Goal: Communication & Community: Answer question/provide support

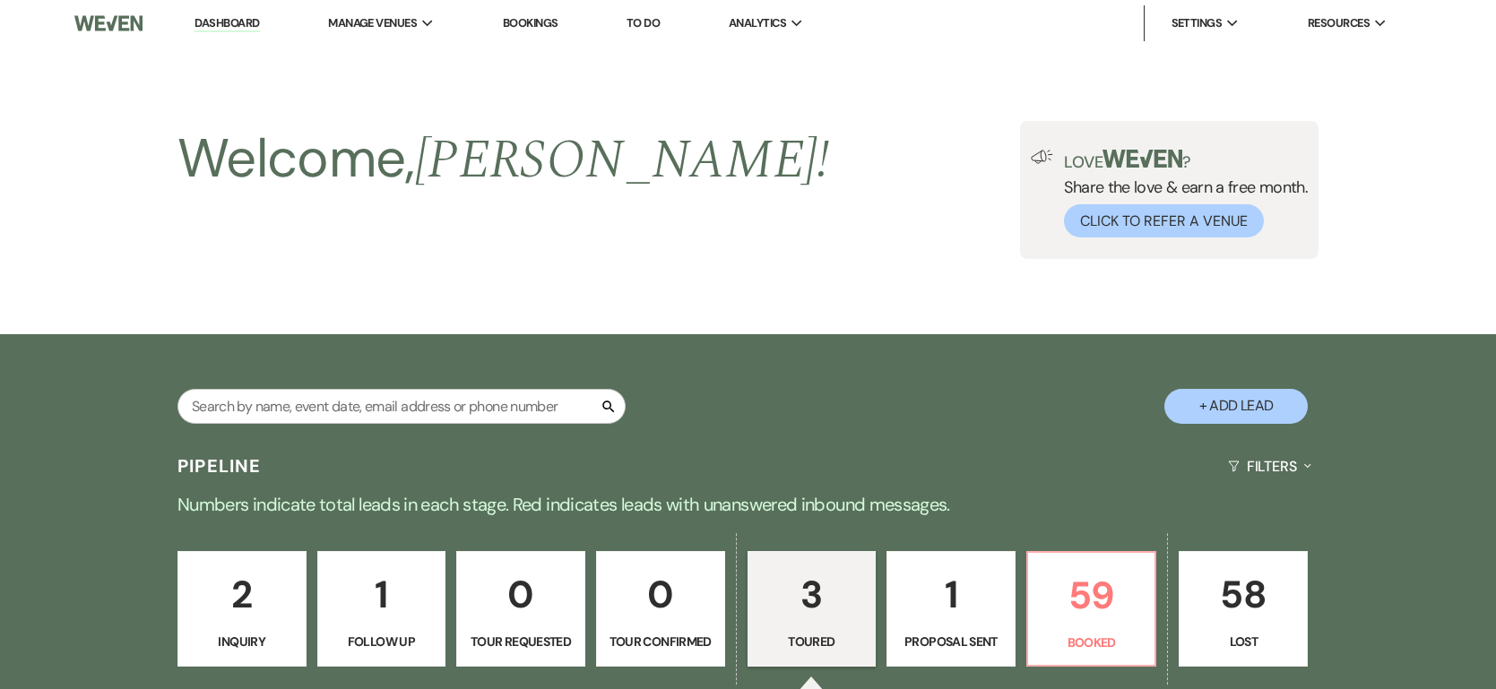
select select "5"
click at [258, 575] on p "2" at bounding box center [242, 595] width 106 height 60
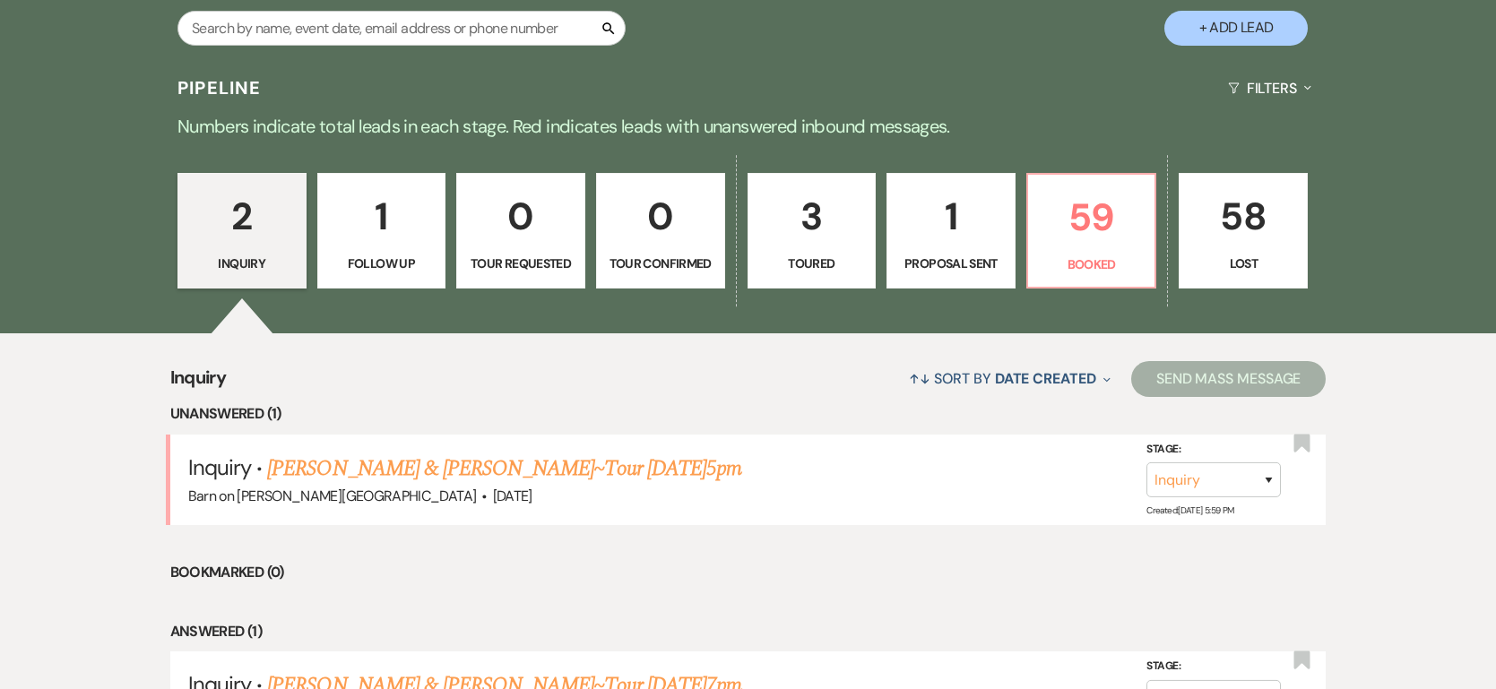
scroll to position [381, 0]
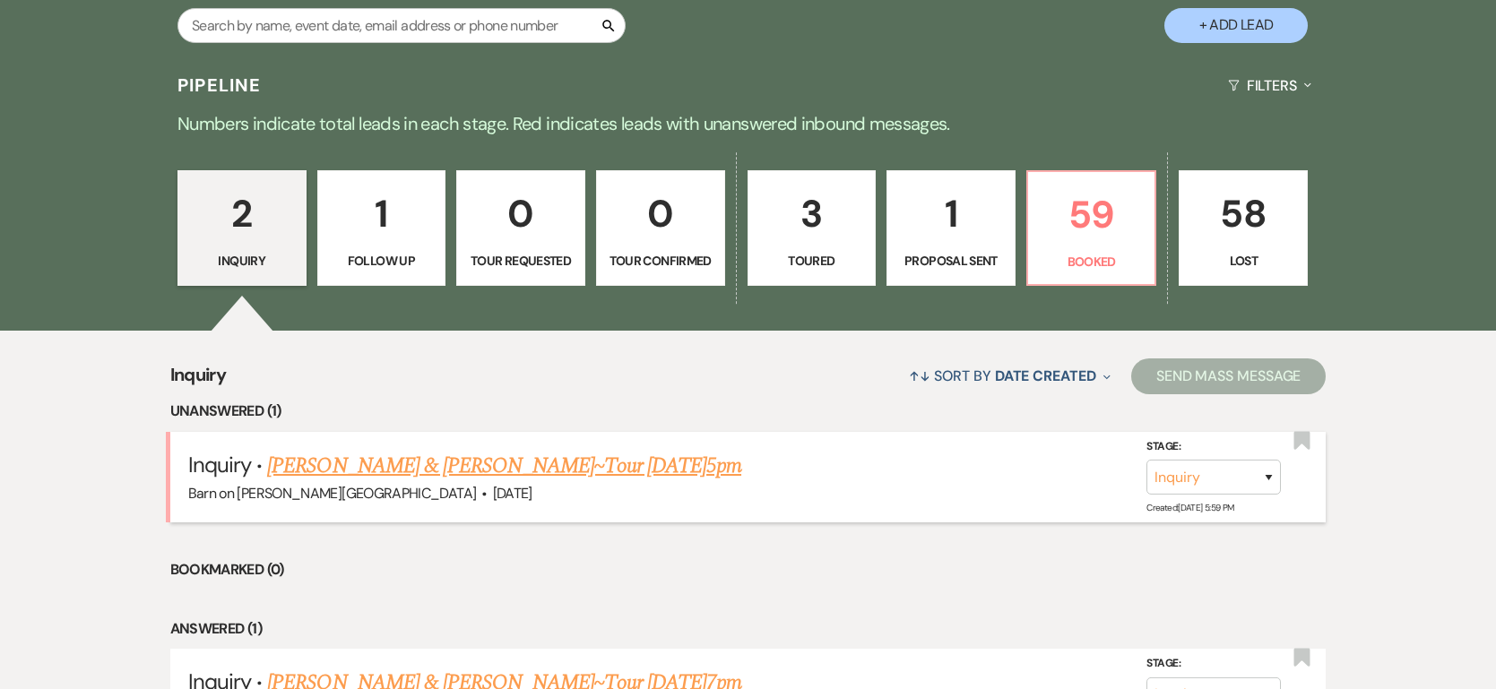
click at [323, 464] on link "[PERSON_NAME] & [PERSON_NAME]~Tour [DATE]5pm" at bounding box center [504, 466] width 474 height 32
select select "8"
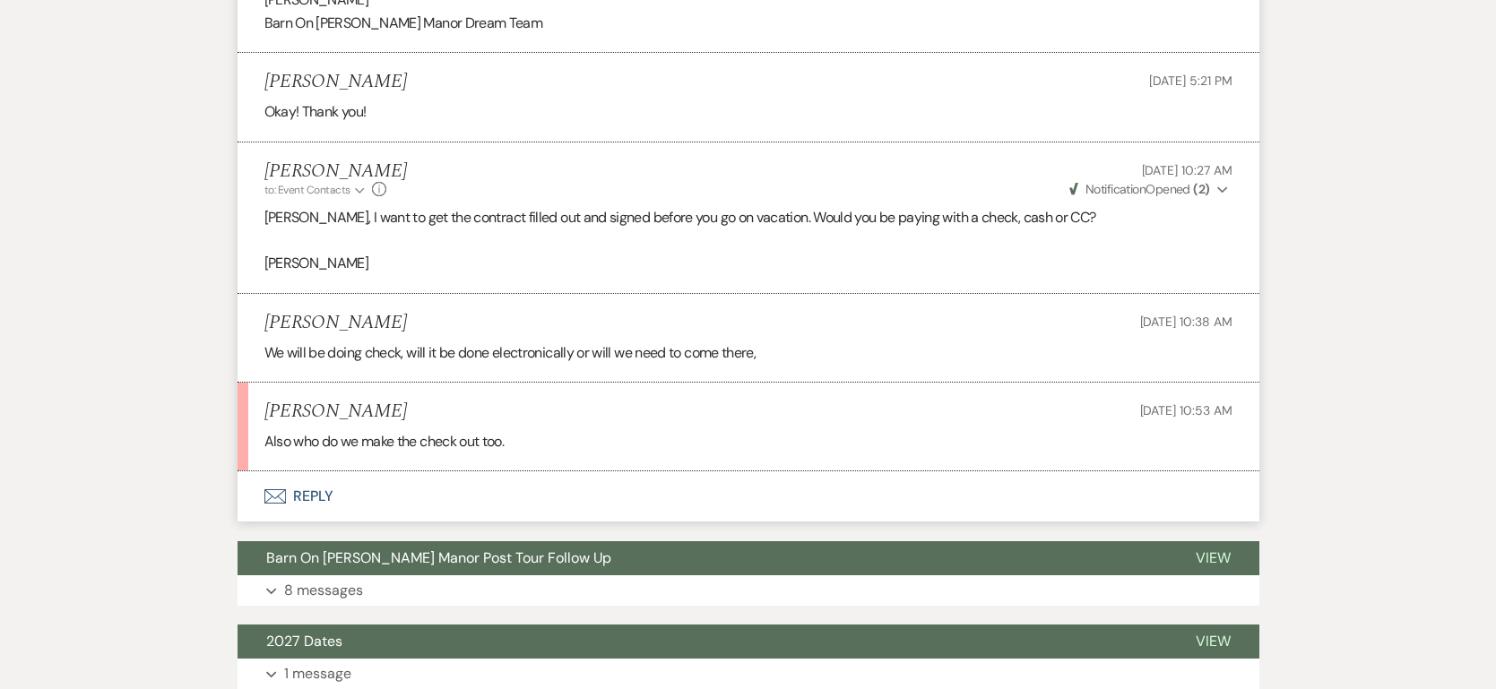
scroll to position [1116, 0]
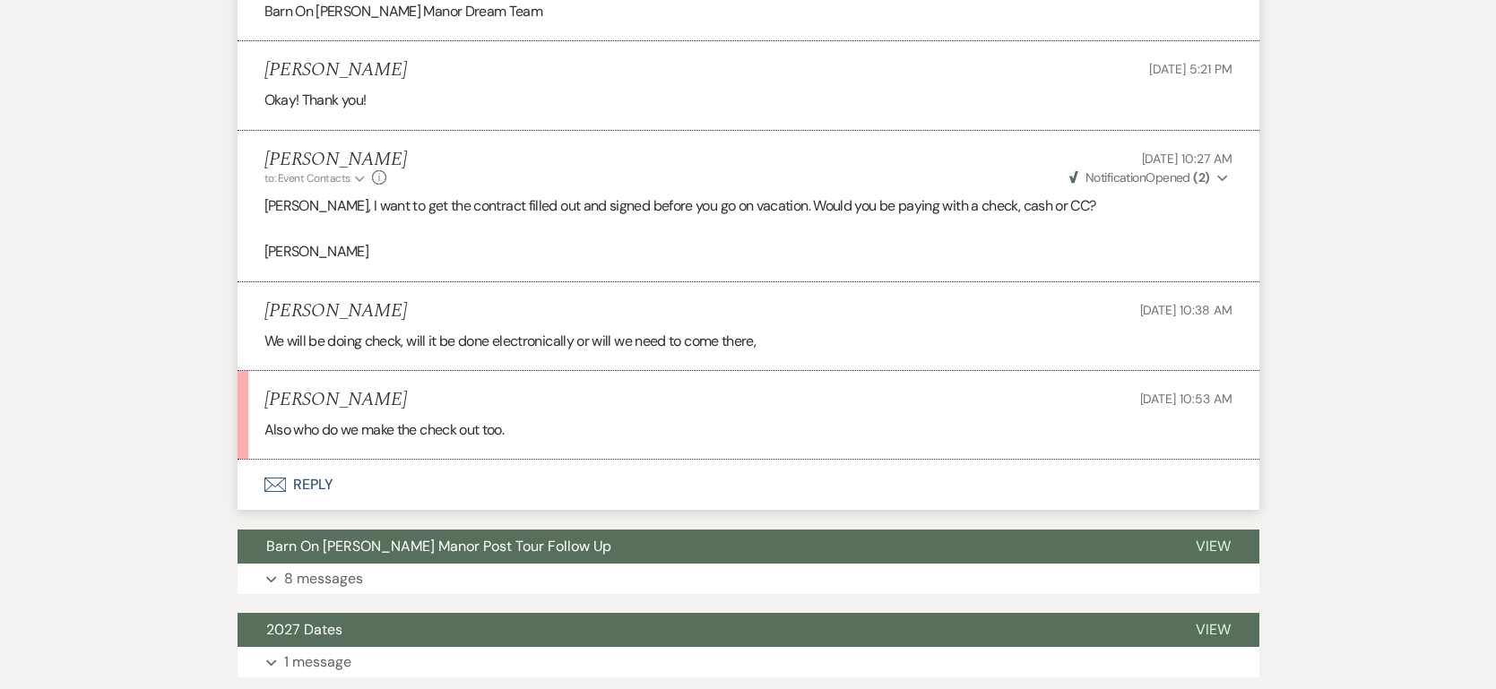
click at [315, 480] on button "Envelope Reply" at bounding box center [748, 485] width 1022 height 50
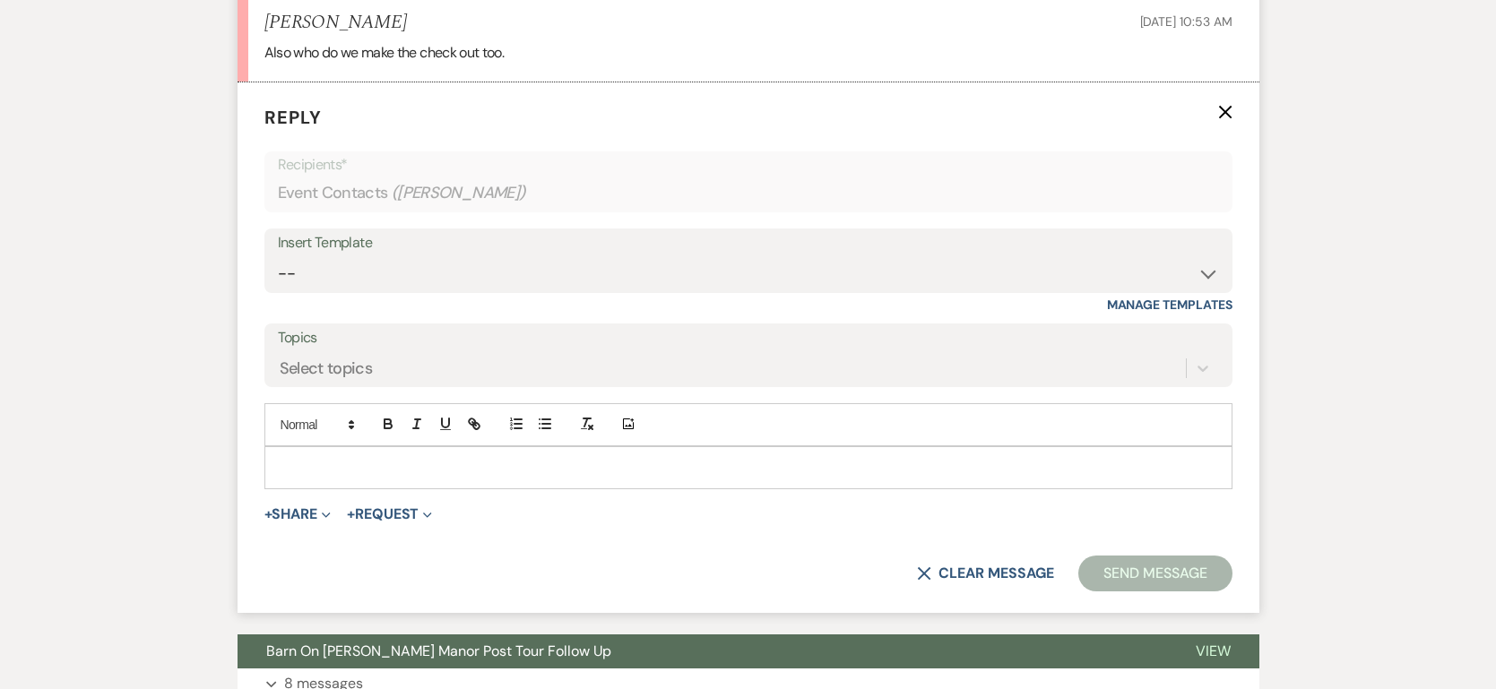
scroll to position [1494, 0]
click at [315, 469] on p at bounding box center [748, 467] width 939 height 20
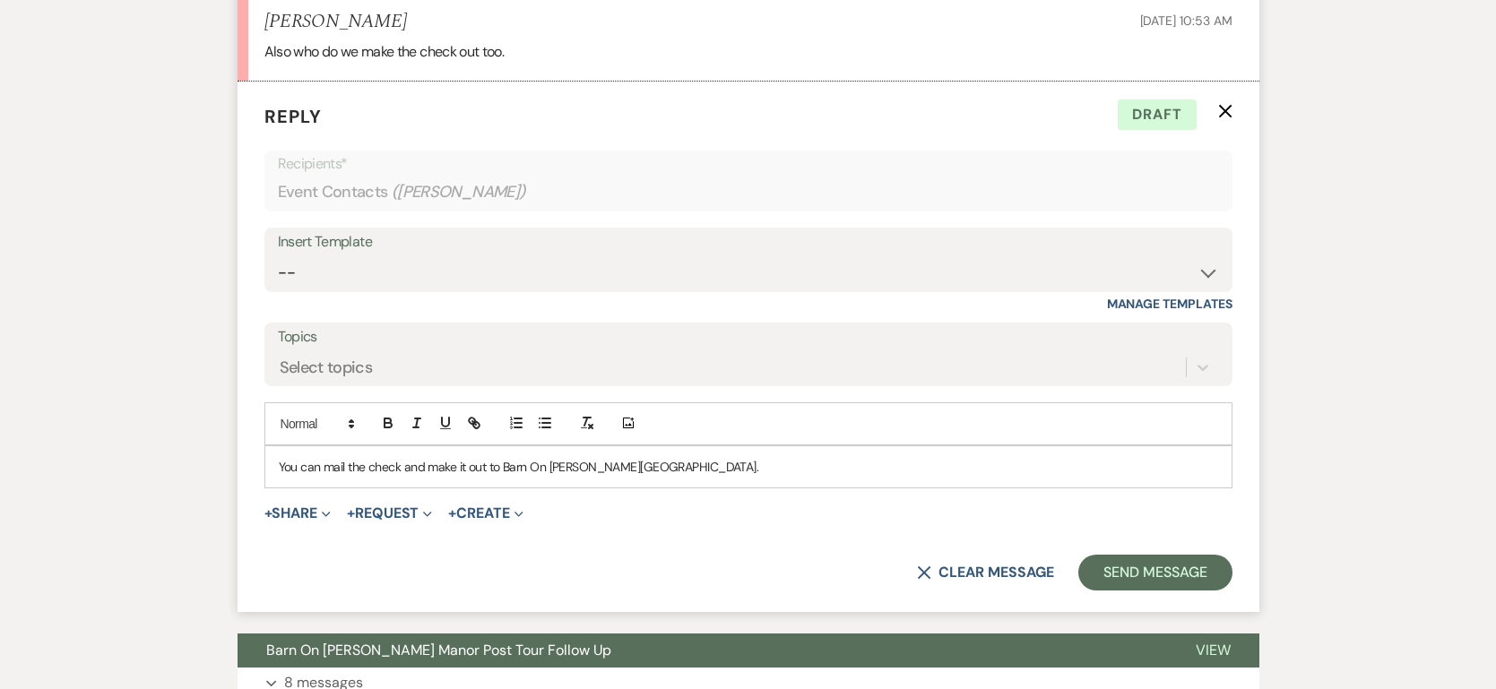
click at [390, 478] on div "You can mail the check and make it out to Barn On [PERSON_NAME][GEOGRAPHIC_DATA…" at bounding box center [748, 466] width 966 height 41
click at [635, 467] on p "You can mail the check and make it out to Barn On [PERSON_NAME][GEOGRAPHIC_DATA…" at bounding box center [748, 467] width 939 height 20
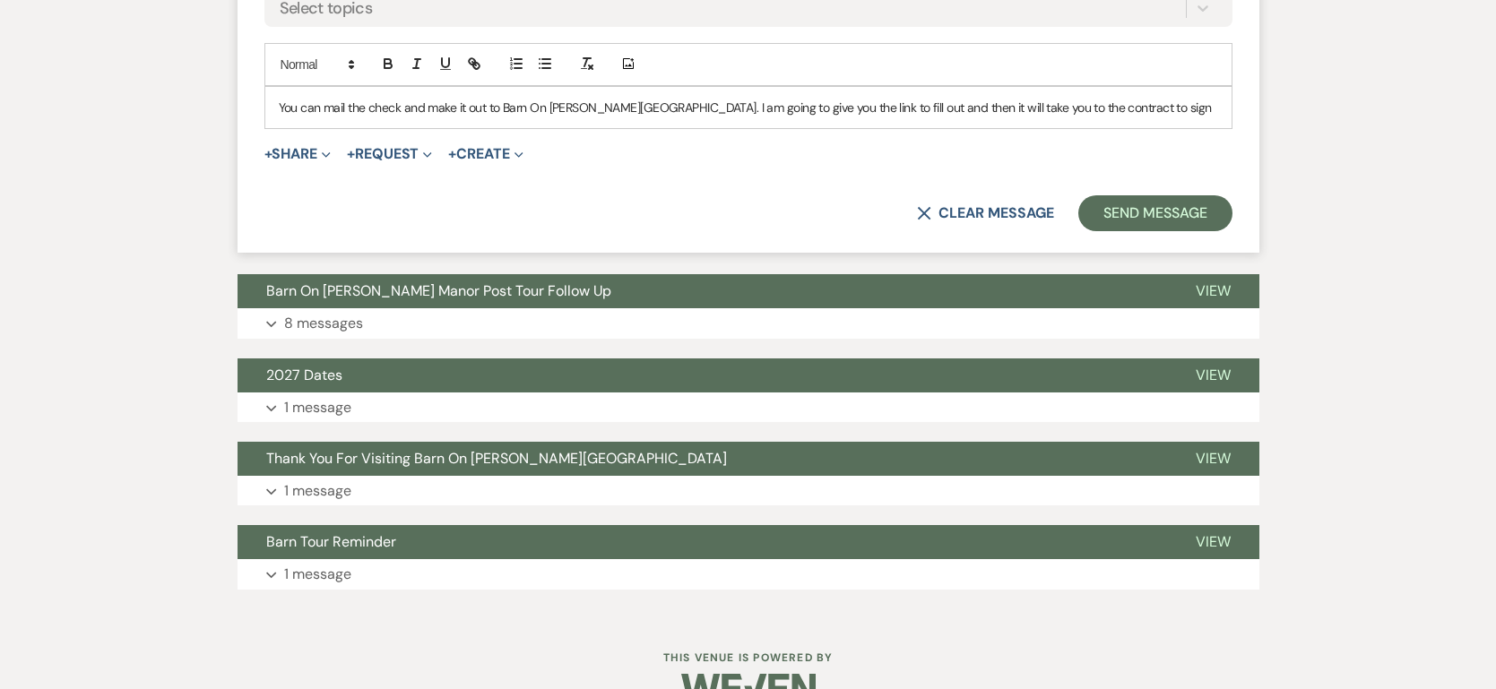
scroll to position [1856, 0]
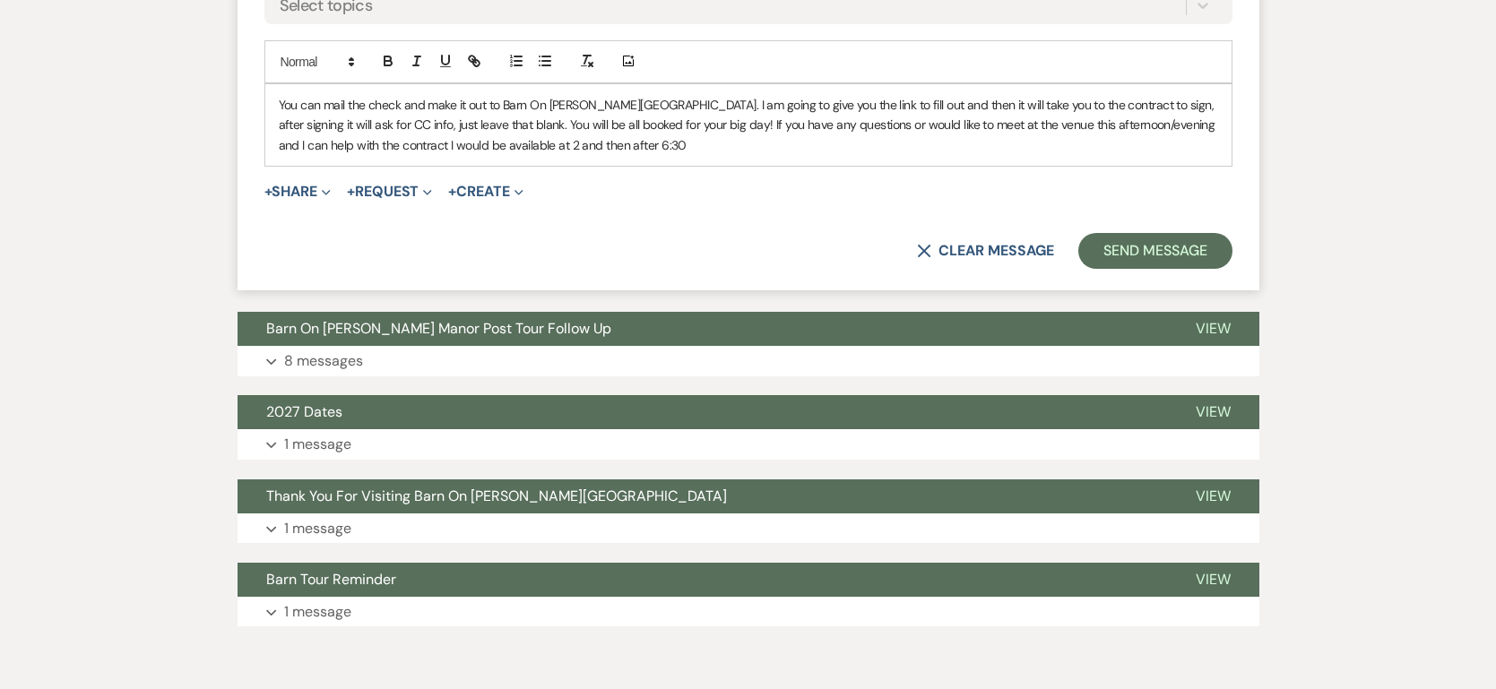
click at [451, 142] on p "You can mail the check and make it out to Barn On [PERSON_NAME][GEOGRAPHIC_DATA…" at bounding box center [748, 125] width 939 height 60
click at [576, 139] on p "You can mail the check and make it out to Barn On [PERSON_NAME][GEOGRAPHIC_DATA…" at bounding box center [748, 125] width 939 height 60
click at [618, 143] on p "You can mail the check and make it out to Barn On [PERSON_NAME][GEOGRAPHIC_DATA…" at bounding box center [748, 125] width 939 height 60
click at [347, 101] on p "You can mail the check and make it out to Barn On [PERSON_NAME][GEOGRAPHIC_DATA…" at bounding box center [748, 125] width 939 height 60
click at [318, 100] on p "You can mail the check and make it out to Barn On [PERSON_NAME][GEOGRAPHIC_DATA…" at bounding box center [748, 125] width 939 height 60
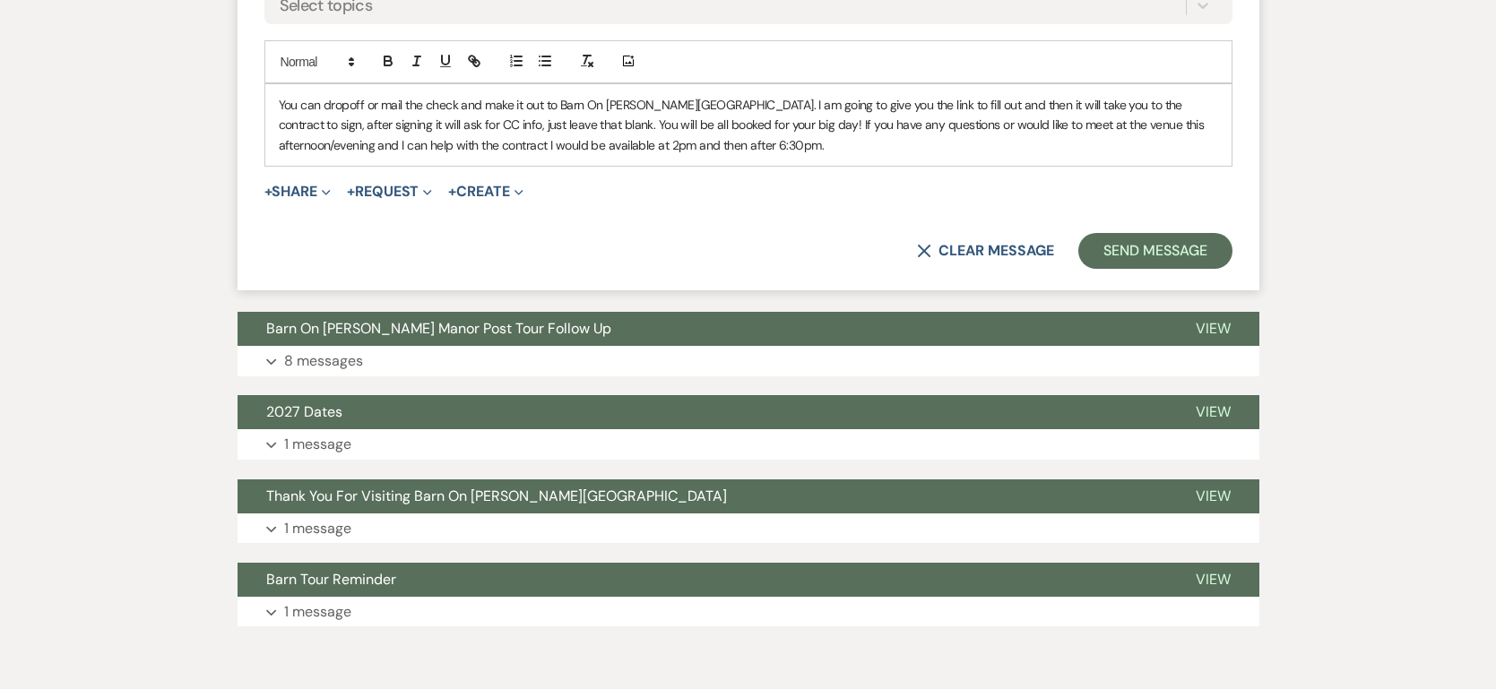
click at [334, 107] on p "You can dropoff or mail the check and make it out to Barn On [PERSON_NAME][GEOG…" at bounding box center [748, 125] width 939 height 60
click at [349, 106] on p "You can dropoff or mail the check and make it out to Barn On [PERSON_NAME][GEOG…" at bounding box center [748, 125] width 939 height 60
click at [1195, 99] on p "You can drop-off or mail the check and make it out to Barn On [PERSON_NAME][GEO…" at bounding box center [748, 125] width 939 height 60
click at [665, 152] on div "You can drop-off or mail the check and make it out to Barn On [PERSON_NAME][GEO…" at bounding box center [748, 125] width 966 height 82
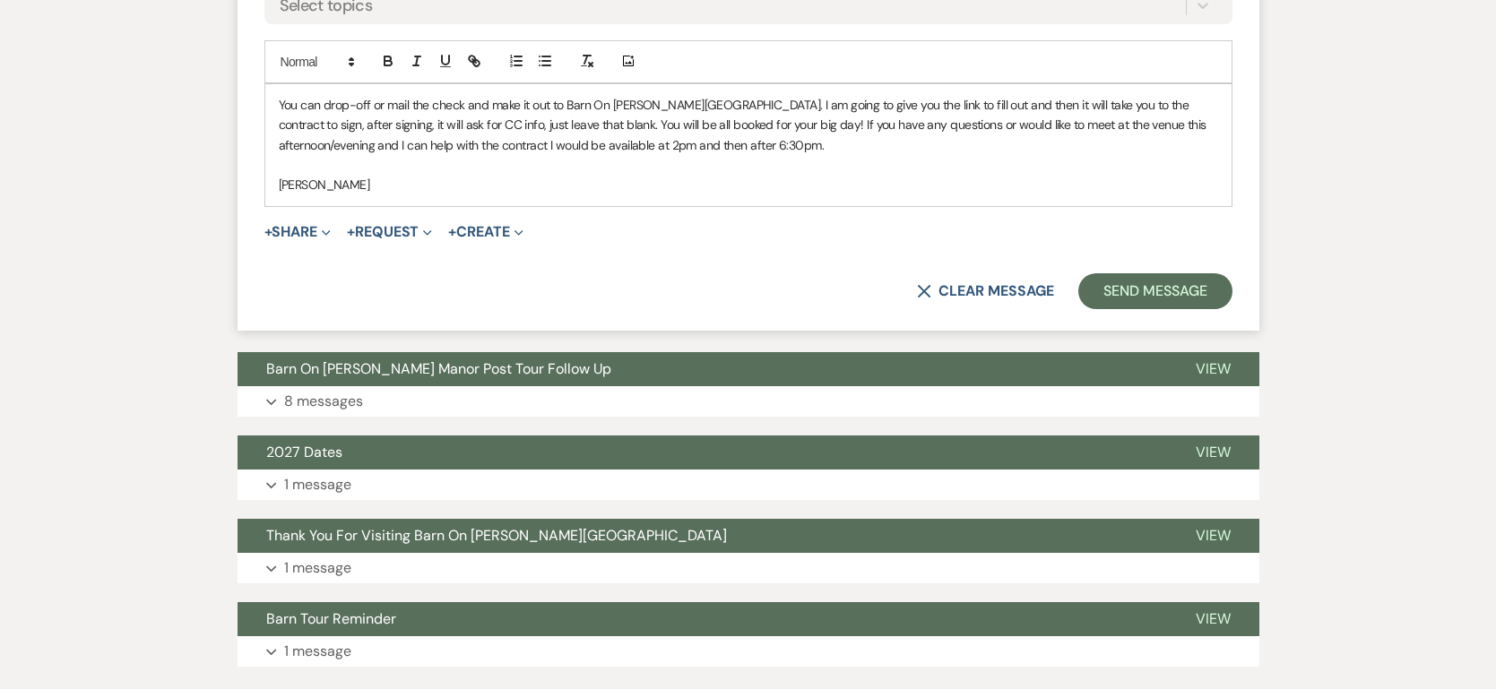
click at [712, 151] on p "You can drop-off or mail the check and make it out to Barn On [PERSON_NAME][GEO…" at bounding box center [748, 125] width 939 height 60
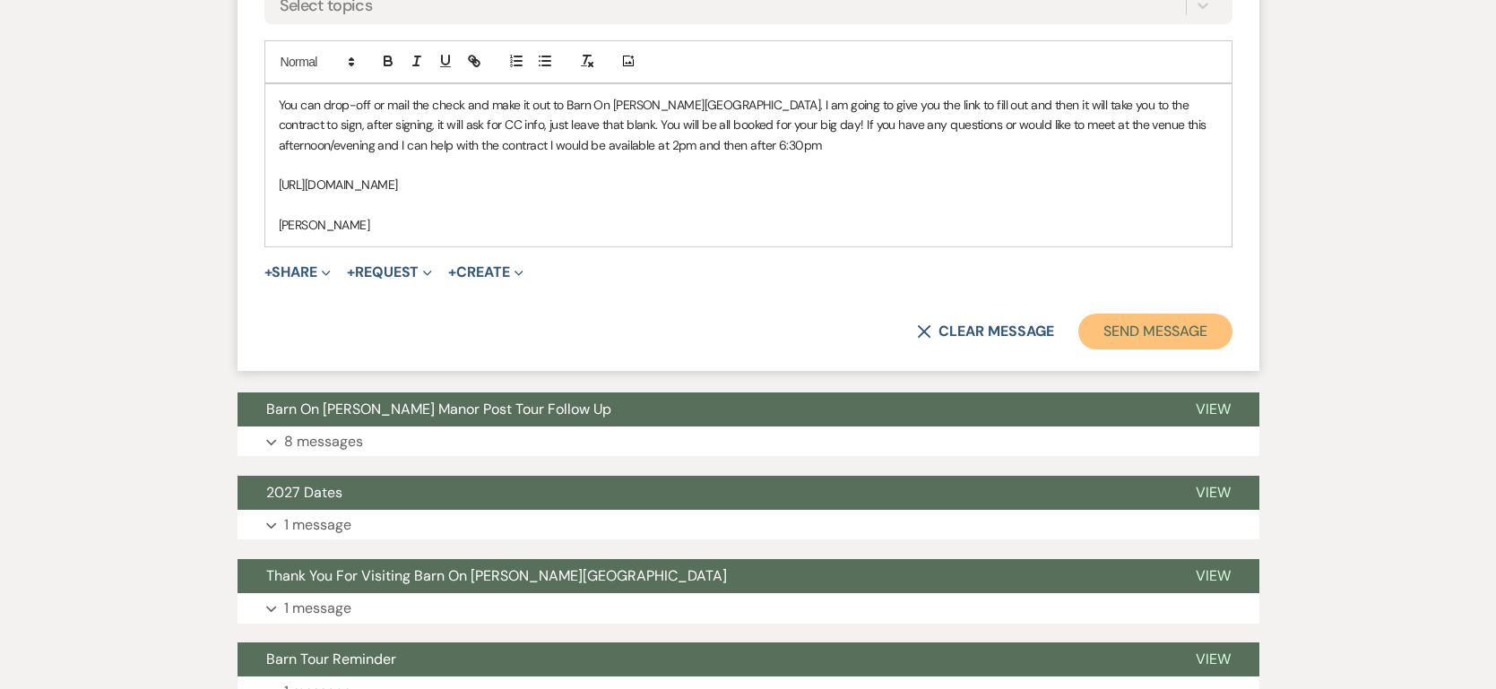
click at [1164, 327] on button "Send Message" at bounding box center [1154, 332] width 153 height 36
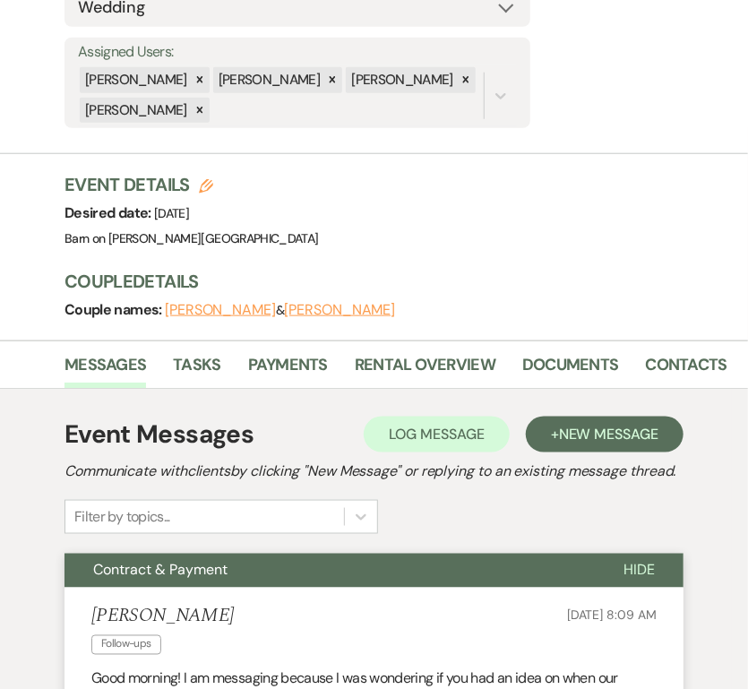
scroll to position [0, 0]
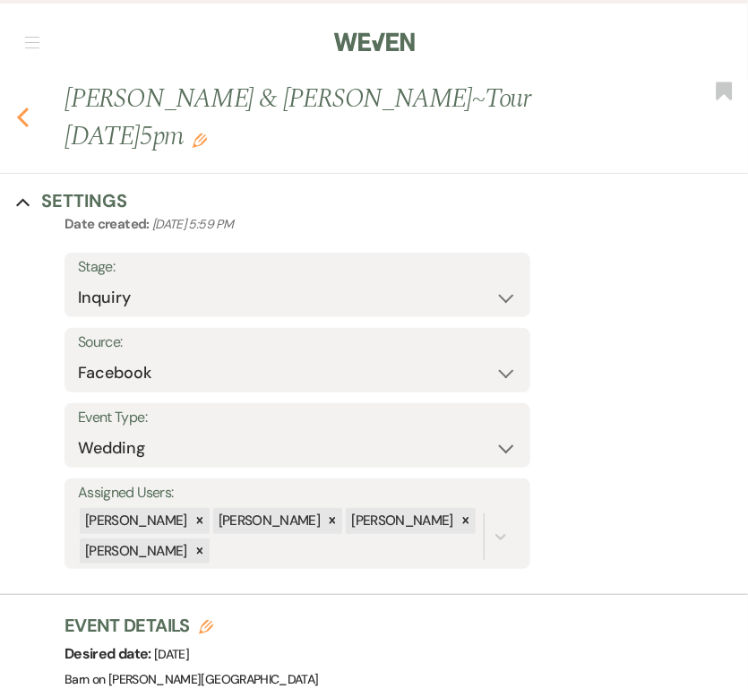
click at [22, 108] on use "button" at bounding box center [23, 118] width 12 height 20
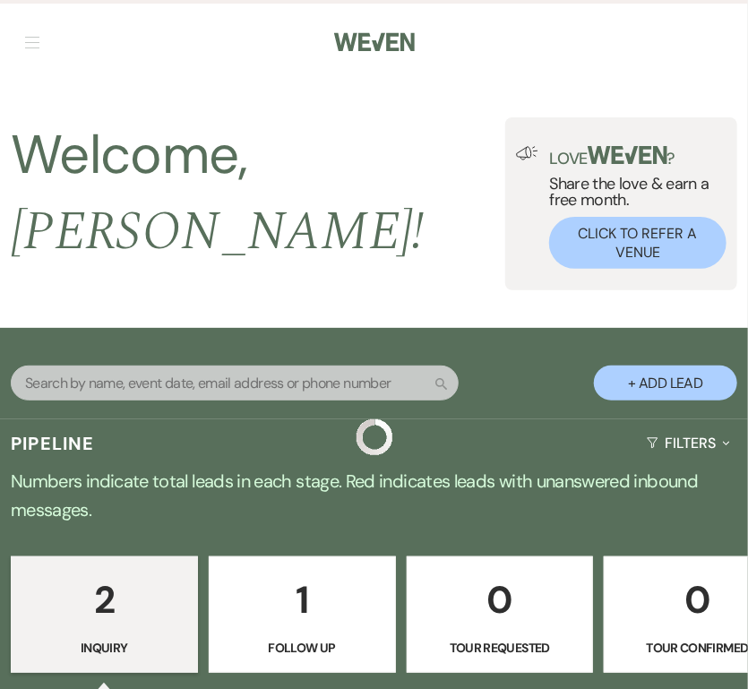
scroll to position [381, 0]
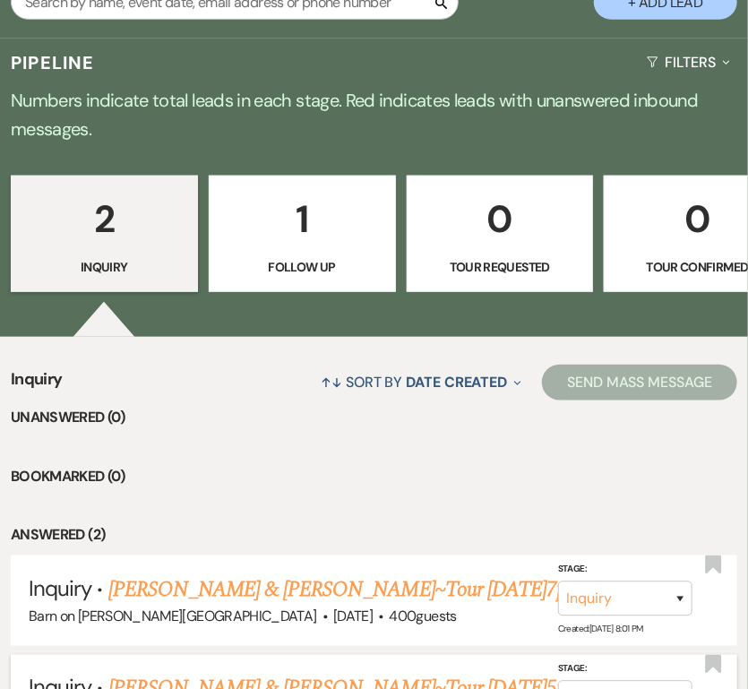
click at [203, 673] on link "[PERSON_NAME] & [PERSON_NAME]~Tour [DATE]5pm" at bounding box center [345, 689] width 474 height 32
select select "8"
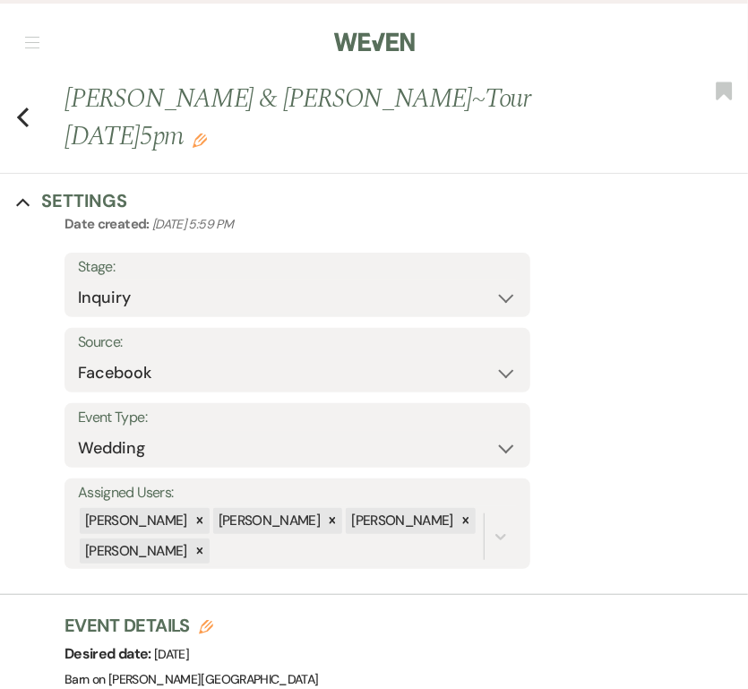
click at [189, 107] on h1 "[PERSON_NAME] & [PERSON_NAME]~Tour [DATE]5pm Edit" at bounding box center [334, 117] width 539 height 75
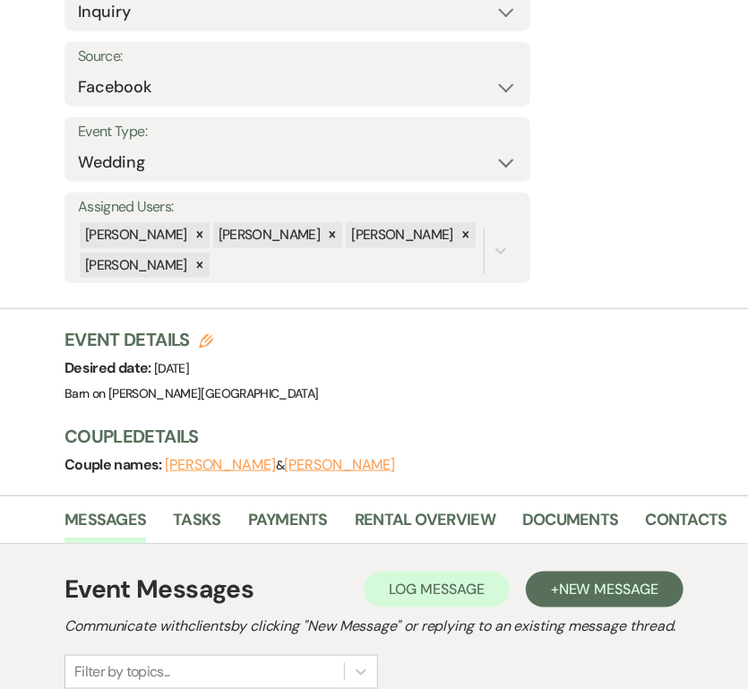
scroll to position [287, 0]
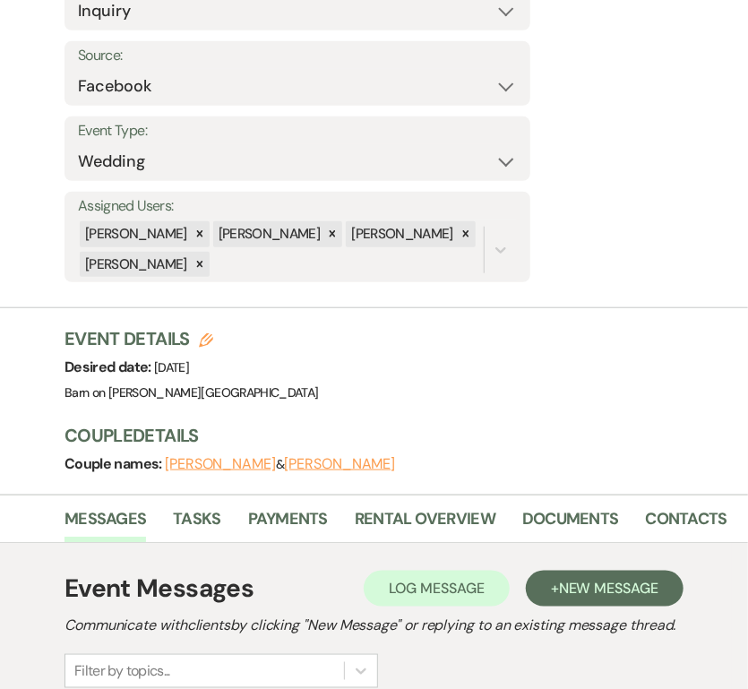
click at [197, 457] on button "[PERSON_NAME]" at bounding box center [220, 464] width 111 height 14
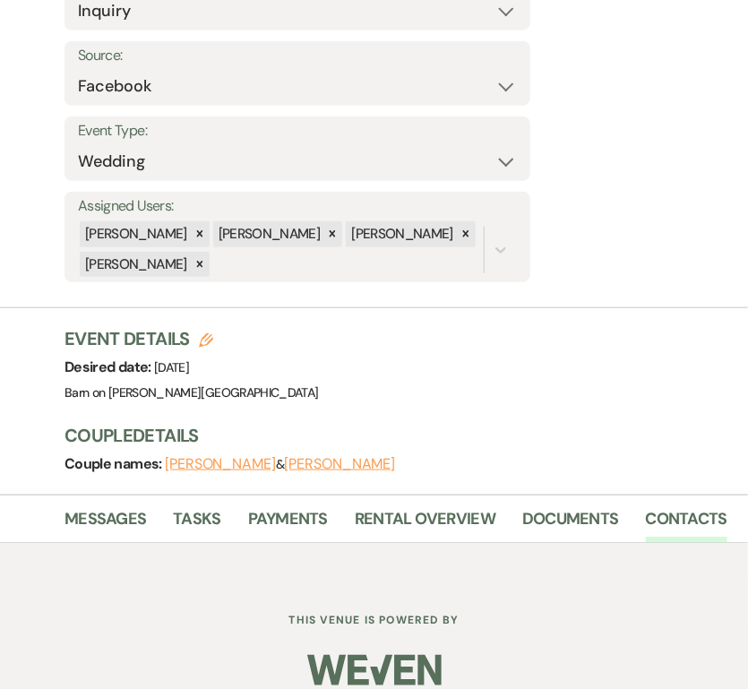
scroll to position [268, 0]
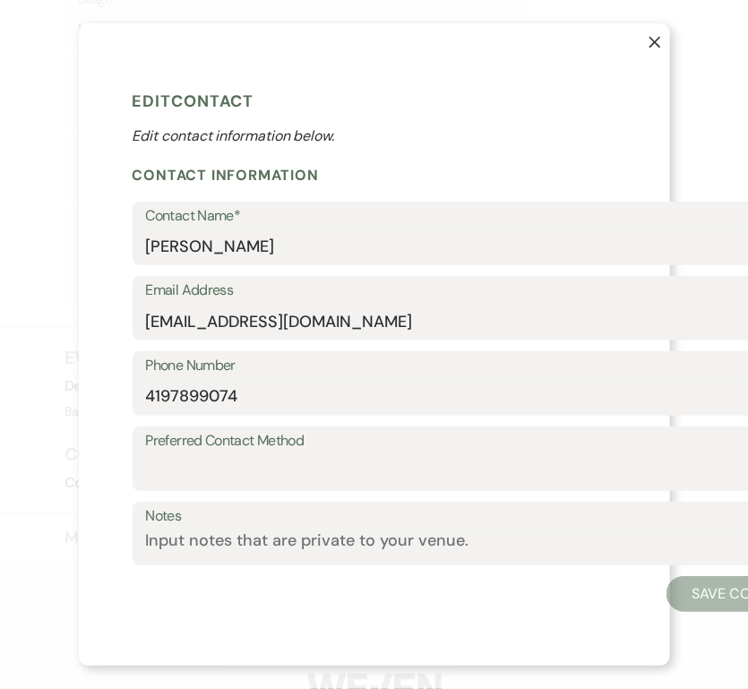
select select "1"
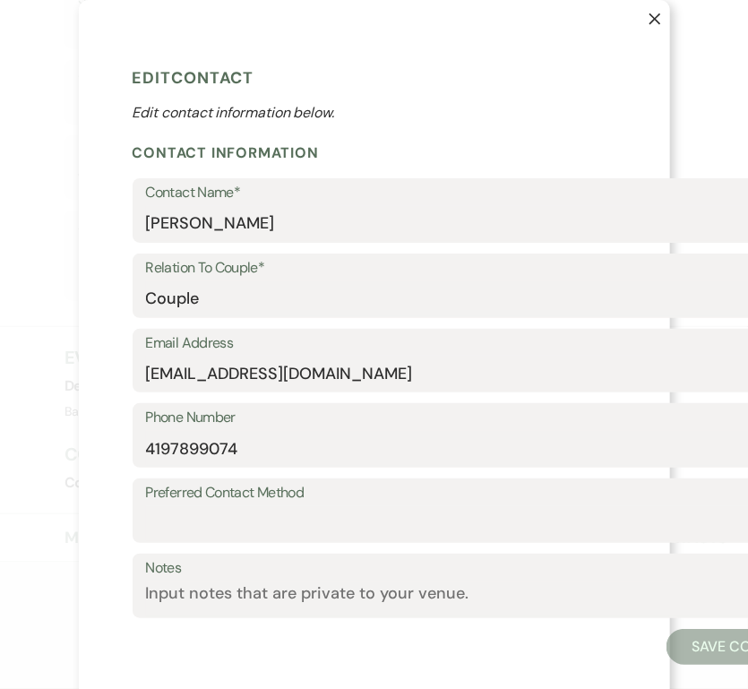
scroll to position [287, 0]
drag, startPoint x: 144, startPoint y: 371, endPoint x: 282, endPoint y: 367, distance: 138.0
click at [282, 367] on div "Email Address [EMAIL_ADDRESS][DOMAIN_NAME]" at bounding box center [477, 361] width 688 height 65
drag, startPoint x: 360, startPoint y: 373, endPoint x: 140, endPoint y: 384, distance: 220.7
click at [140, 384] on div "Email Address [EMAIL_ADDRESS][DOMAIN_NAME]" at bounding box center [477, 361] width 688 height 65
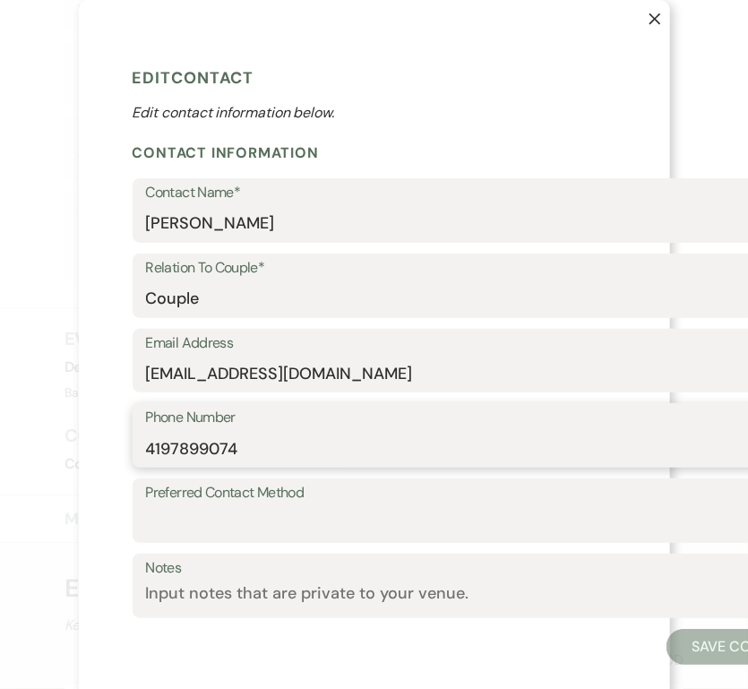
drag, startPoint x: 238, startPoint y: 448, endPoint x: 144, endPoint y: 445, distance: 94.1
click at [144, 445] on div "Phone Number [PHONE_NUMBER]" at bounding box center [477, 435] width 688 height 65
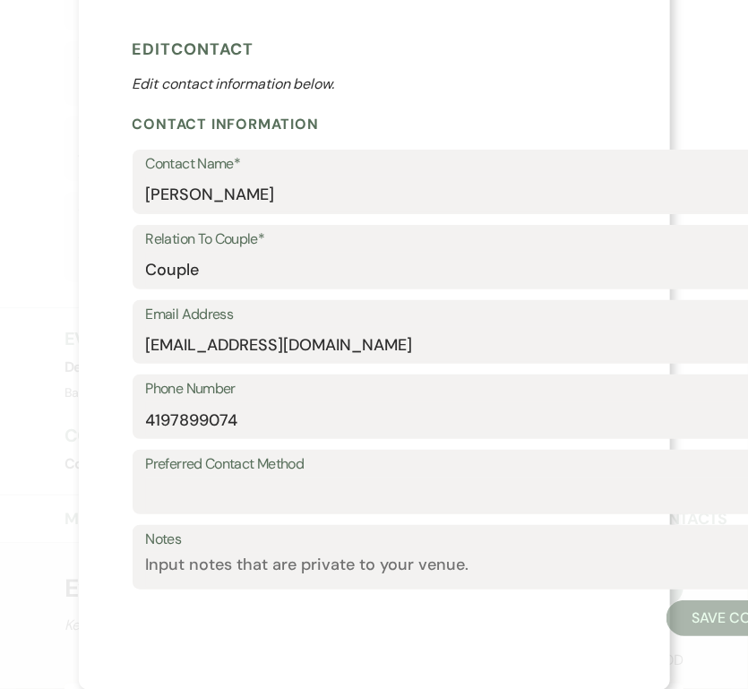
scroll to position [0, 0]
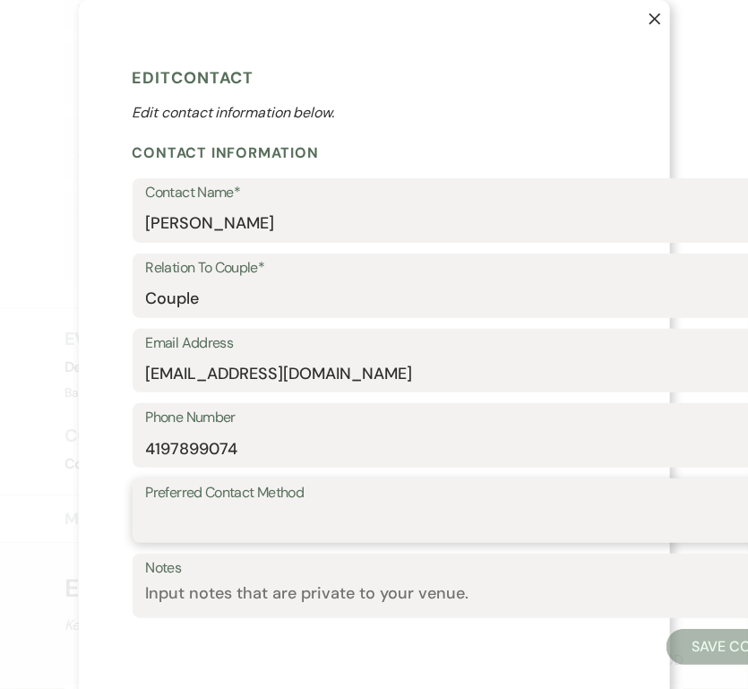
click at [228, 522] on select "Email Phone Text" at bounding box center [476, 523] width 661 height 35
click at [658, 20] on icon "X" at bounding box center [655, 19] width 13 height 13
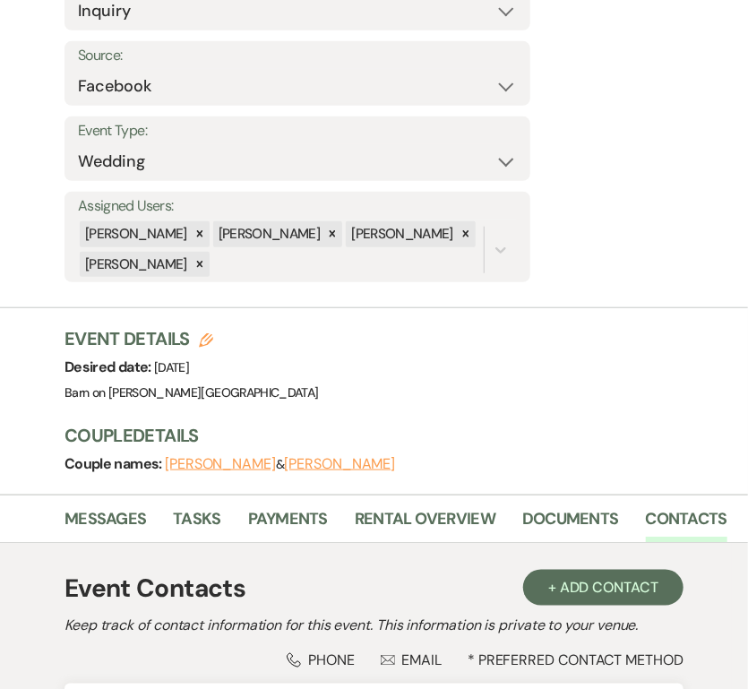
click at [292, 457] on button "[PERSON_NAME]" at bounding box center [339, 464] width 111 height 14
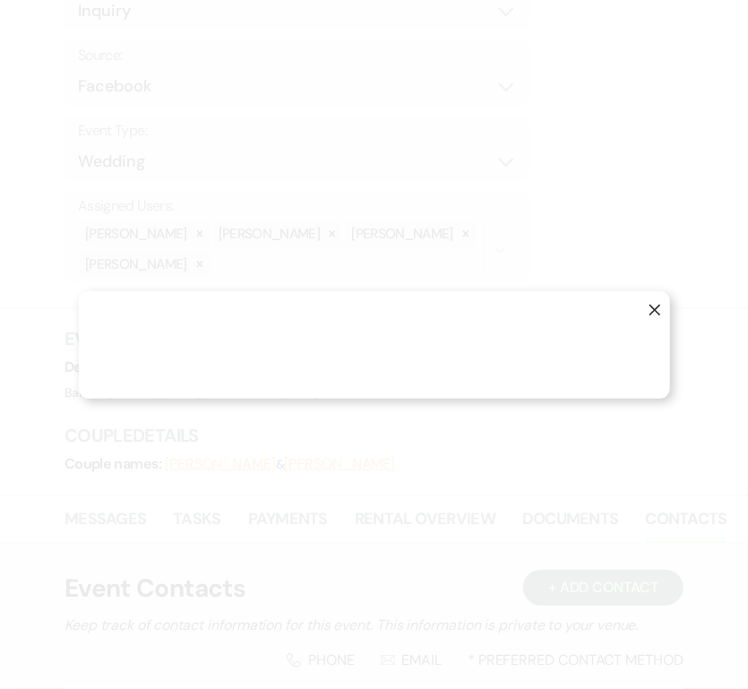
select select "1"
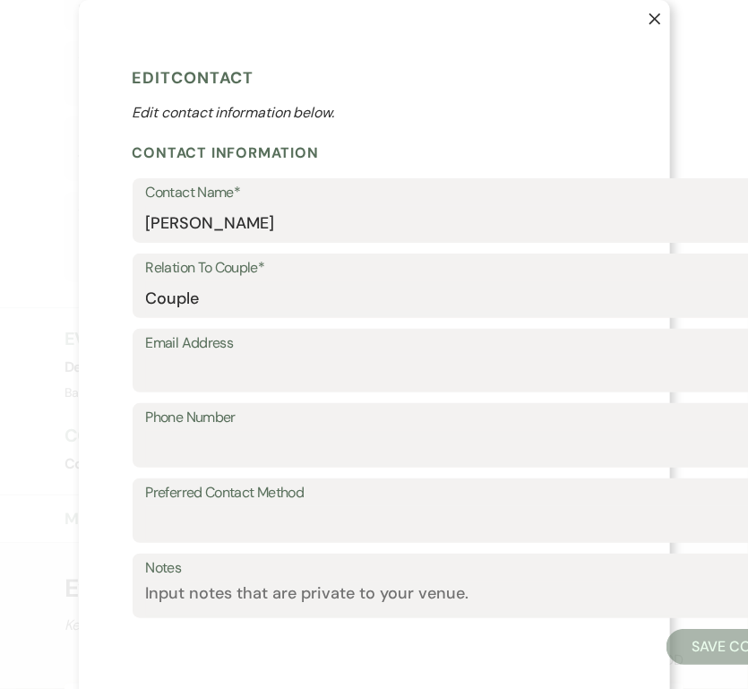
click at [658, 20] on icon "X" at bounding box center [655, 19] width 13 height 13
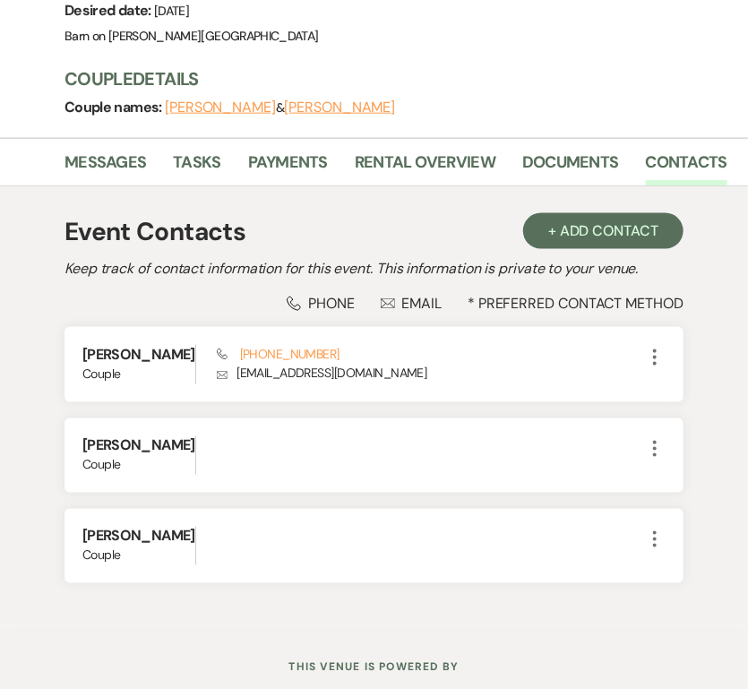
scroll to position [643, 0]
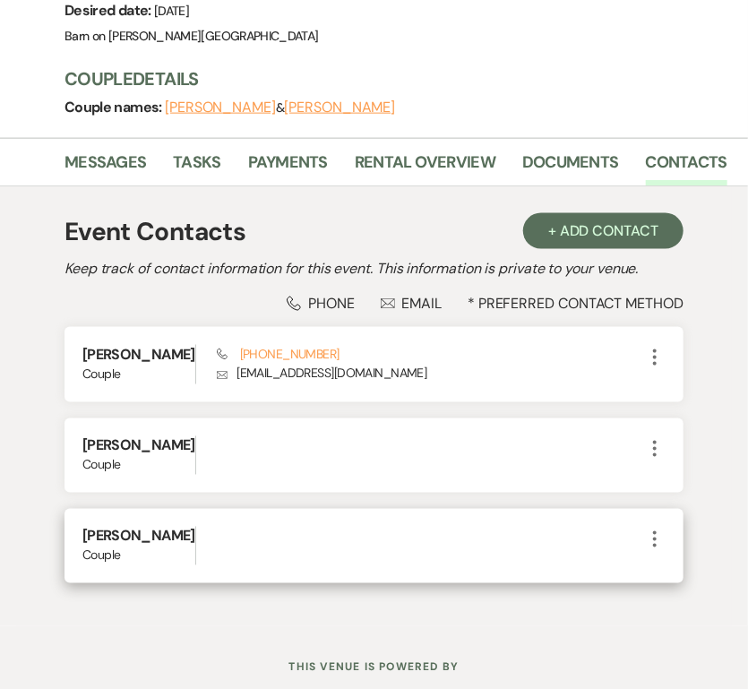
click at [653, 529] on icon "More" at bounding box center [655, 540] width 22 height 22
click at [695, 564] on button "Pencil Edit" at bounding box center [697, 574] width 107 height 30
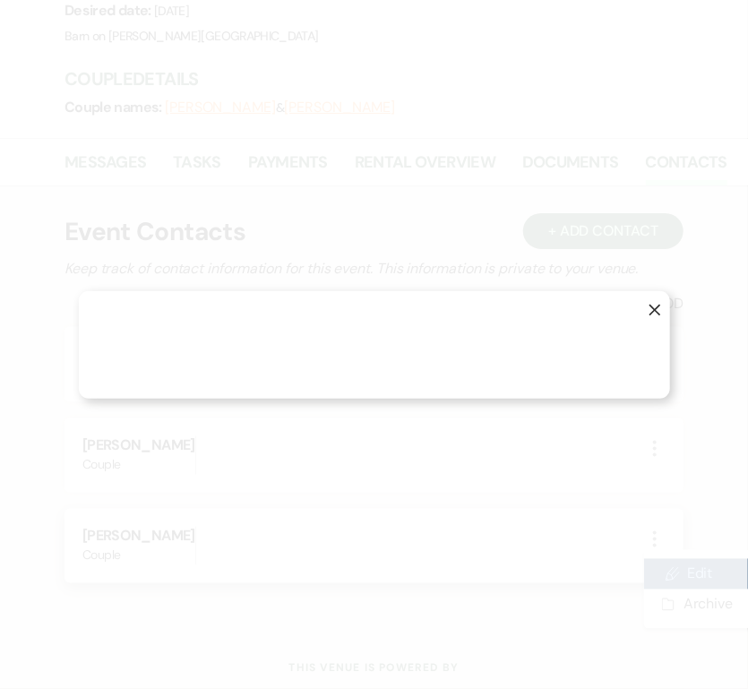
select select "1"
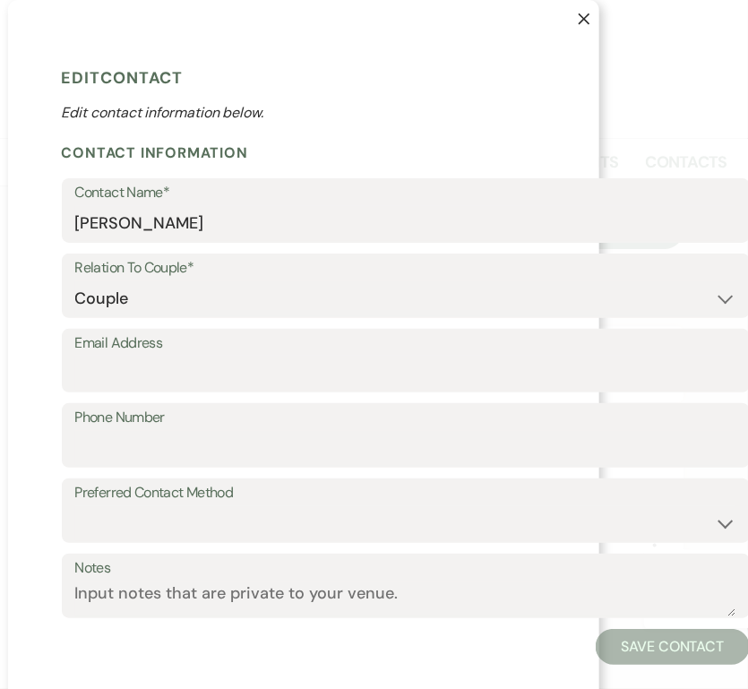
scroll to position [0, 71]
click at [587, 16] on use "button" at bounding box center [584, 19] width 12 height 12
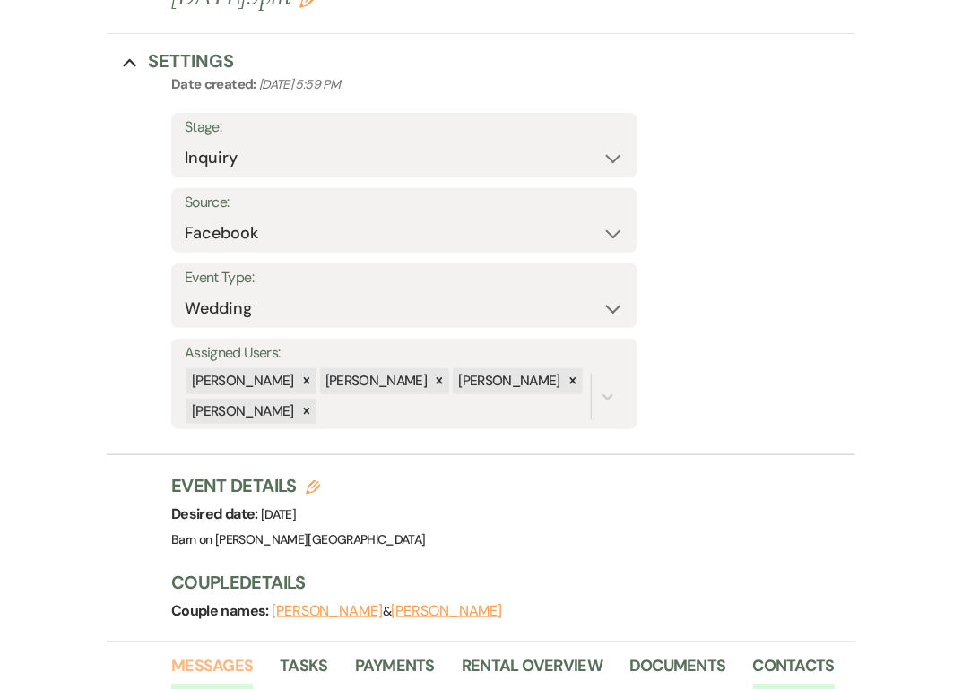
scroll to position [0, 0]
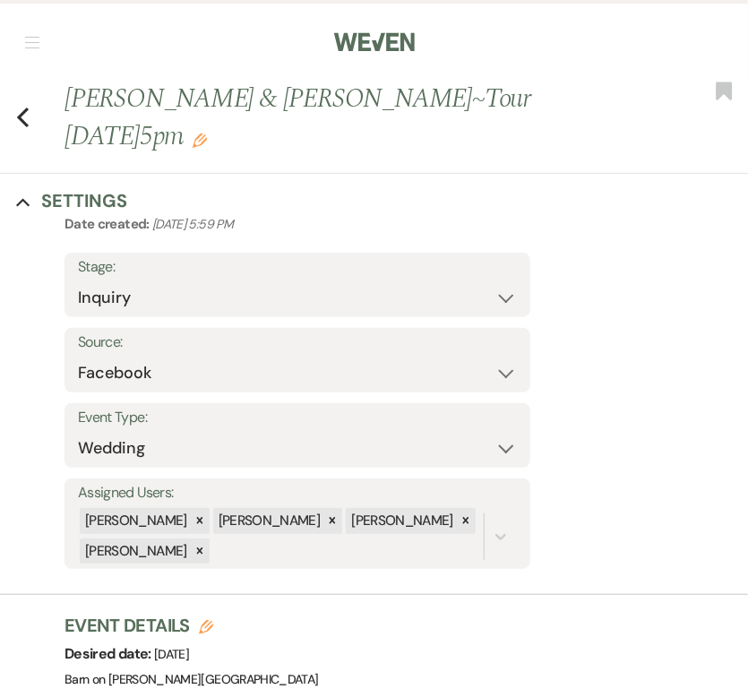
drag, startPoint x: 746, startPoint y: 13, endPoint x: 798, endPoint y: 13, distance: 52.0
click at [748, 13] on html "Weven Check Log Out Pinterest Instagram Facebook Terms of Use Privacy Policy Da…" at bounding box center [374, 700] width 748 height 1401
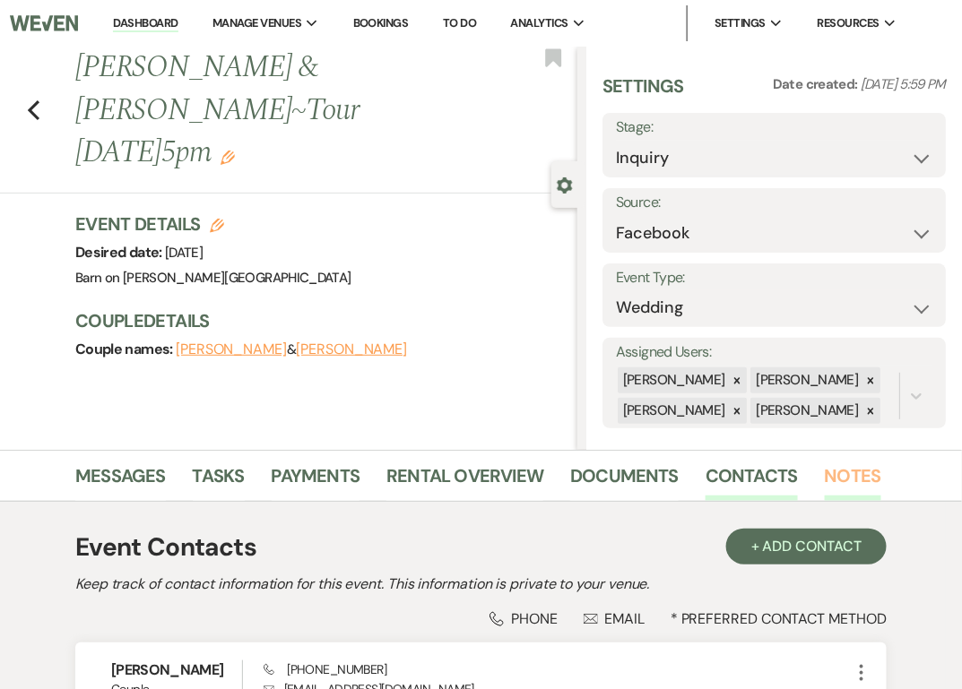
click at [830, 473] on link "Notes" at bounding box center [852, 480] width 56 height 39
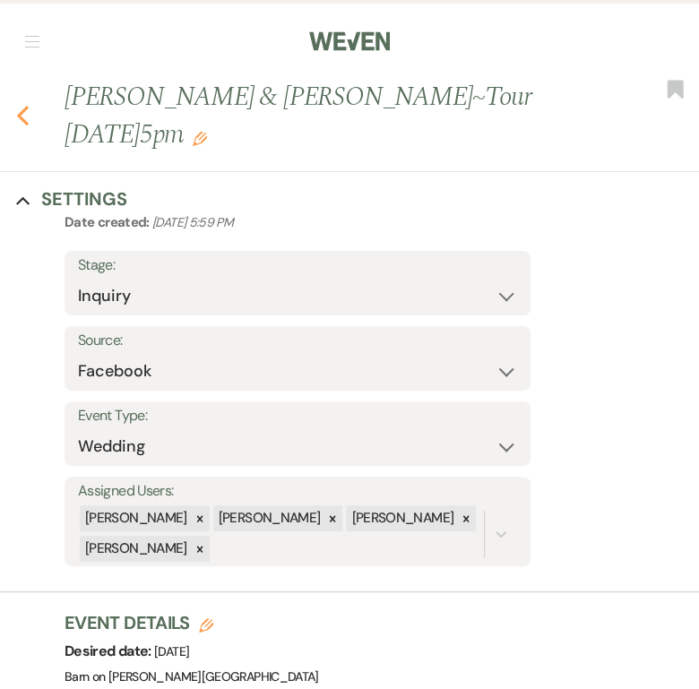
click at [22, 113] on icon "Previous" at bounding box center [22, 116] width 13 height 22
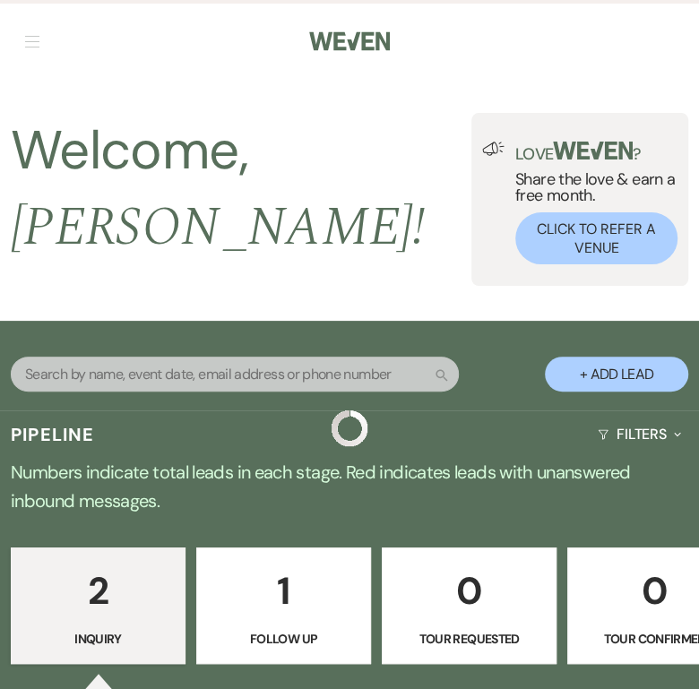
scroll to position [381, 0]
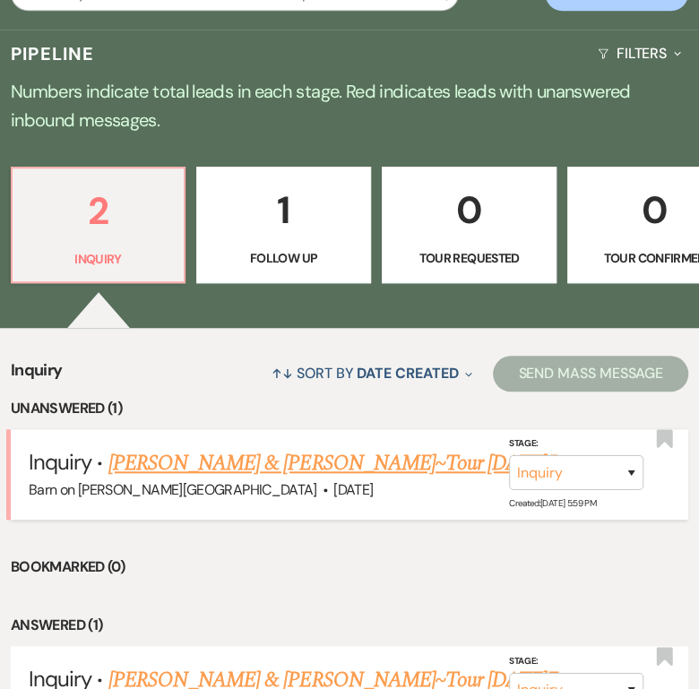
click at [245, 447] on link "[PERSON_NAME] & [PERSON_NAME]~Tour [DATE]5pm" at bounding box center [345, 463] width 474 height 32
select select "8"
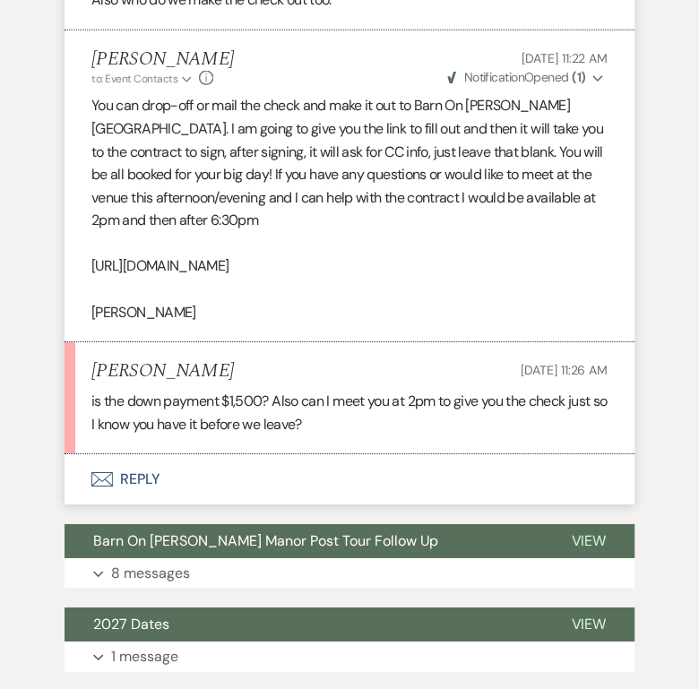
scroll to position [1991, 0]
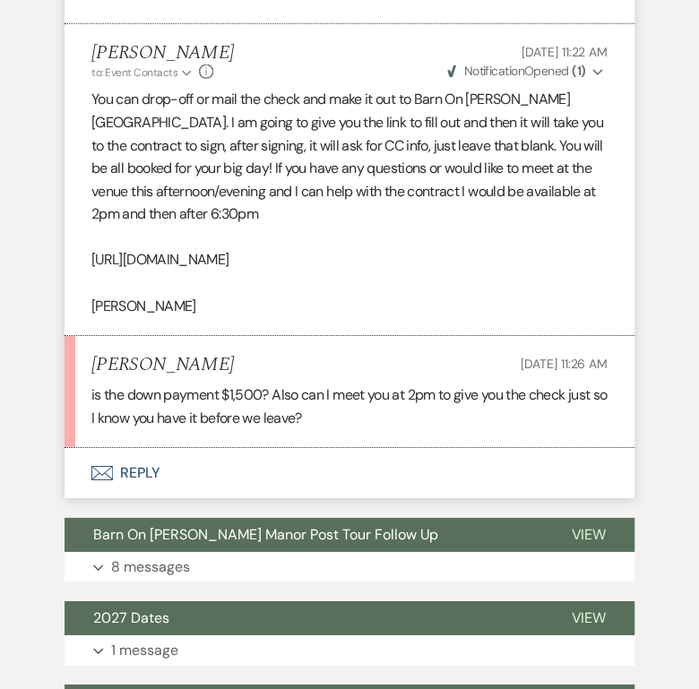
click at [130, 498] on button "Envelope Reply" at bounding box center [350, 473] width 570 height 50
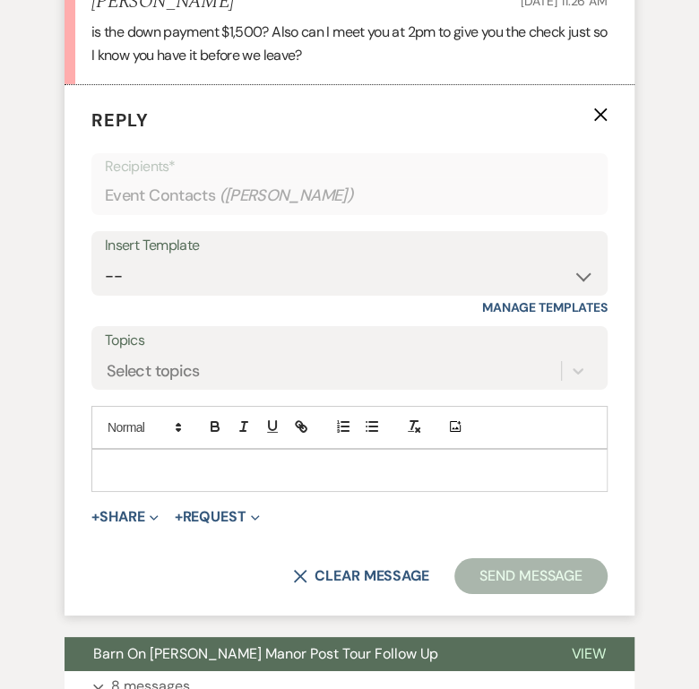
scroll to position [2379, 0]
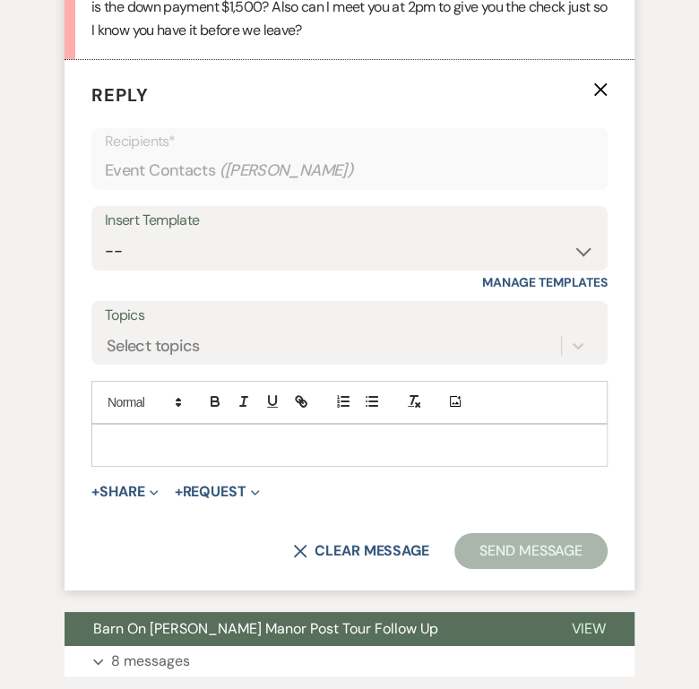
click at [128, 455] on p at bounding box center [349, 446] width 487 height 20
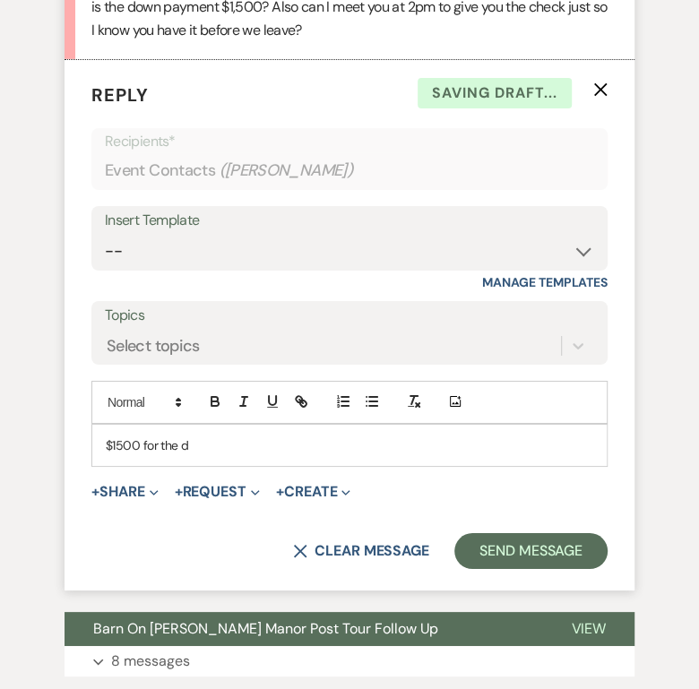
click at [99, 462] on div "$1500 for the d" at bounding box center [349, 445] width 514 height 41
click at [279, 455] on p "Absolutely, and $1500 for the d" at bounding box center [349, 446] width 487 height 20
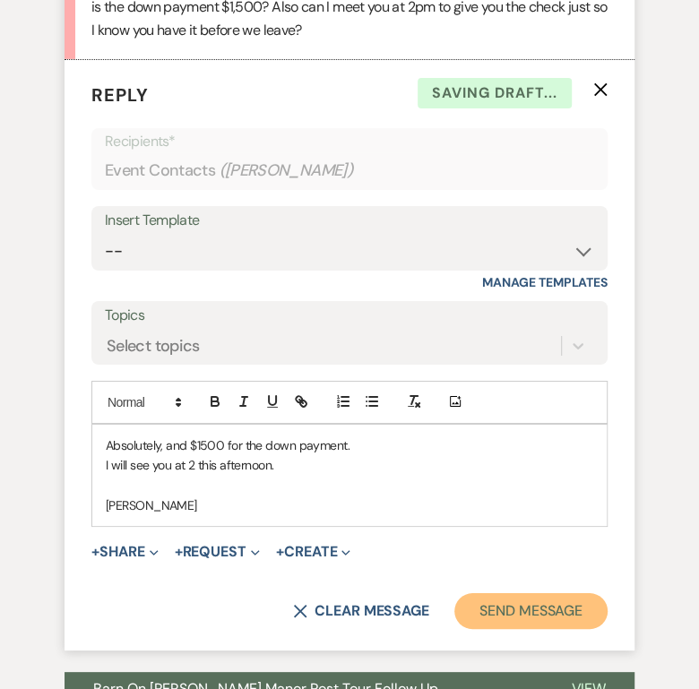
click at [556, 628] on button "Send Message" at bounding box center [530, 611] width 153 height 36
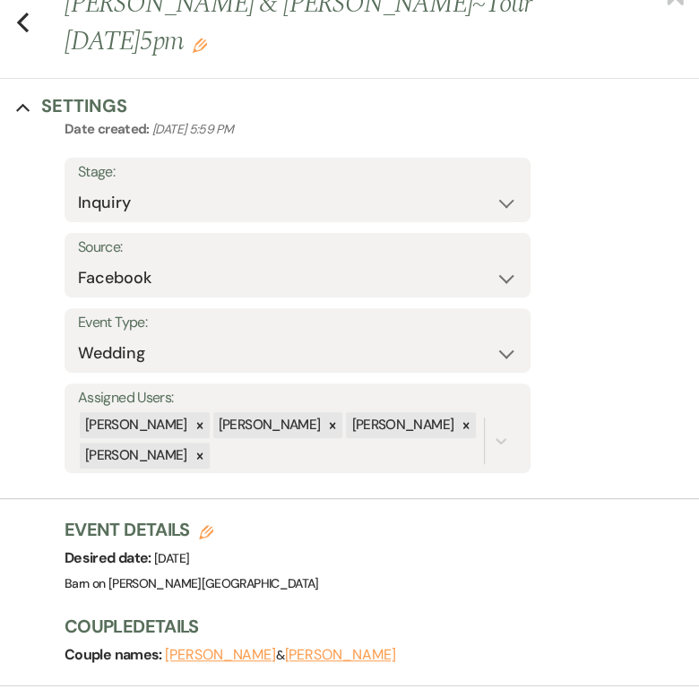
scroll to position [0, 0]
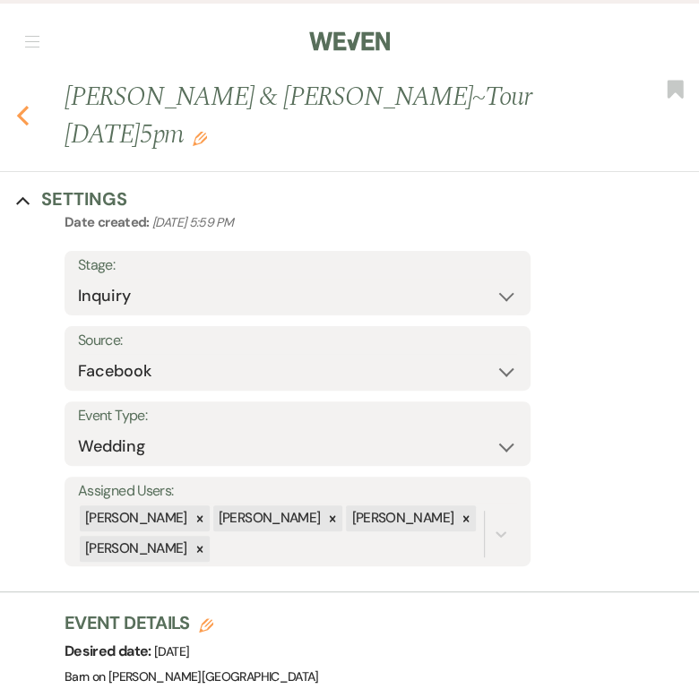
click at [20, 112] on use "button" at bounding box center [23, 116] width 12 height 20
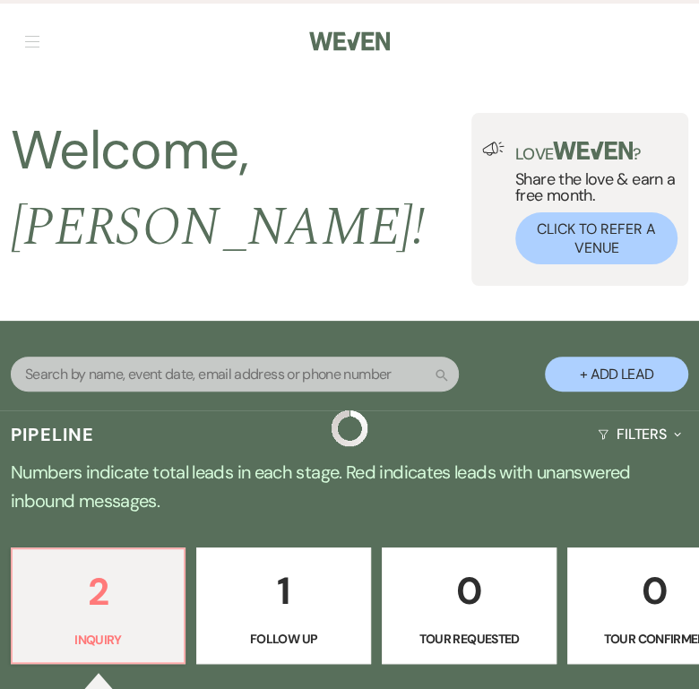
scroll to position [381, 0]
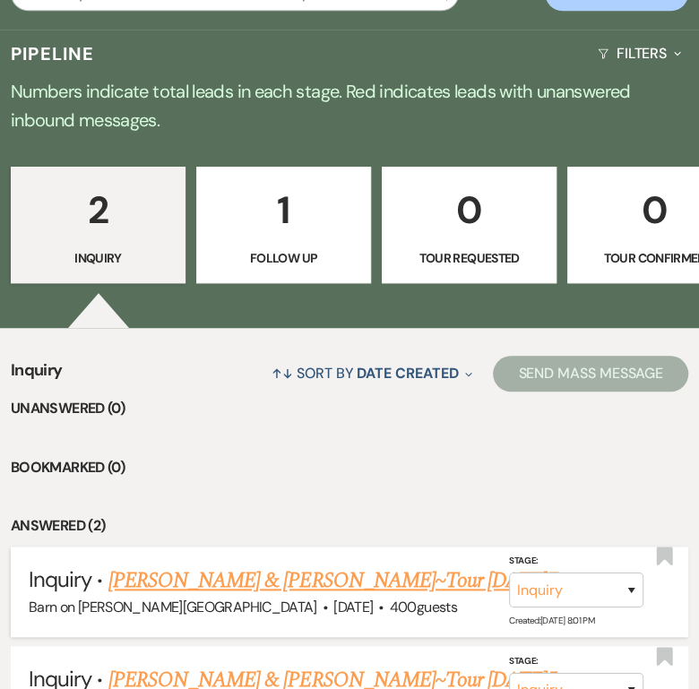
click at [208, 570] on link "[PERSON_NAME] & [PERSON_NAME]~Tour [DATE]7pm" at bounding box center [345, 581] width 474 height 32
select select "6"
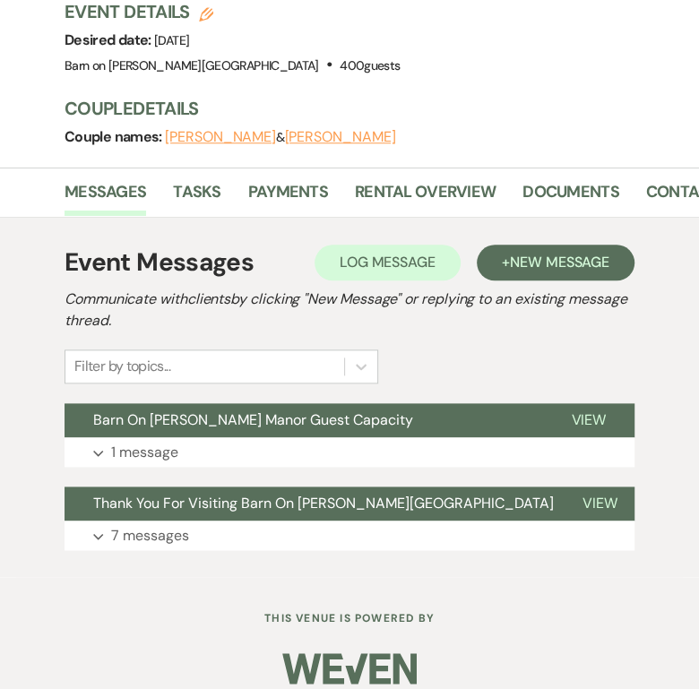
scroll to position [613, 0]
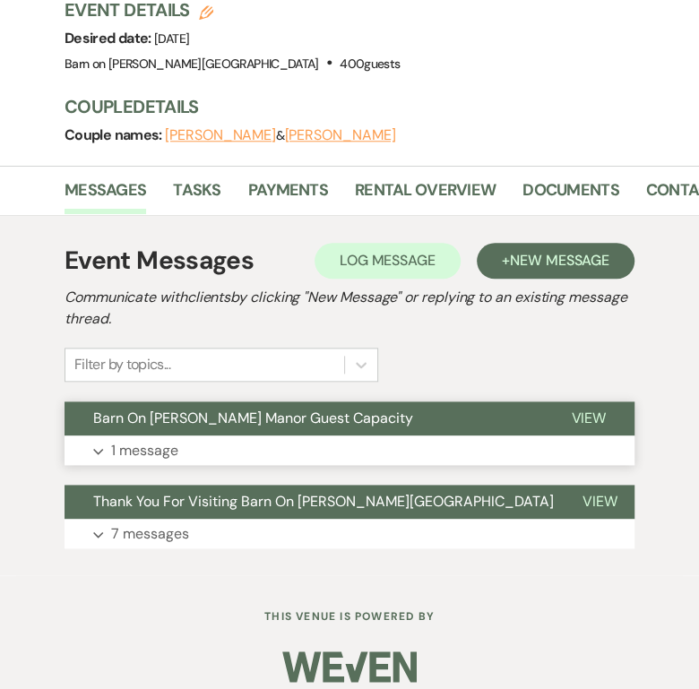
click at [159, 451] on p "1 message" at bounding box center [144, 450] width 67 height 23
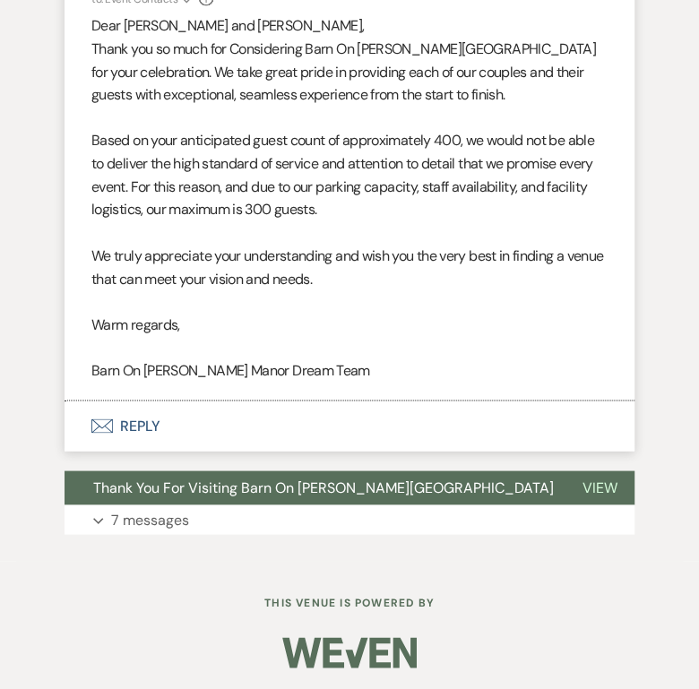
scroll to position [1098, 0]
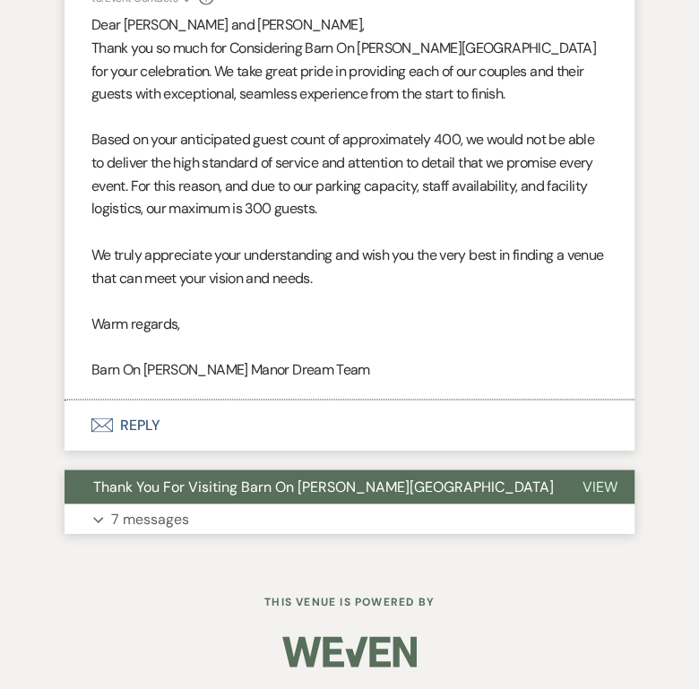
click at [571, 521] on button "Expand 7 messages" at bounding box center [350, 519] width 570 height 30
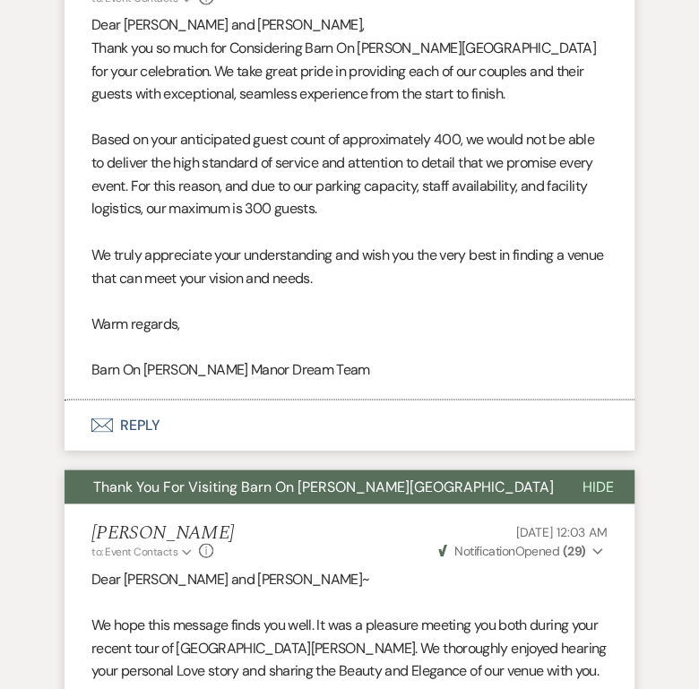
click at [489, 545] on span "Notification" at bounding box center [484, 550] width 60 height 16
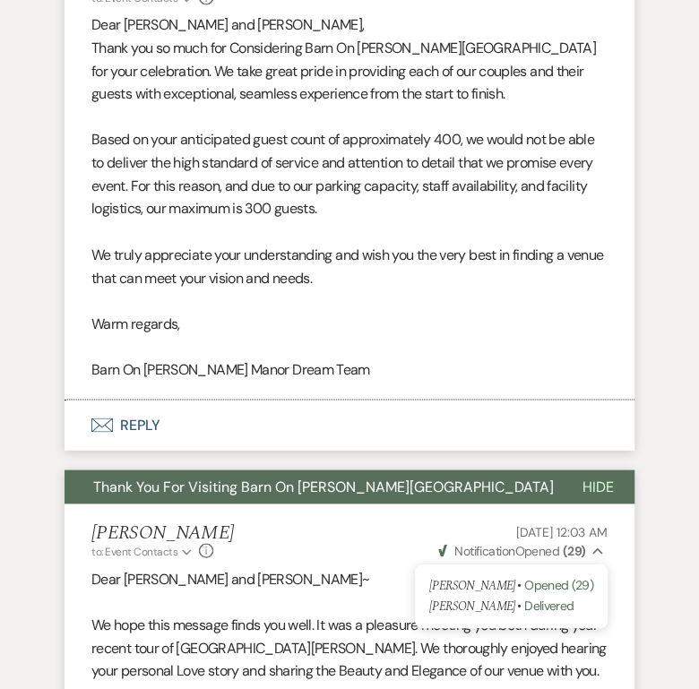
click at [489, 545] on span "Notification" at bounding box center [484, 550] width 60 height 16
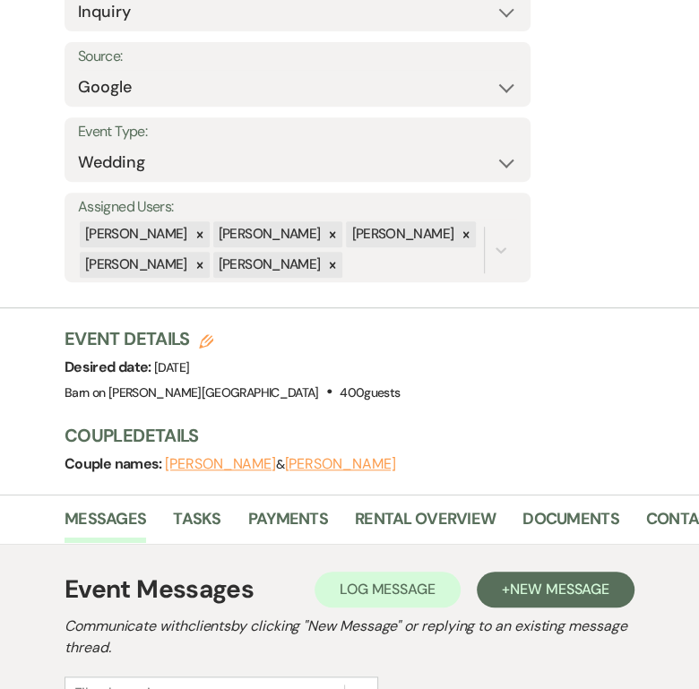
scroll to position [0, 0]
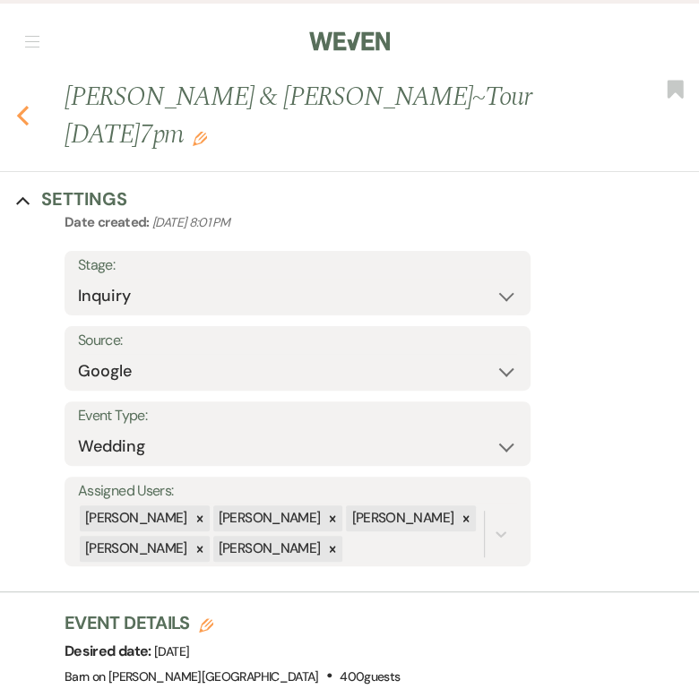
click at [21, 109] on icon "Previous" at bounding box center [22, 116] width 13 height 22
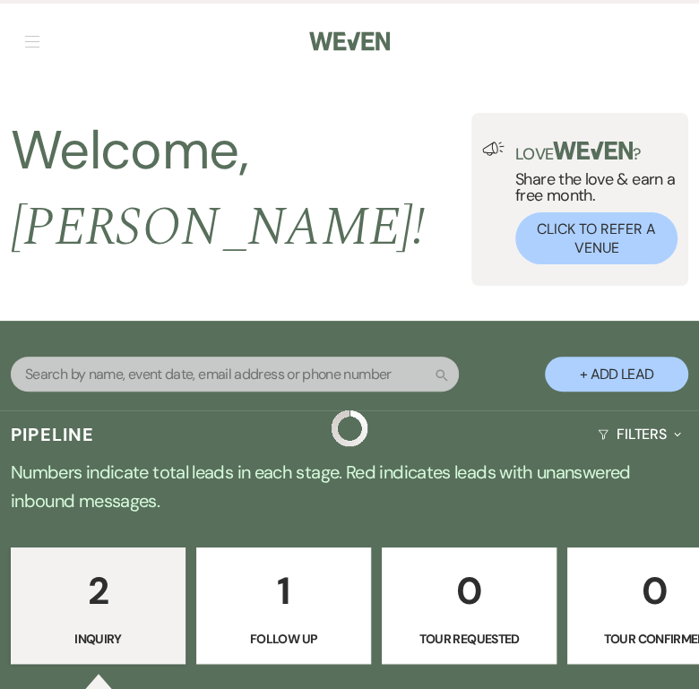
scroll to position [381, 0]
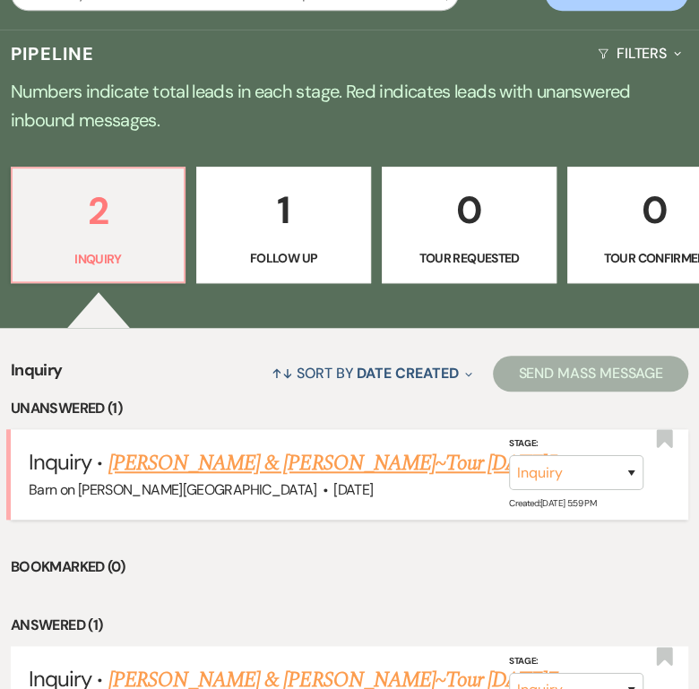
click at [278, 447] on link "[PERSON_NAME] & [PERSON_NAME]~Tour [DATE]5pm" at bounding box center [345, 463] width 474 height 32
select select "8"
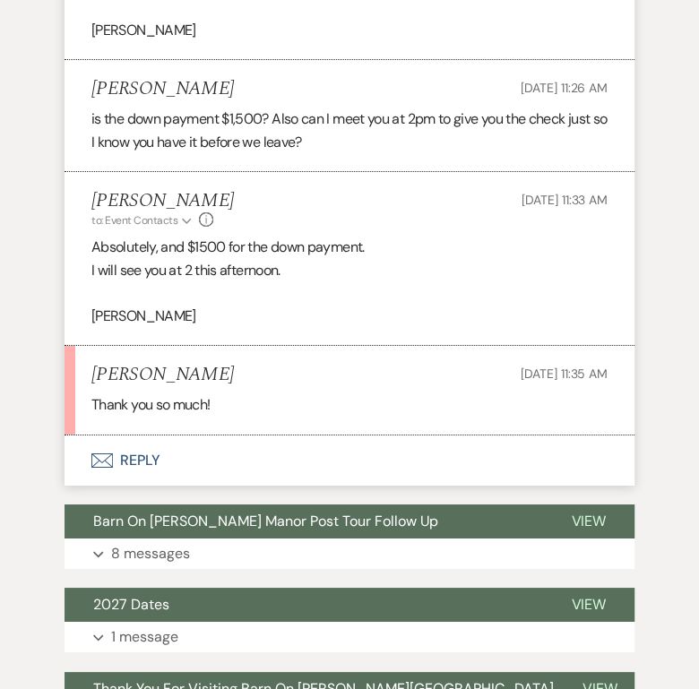
scroll to position [2270, 0]
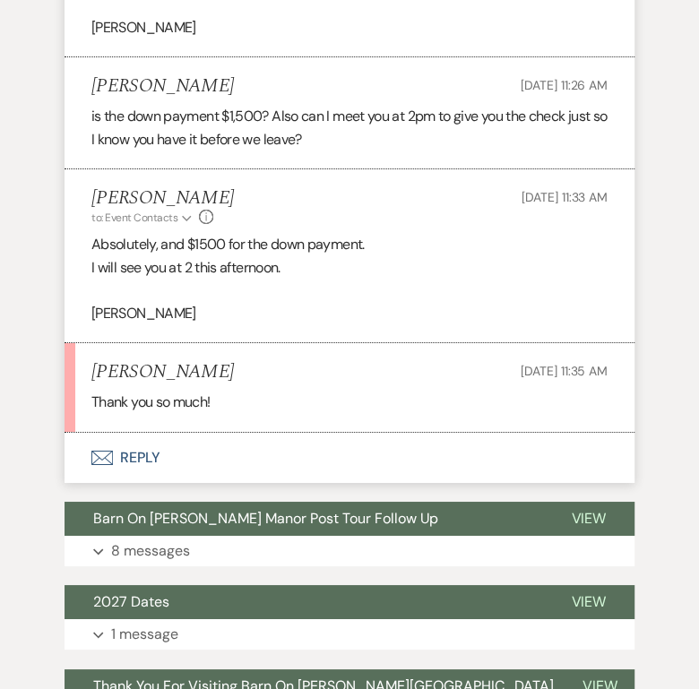
click at [278, 432] on li "[PERSON_NAME] [DATE] 11:35 AM Thank you so much!" at bounding box center [350, 387] width 570 height 89
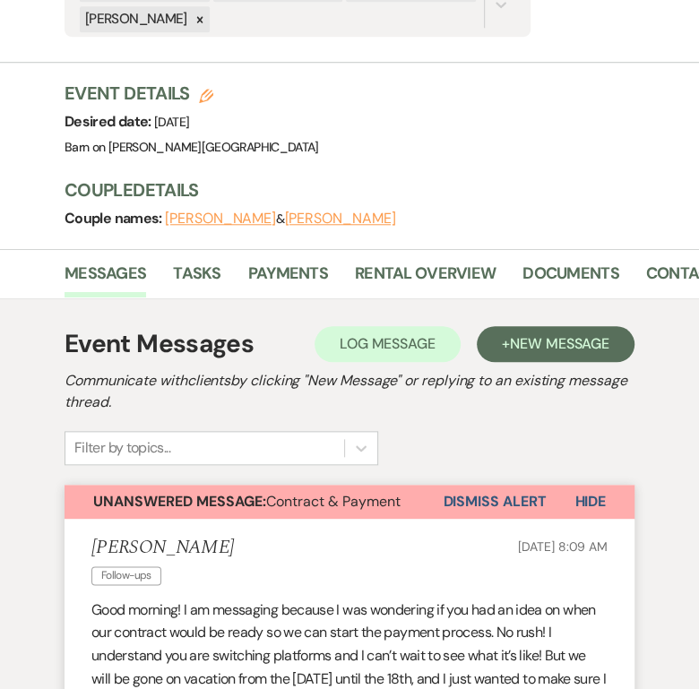
scroll to position [533, 0]
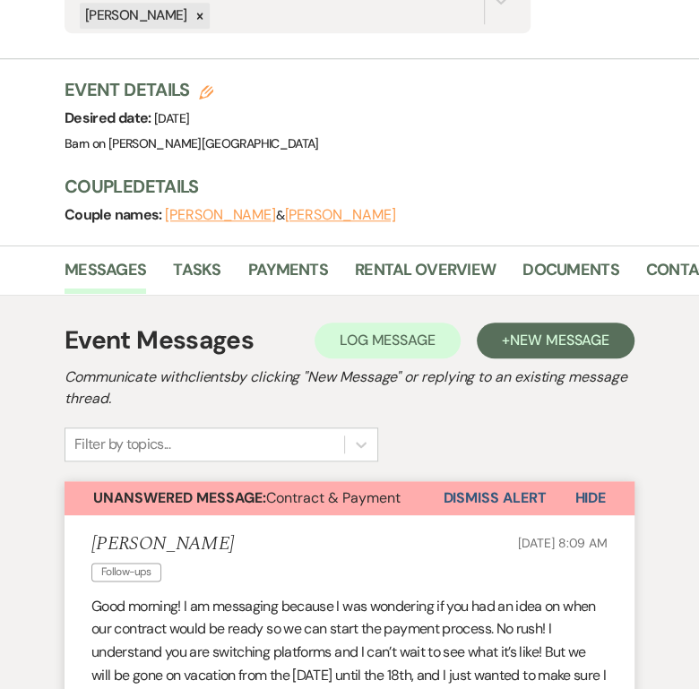
click at [479, 492] on button "Dismiss Alert" at bounding box center [494, 498] width 103 height 34
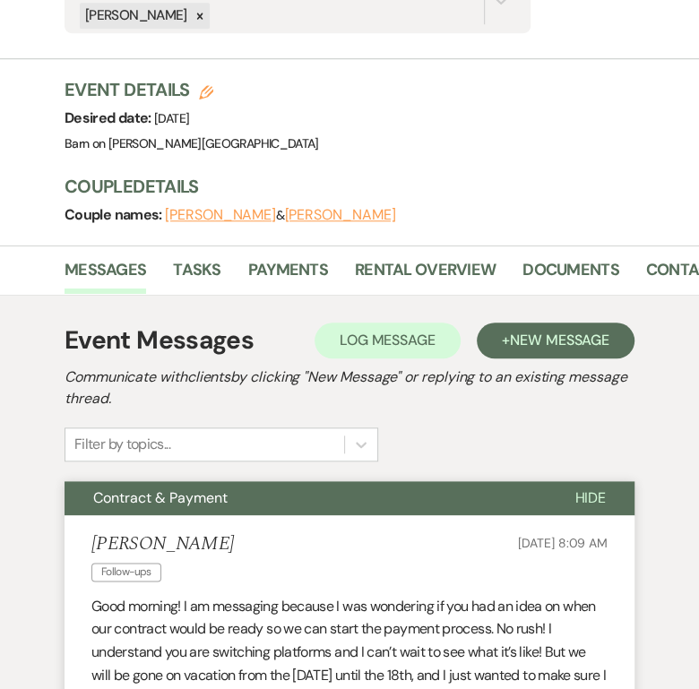
scroll to position [0, 0]
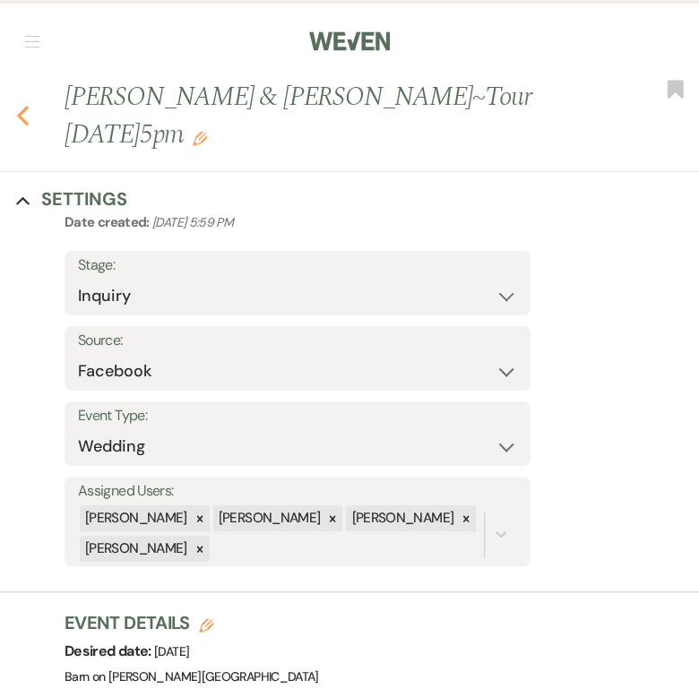
click at [21, 117] on use "button" at bounding box center [23, 116] width 12 height 20
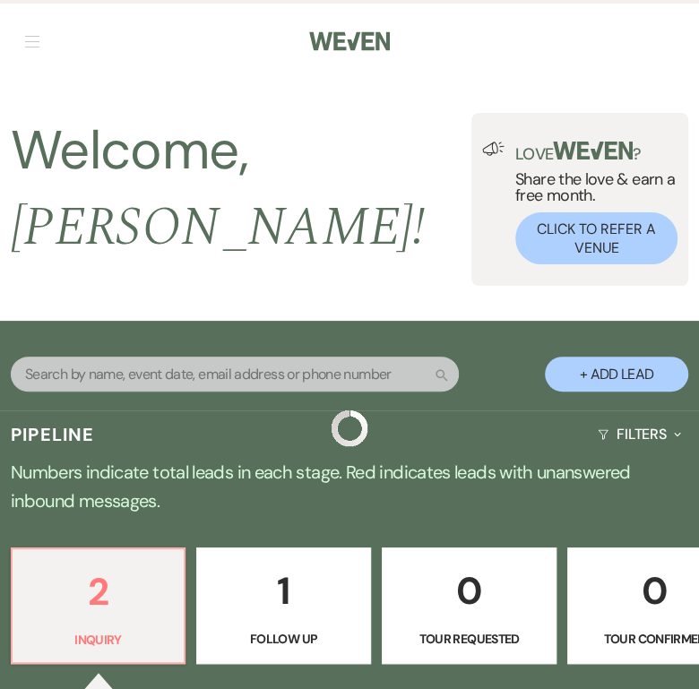
scroll to position [381, 0]
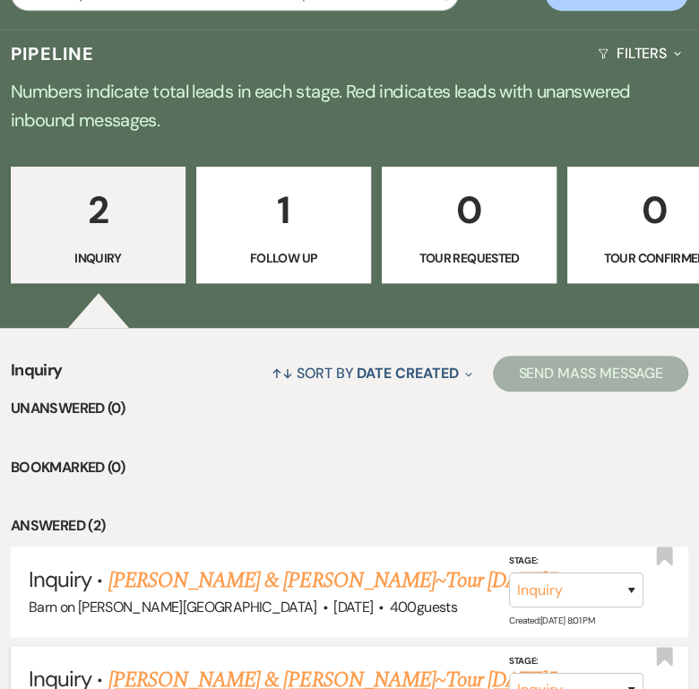
click at [176, 664] on link "[PERSON_NAME] & [PERSON_NAME]~Tour [DATE]5pm" at bounding box center [345, 680] width 474 height 32
select select "8"
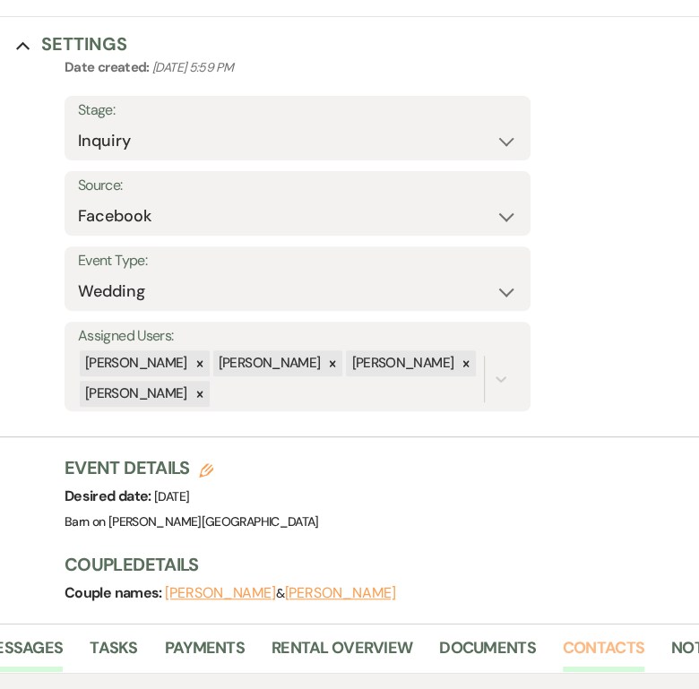
scroll to position [0, 125]
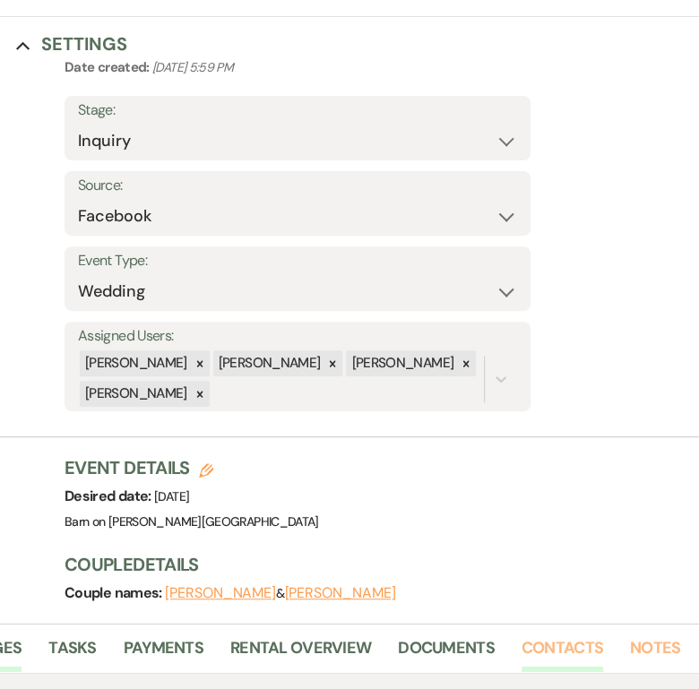
click at [665, 646] on link "Notes" at bounding box center [655, 653] width 50 height 37
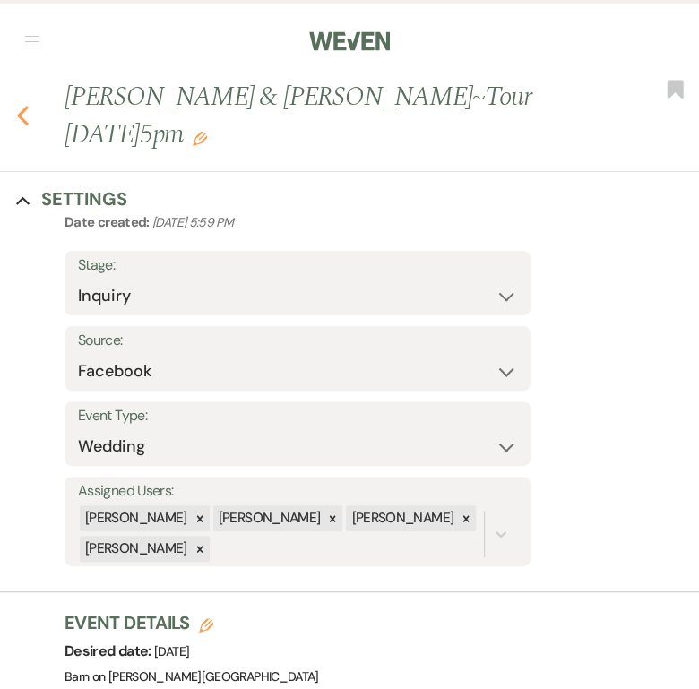
click at [22, 108] on icon "Previous" at bounding box center [22, 116] width 13 height 22
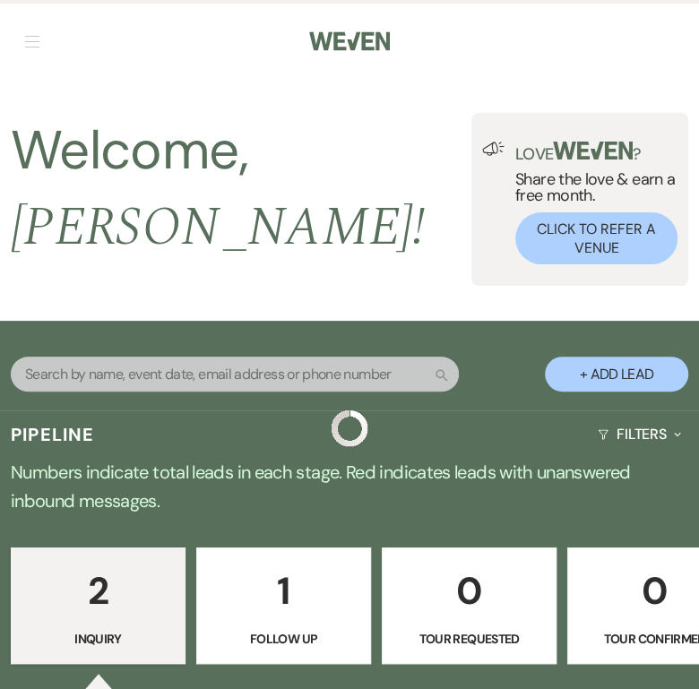
scroll to position [381, 0]
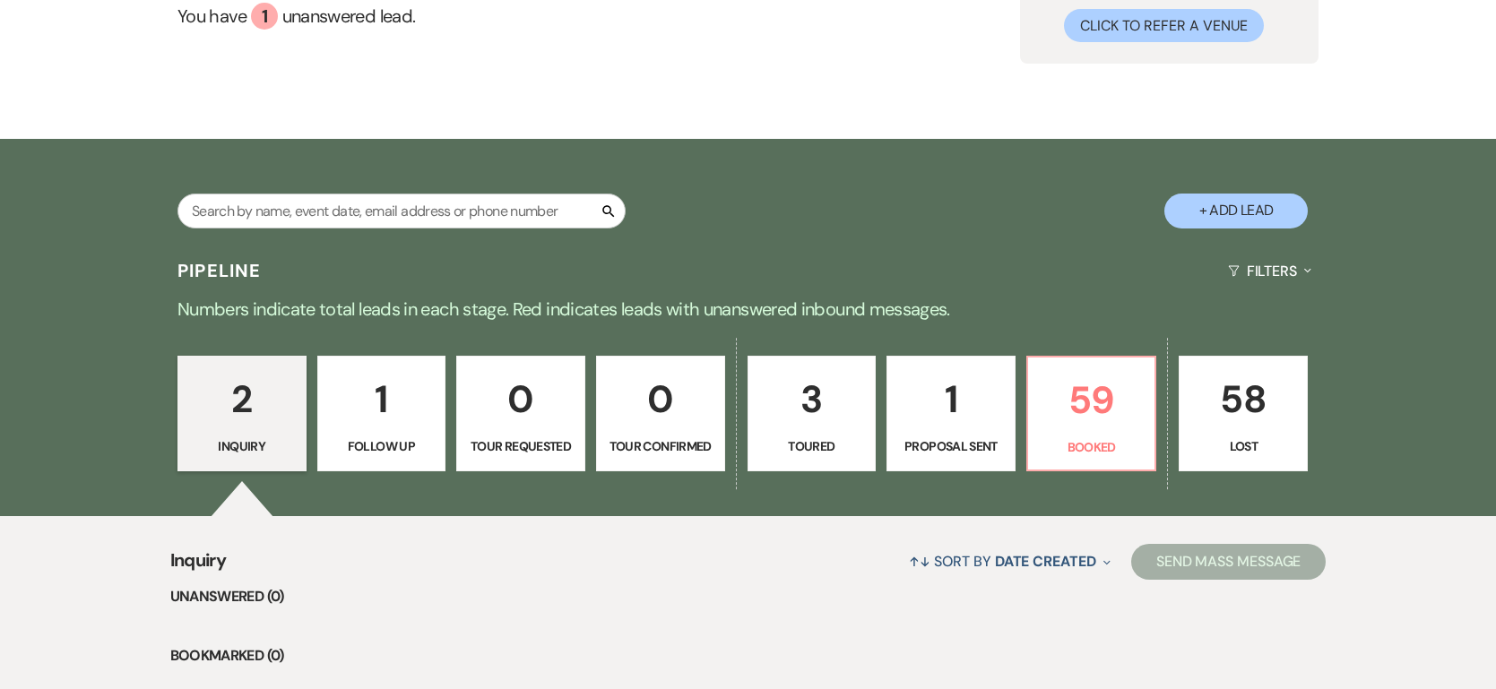
scroll to position [196, 0]
click at [953, 415] on p "1" at bounding box center [951, 398] width 106 height 60
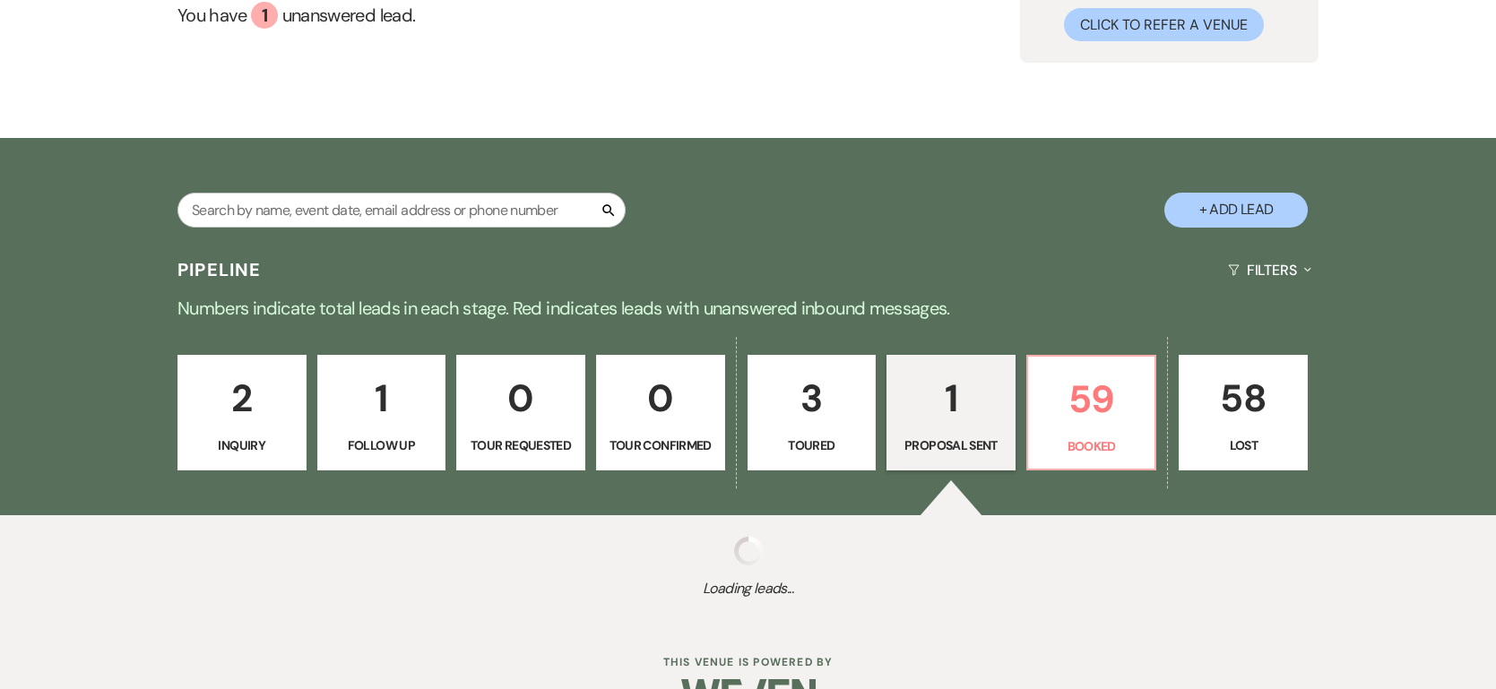
select select "6"
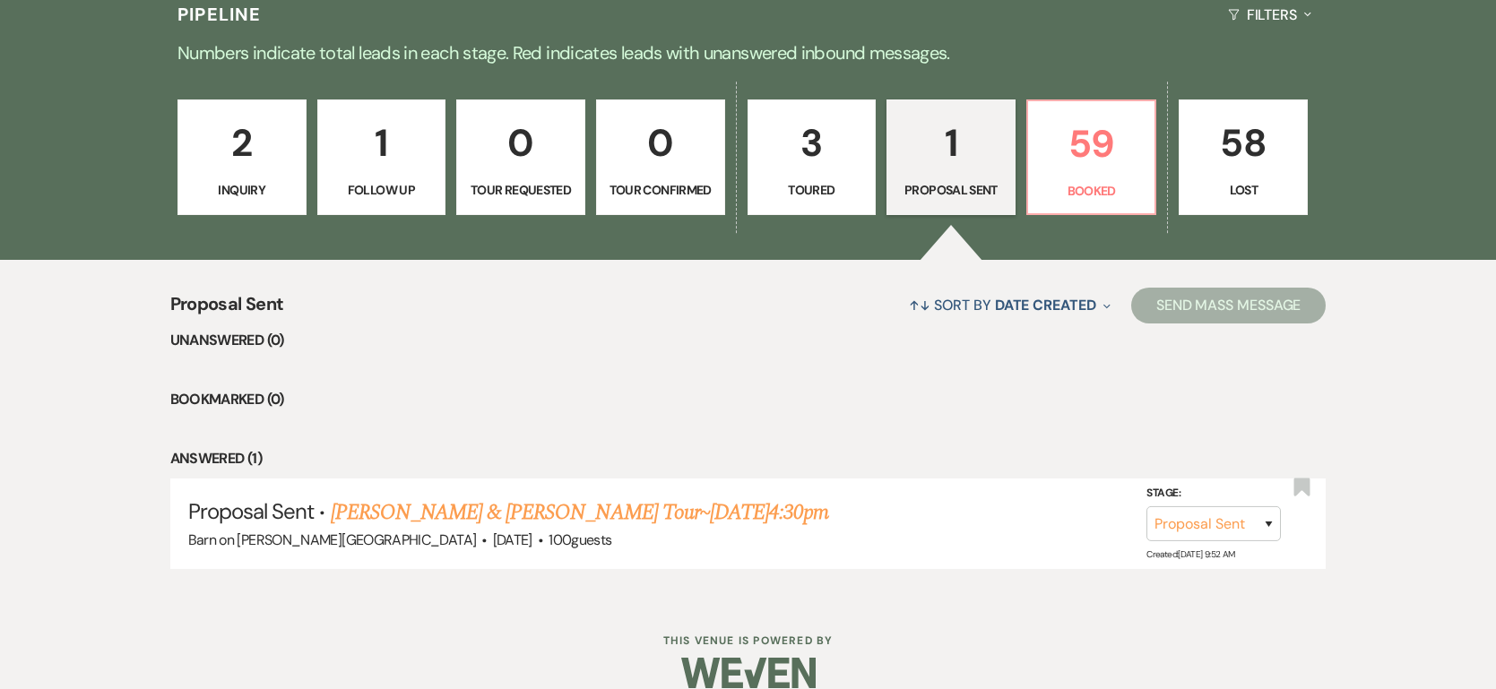
scroll to position [453, 0]
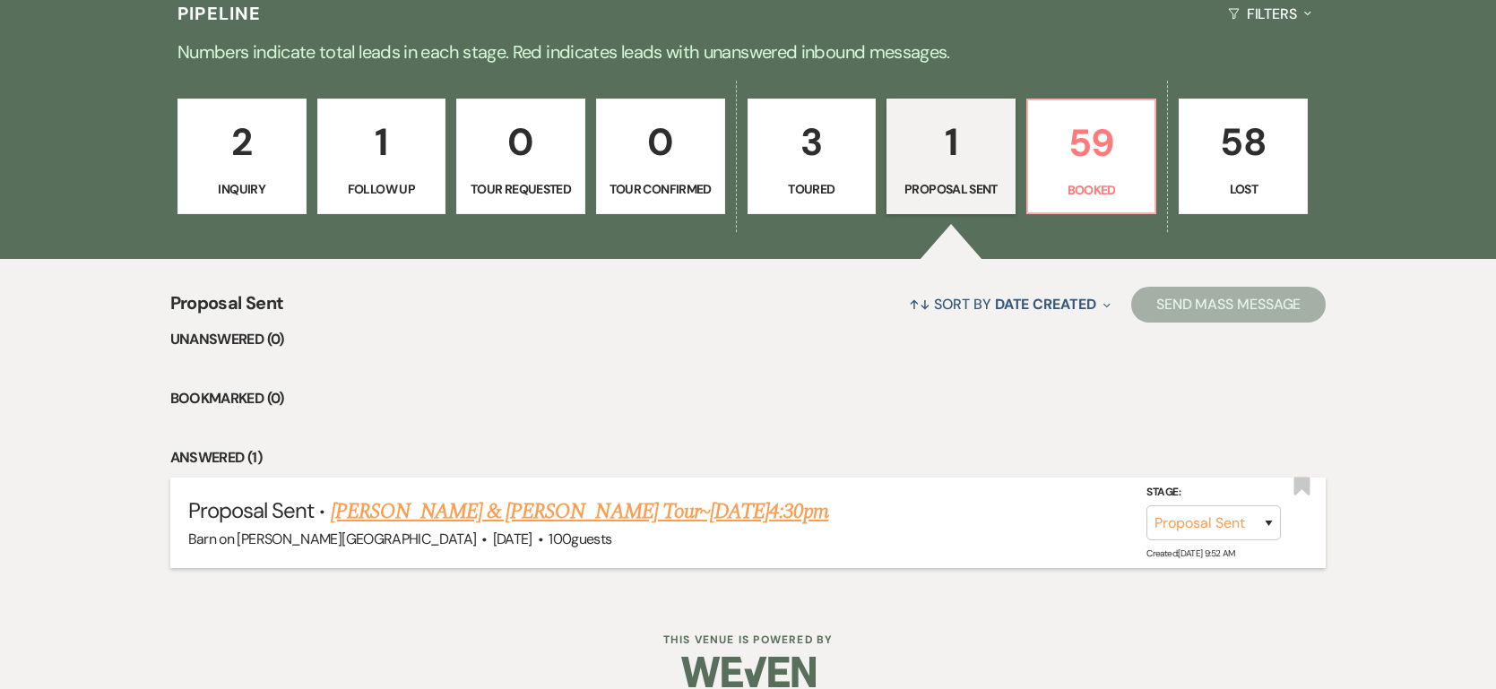
click at [598, 516] on link "Jalesa Adams & Hunter Rue Tour~Aug 10@4:30pm" at bounding box center [580, 512] width 498 height 32
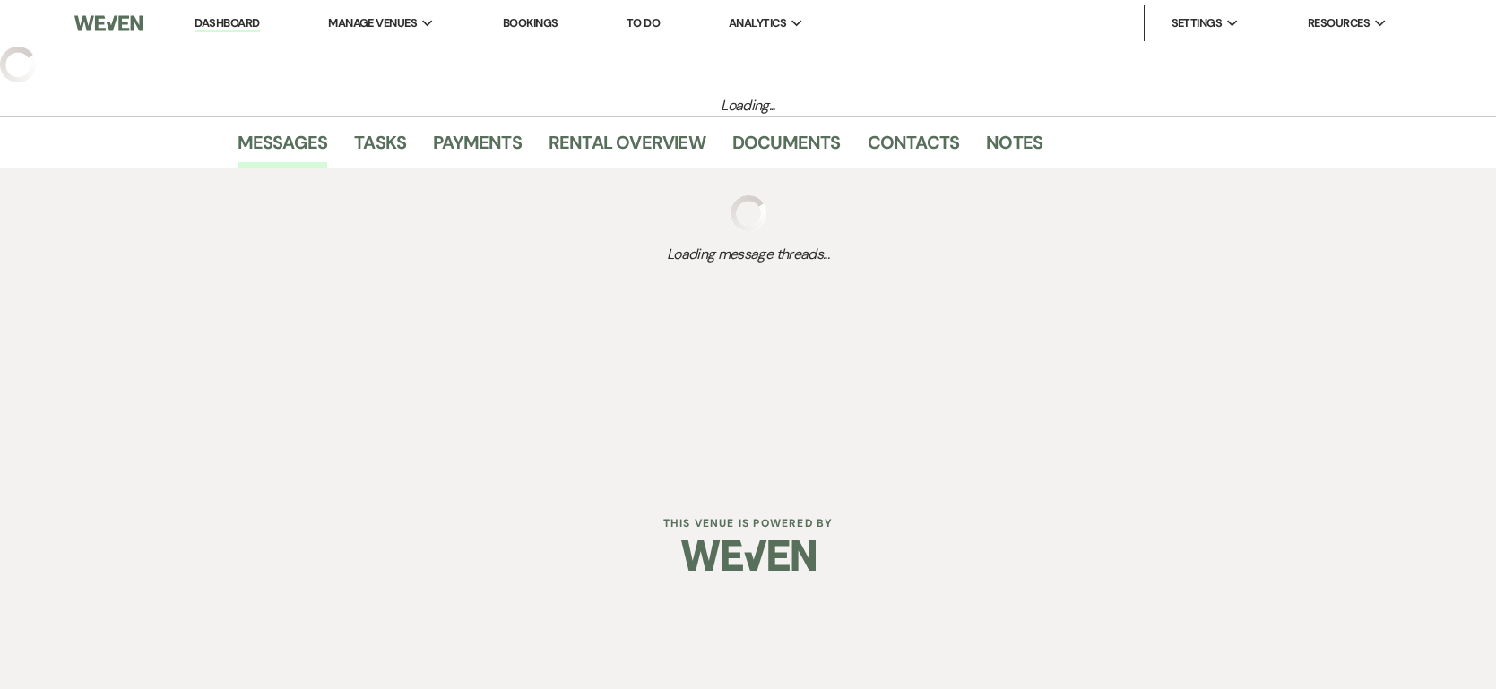
select select "6"
select select "1"
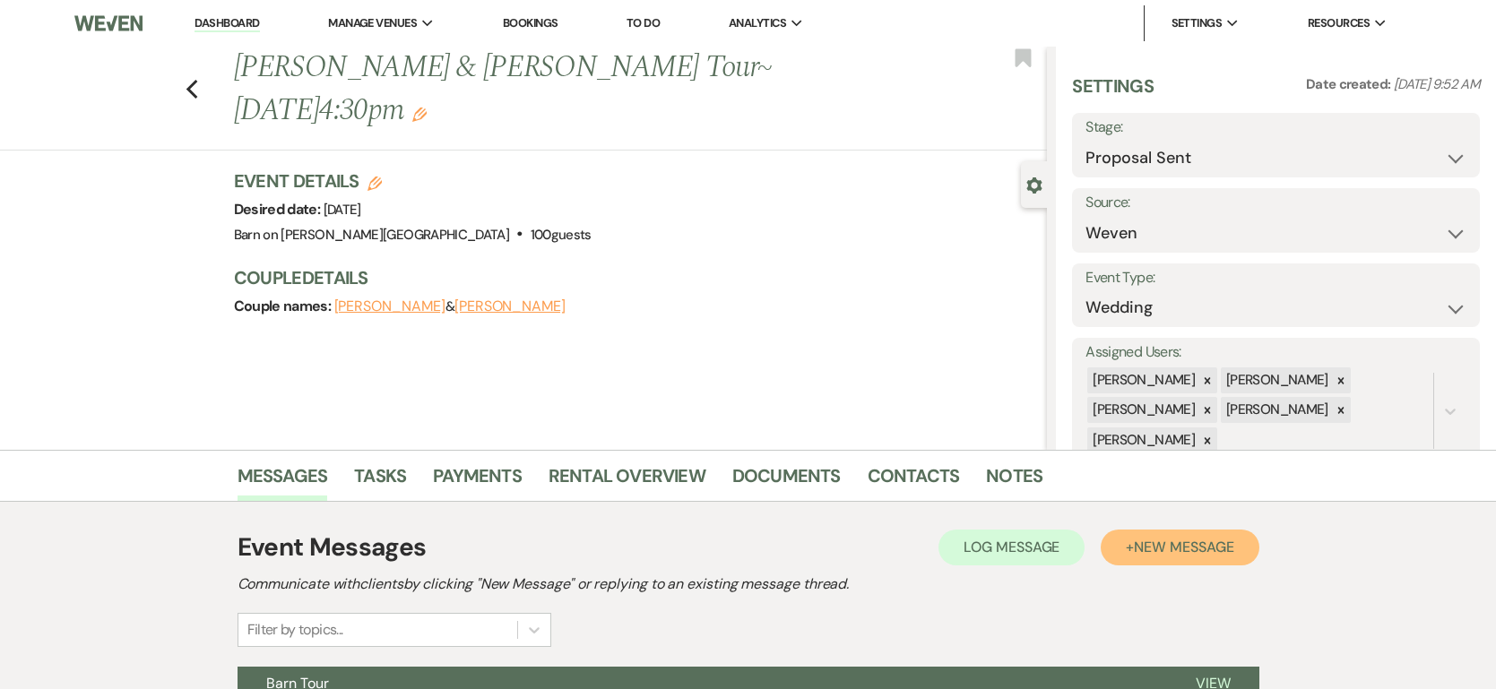
click at [1188, 546] on span "New Message" at bounding box center [1183, 547] width 99 height 19
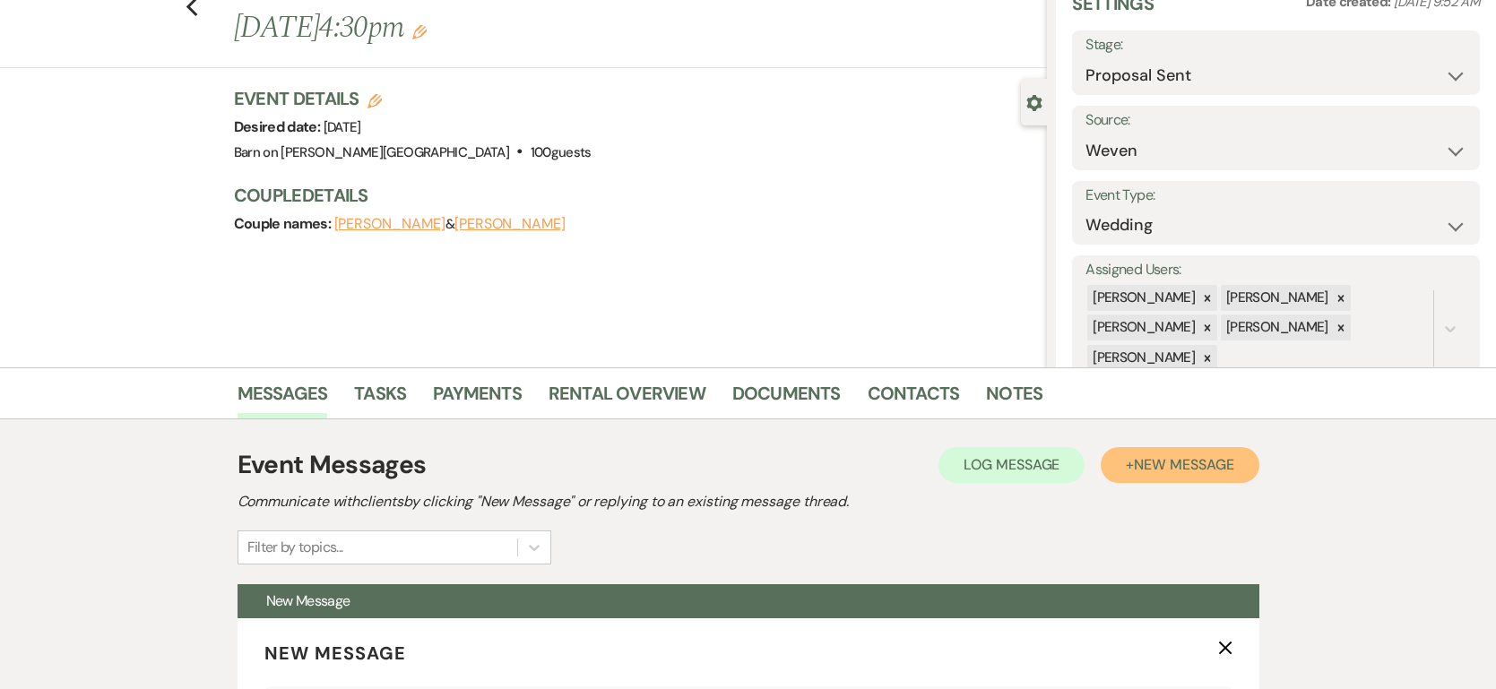
scroll to position [80, 0]
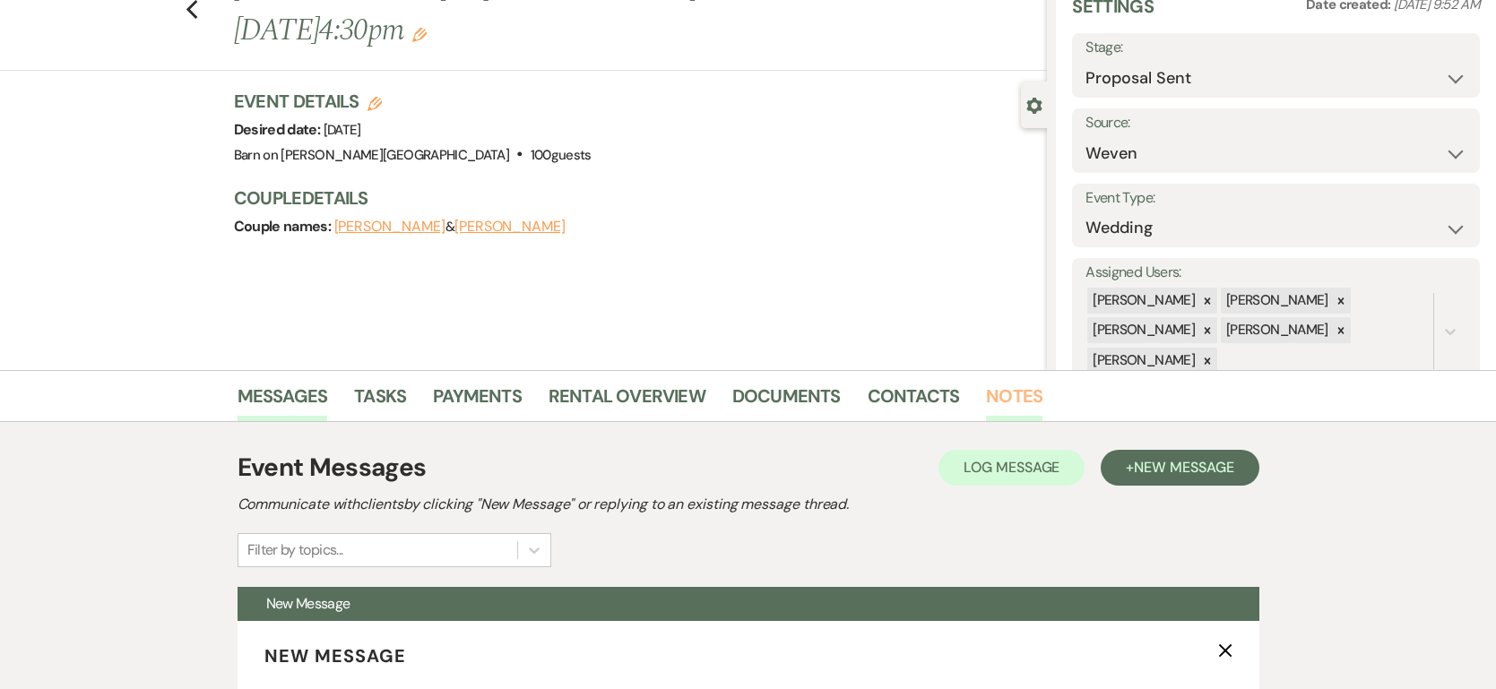
click at [1023, 395] on link "Notes" at bounding box center [1014, 401] width 56 height 39
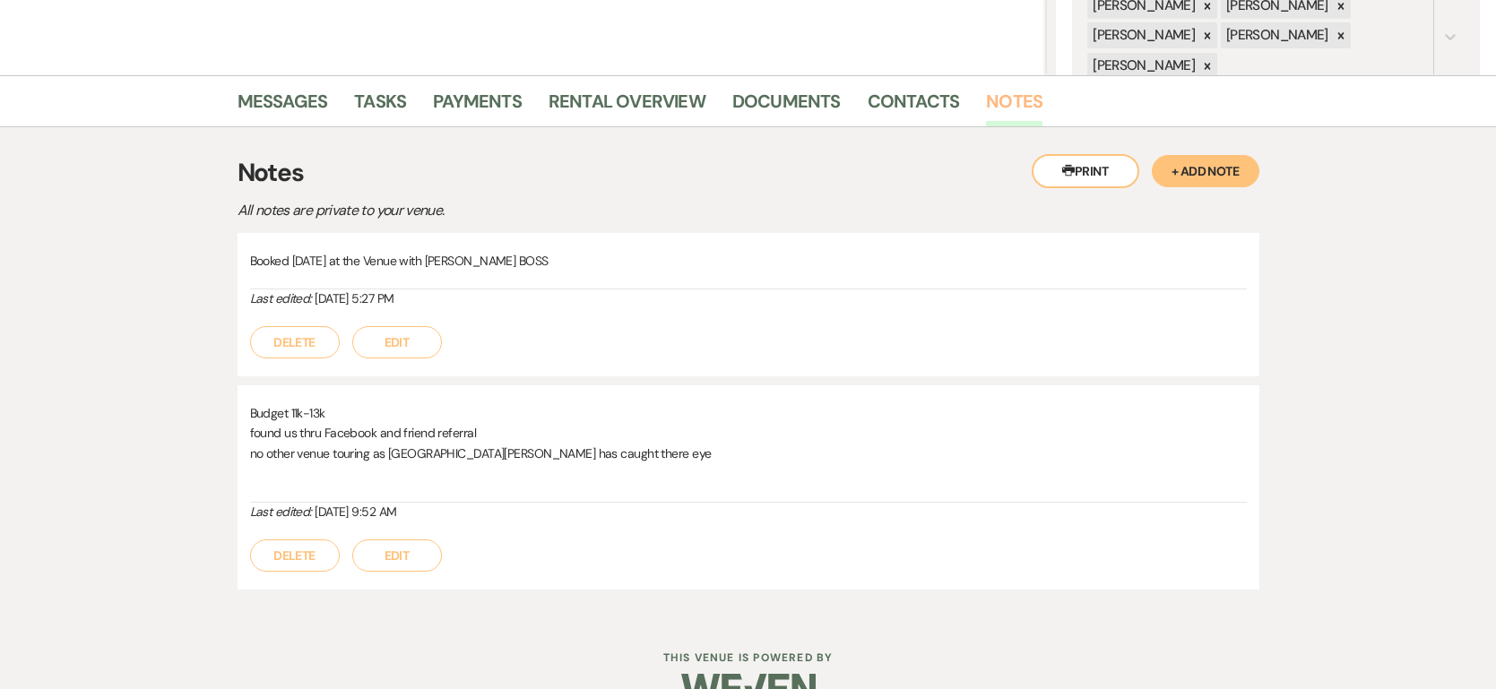
scroll to position [415, 0]
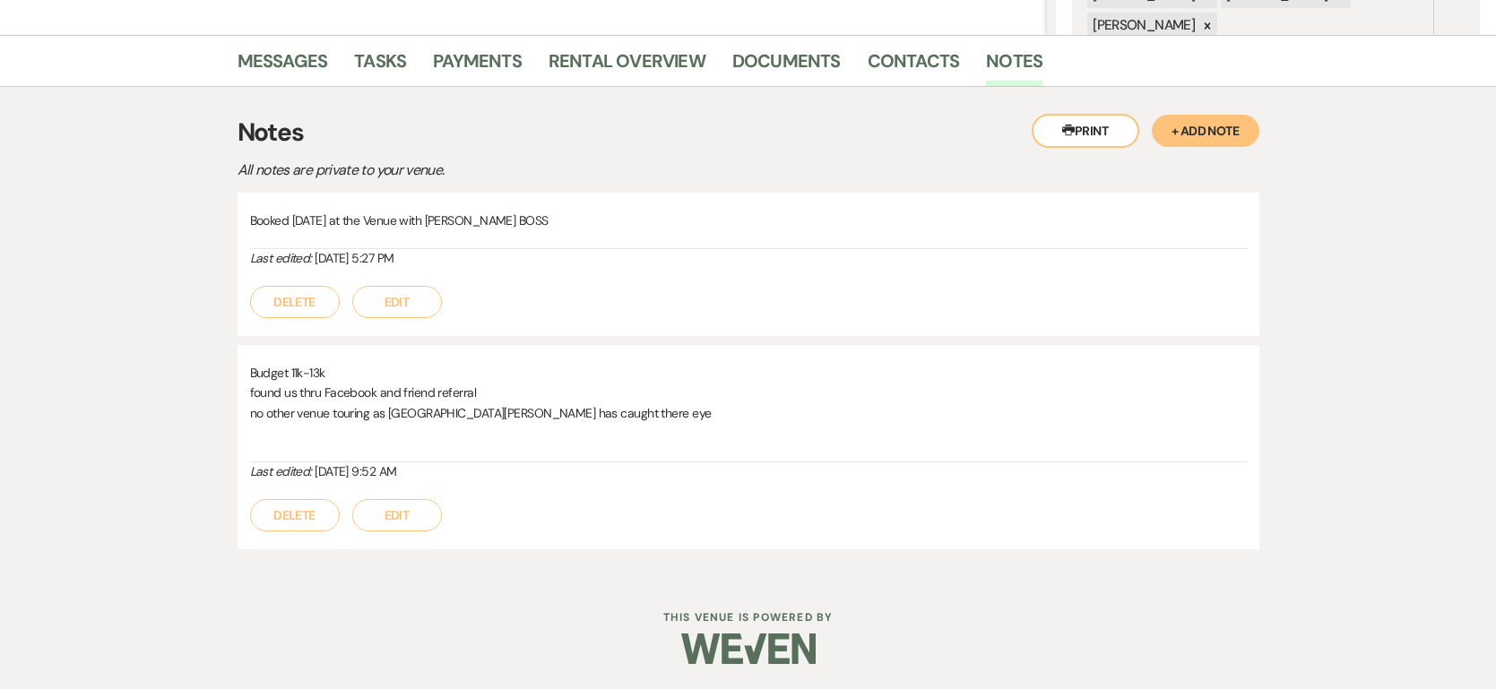
click at [578, 219] on p "Booked Oct 24, 2026 at the Venue with Debbie thru BOSS" at bounding box center [748, 221] width 996 height 20
click at [418, 304] on button "Edit" at bounding box center [397, 302] width 90 height 32
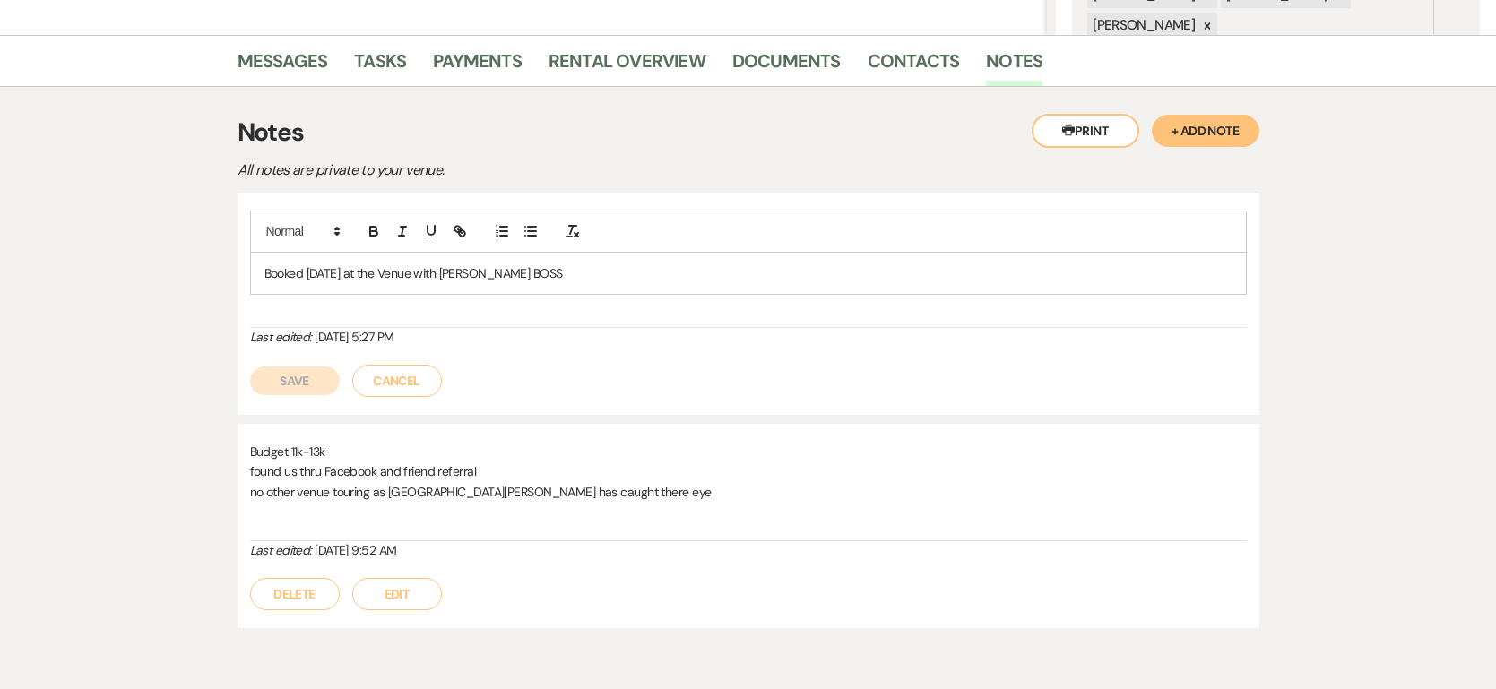
click at [582, 278] on p "Booked Oct 24, 2026 at the Venue with Debbie thru BOSS" at bounding box center [748, 273] width 968 height 20
click at [310, 390] on button "Save" at bounding box center [295, 381] width 90 height 29
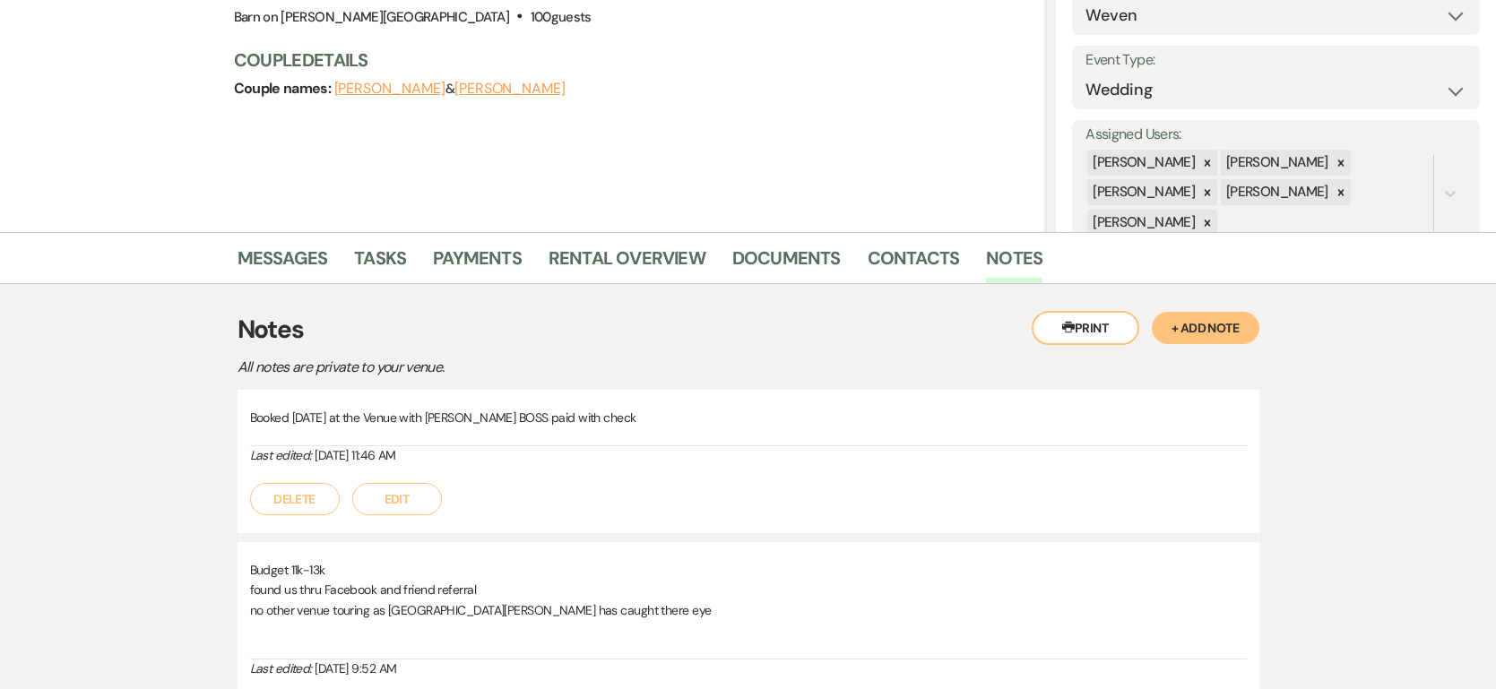
scroll to position [0, 0]
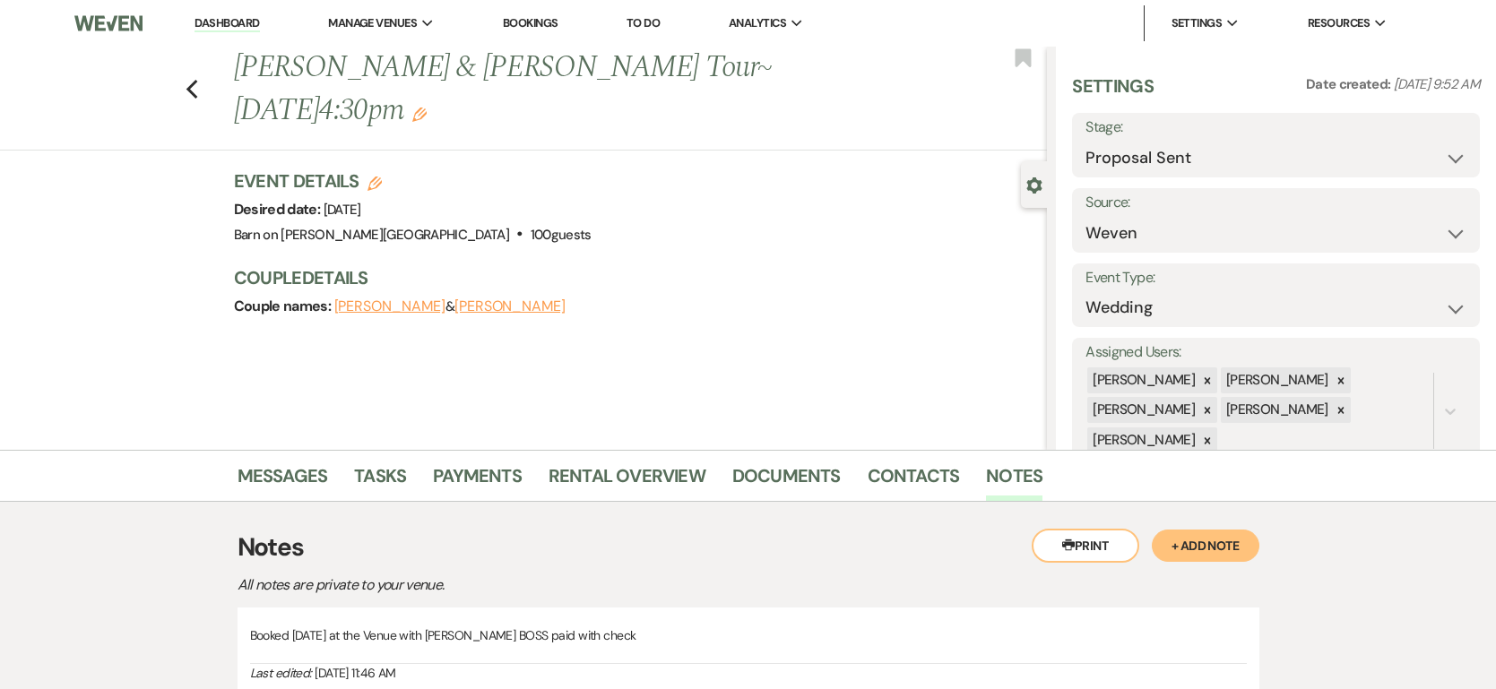
click at [215, 16] on link "Dashboard" at bounding box center [226, 23] width 65 height 17
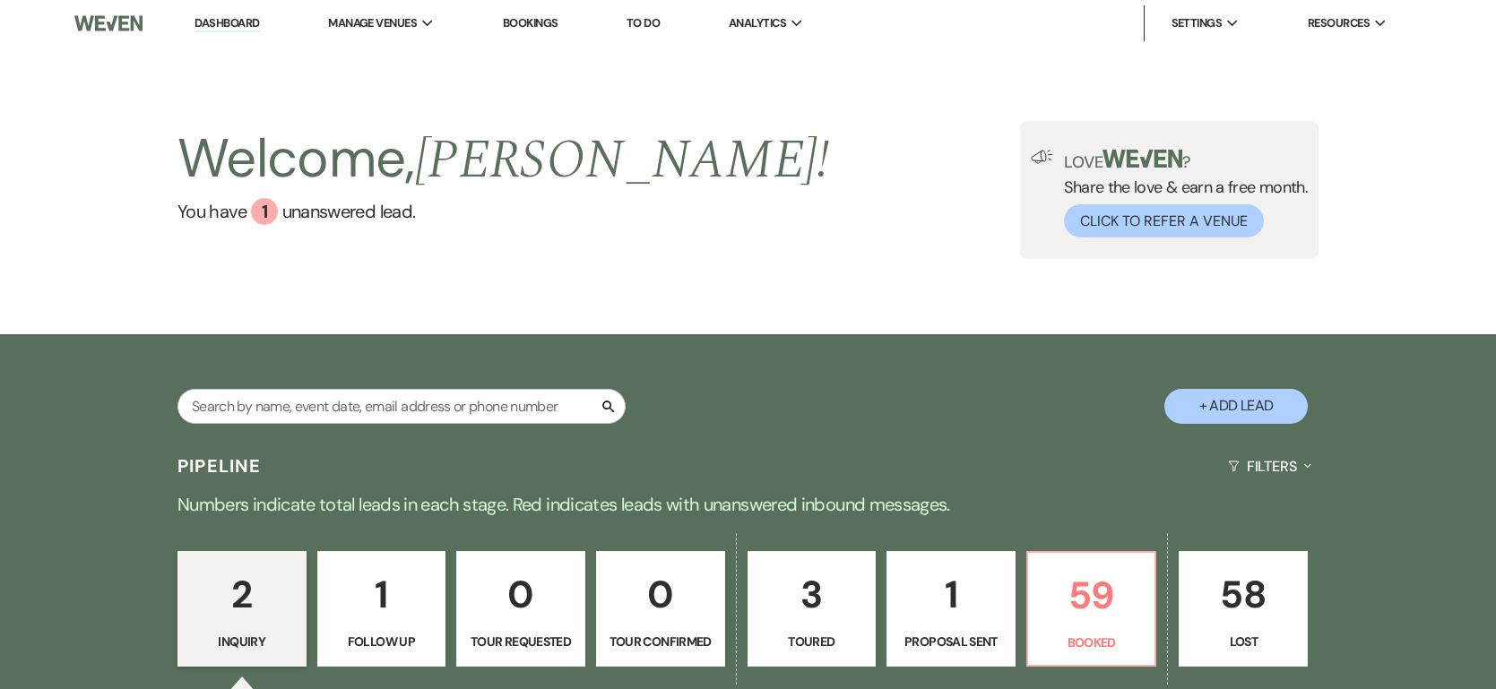
click at [249, 613] on p "2" at bounding box center [242, 595] width 106 height 60
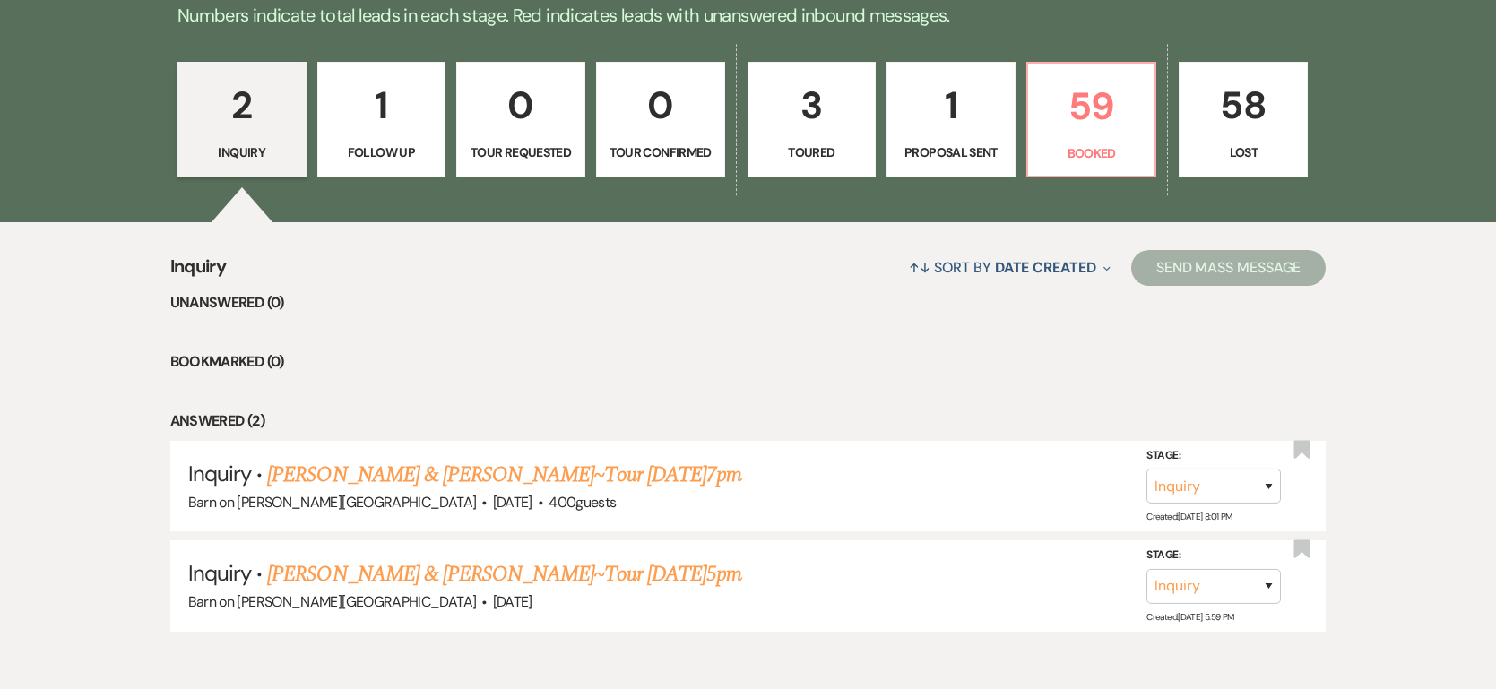
scroll to position [496, 0]
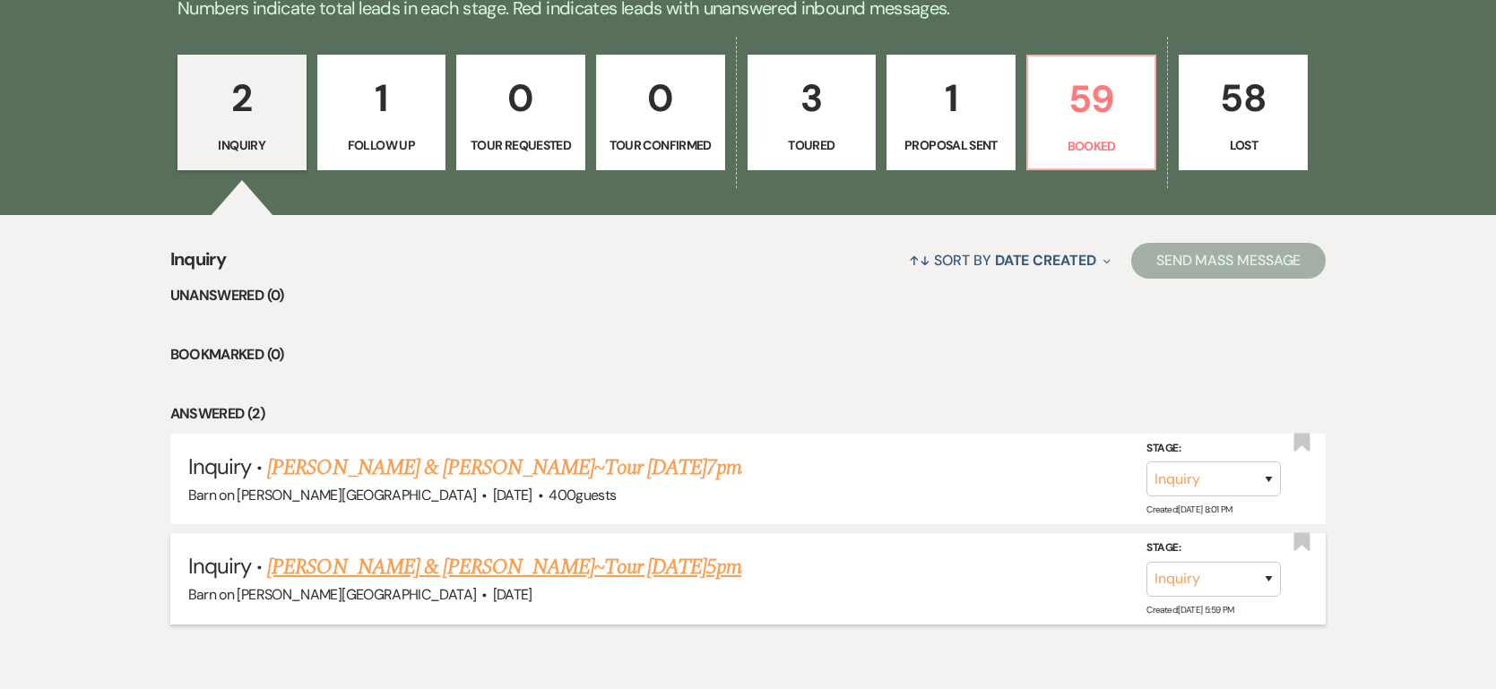
click at [364, 577] on link "[PERSON_NAME] & [PERSON_NAME]~Tour [DATE]5pm" at bounding box center [504, 567] width 474 height 32
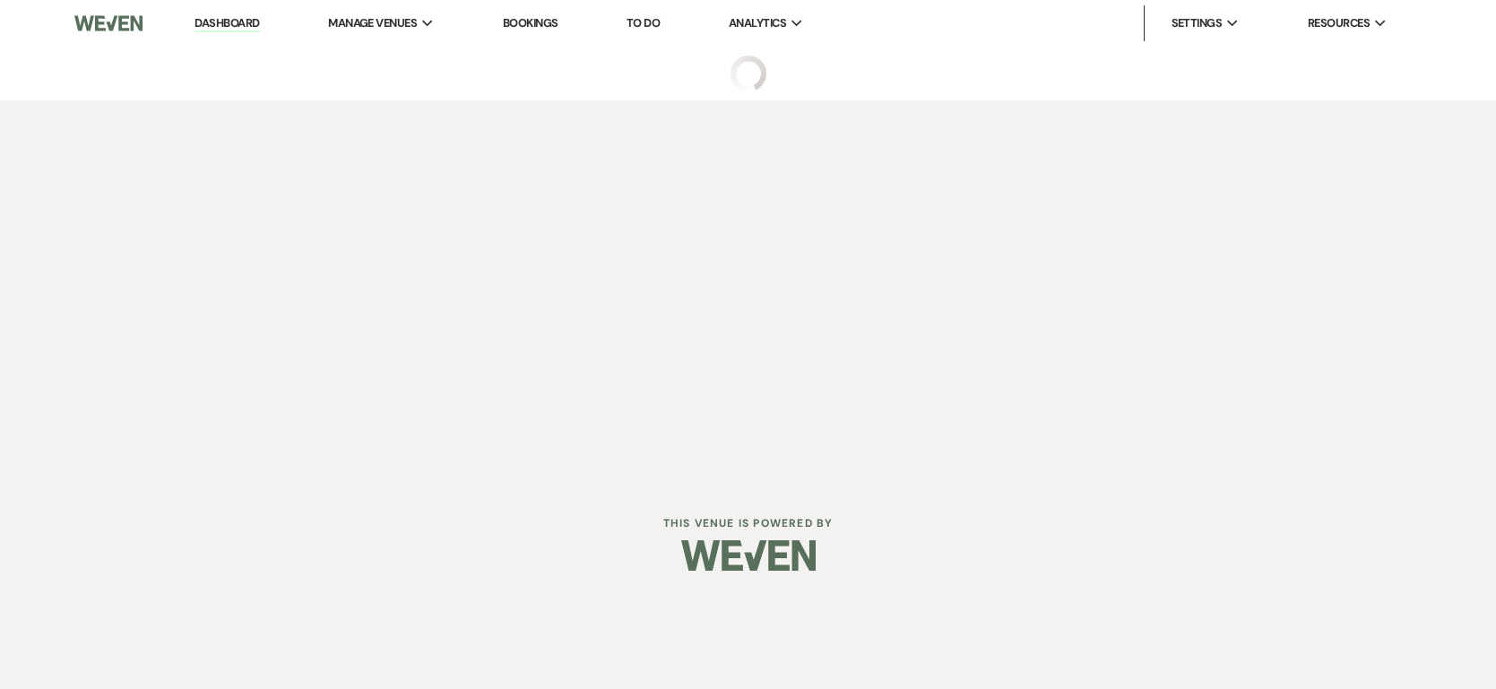
select select "8"
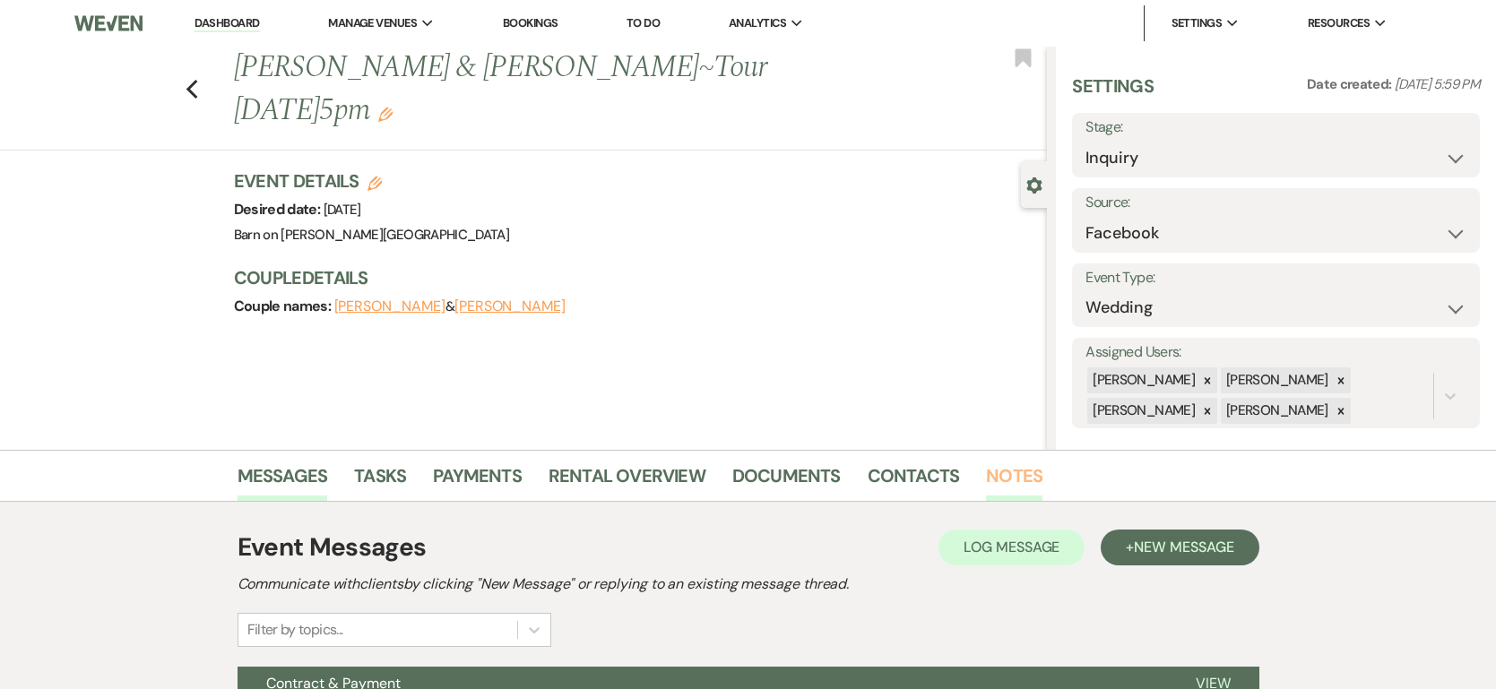
click at [1011, 479] on link "Notes" at bounding box center [1014, 480] width 56 height 39
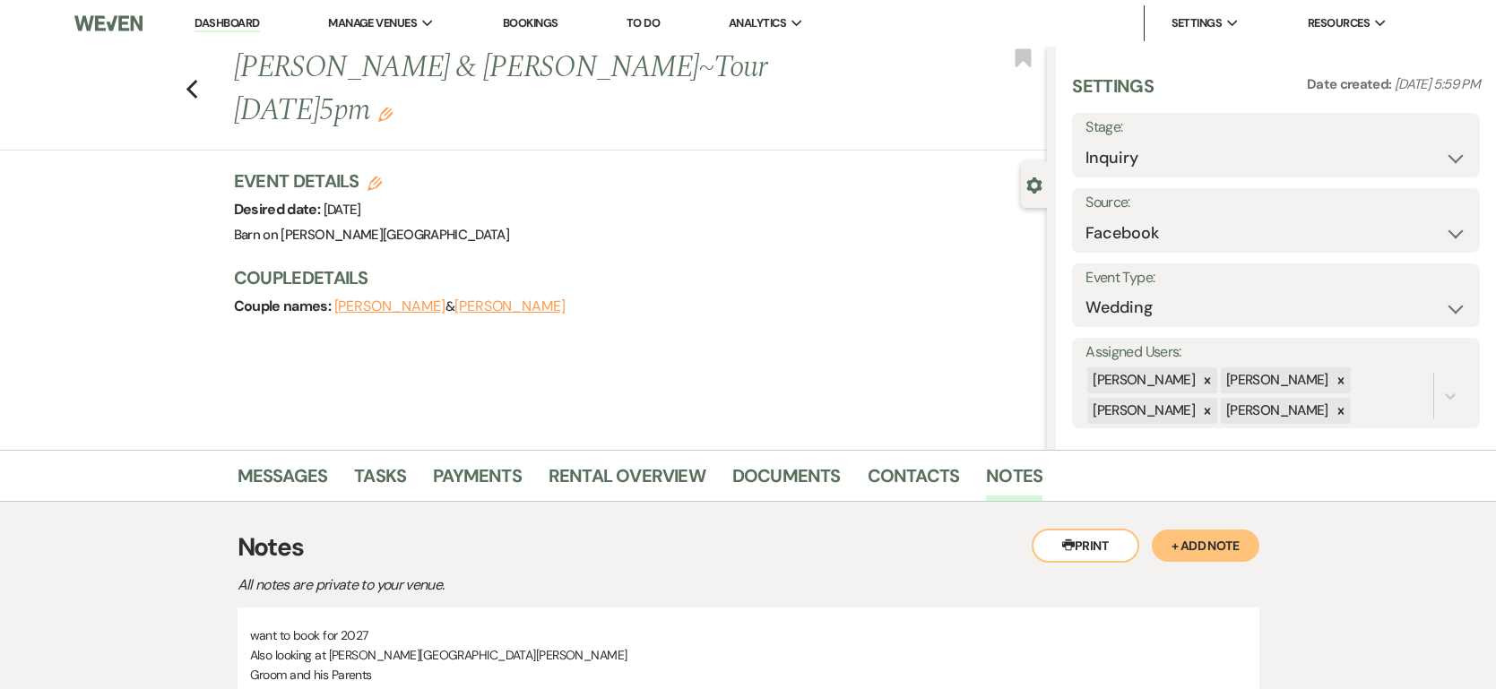
click at [1188, 546] on button "+ Add Note" at bounding box center [1205, 546] width 108 height 32
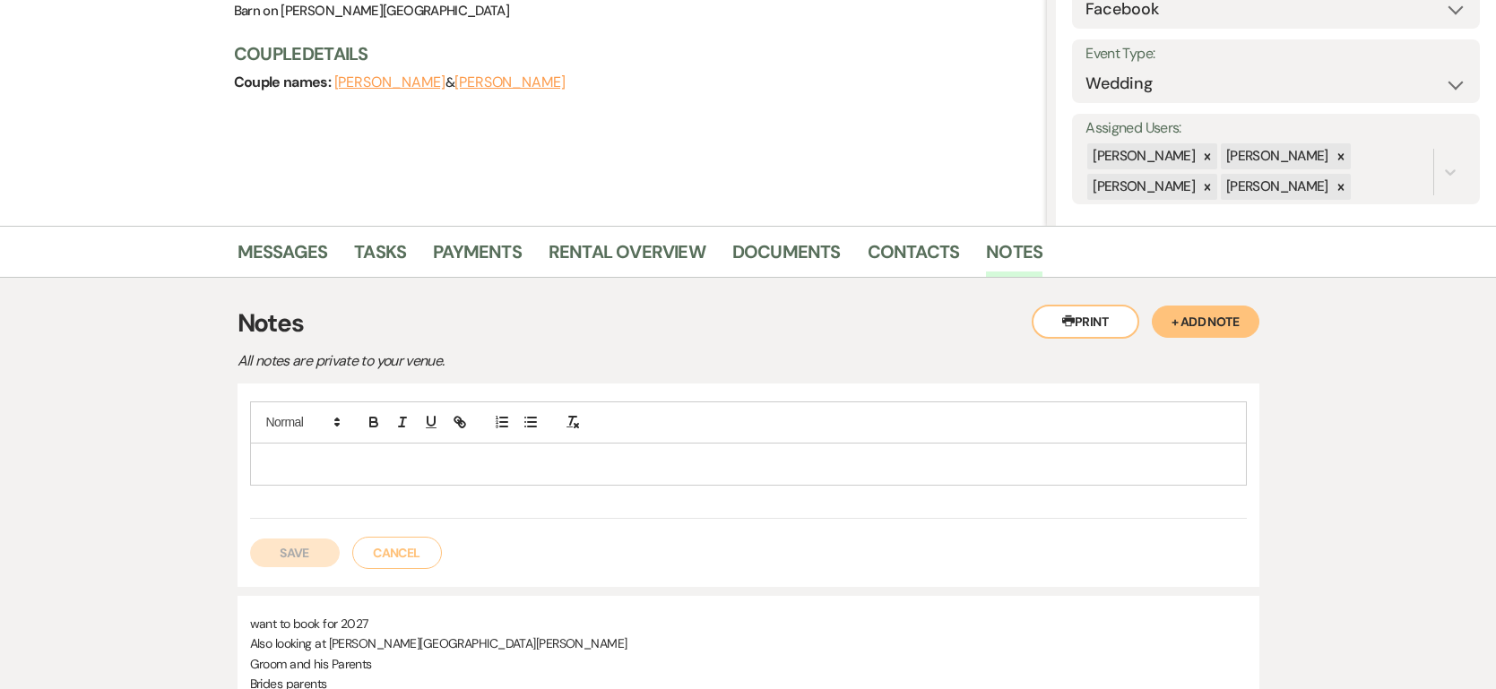
scroll to position [227, 0]
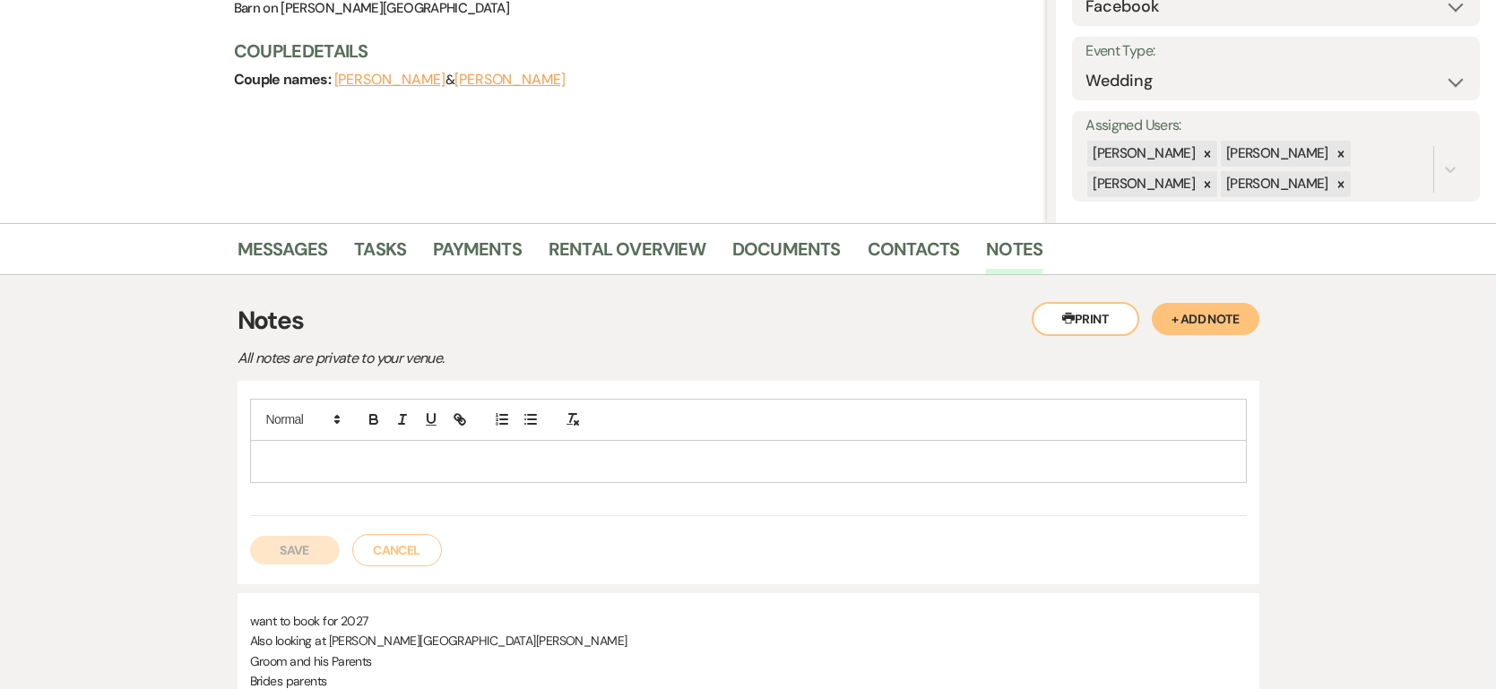
click at [295, 457] on p at bounding box center [748, 462] width 968 height 20
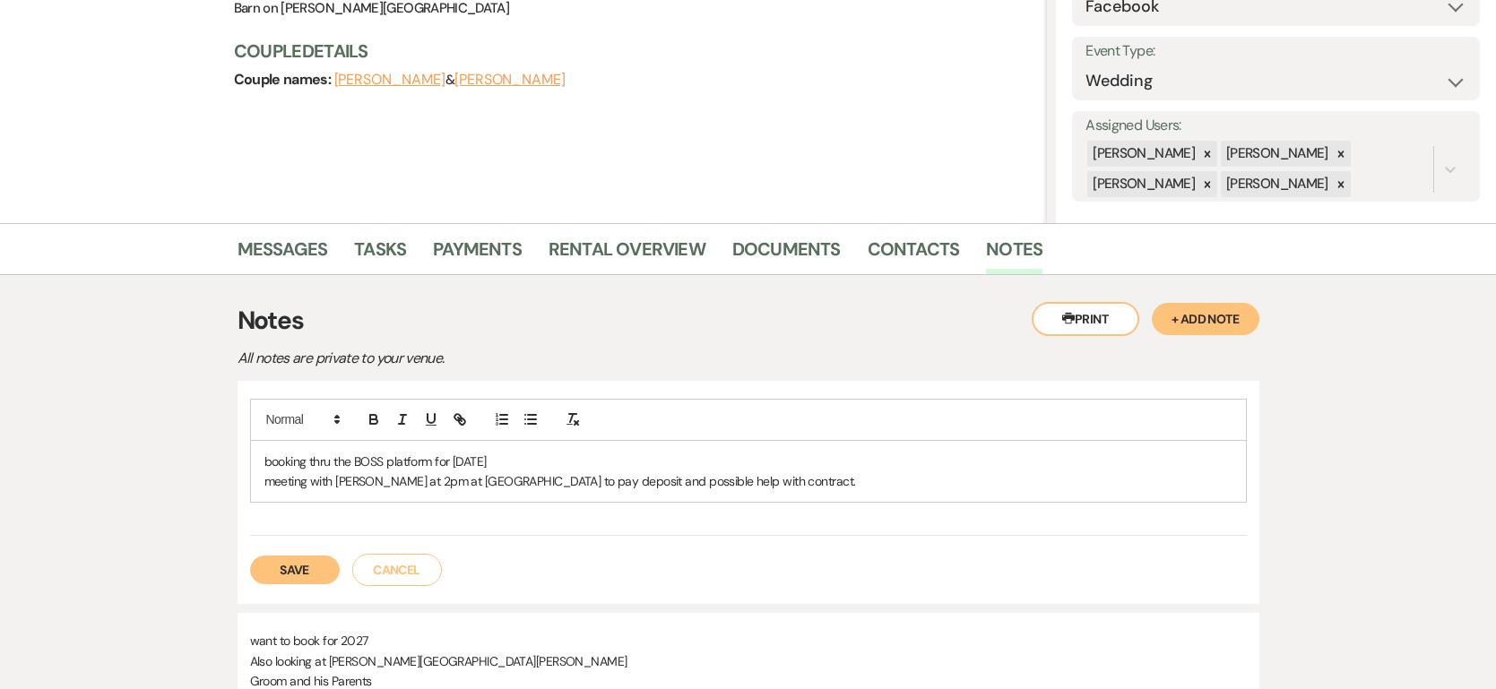
click at [619, 481] on p "meeting with Debbie at 2pm at Venue to pay deposit and possible help with contr…" at bounding box center [748, 481] width 968 height 20
click at [700, 483] on p "meeting with Debbie at 2pm at Venue to pay deposit and possibly help with contr…" at bounding box center [748, 481] width 968 height 20
click at [518, 481] on p "meeting with Debbie at 2pm at Venue to pay deposit and possibly help with contr…" at bounding box center [748, 481] width 968 height 20
click at [505, 481] on p "meeting with Debbie at 2pm at Venue to pay deposit and possibly help with contr…" at bounding box center [748, 481] width 968 height 20
click at [768, 481] on p "meeting with Debbie at 2pm at Venue to pay the deposit and possibly help with c…" at bounding box center [748, 481] width 968 height 20
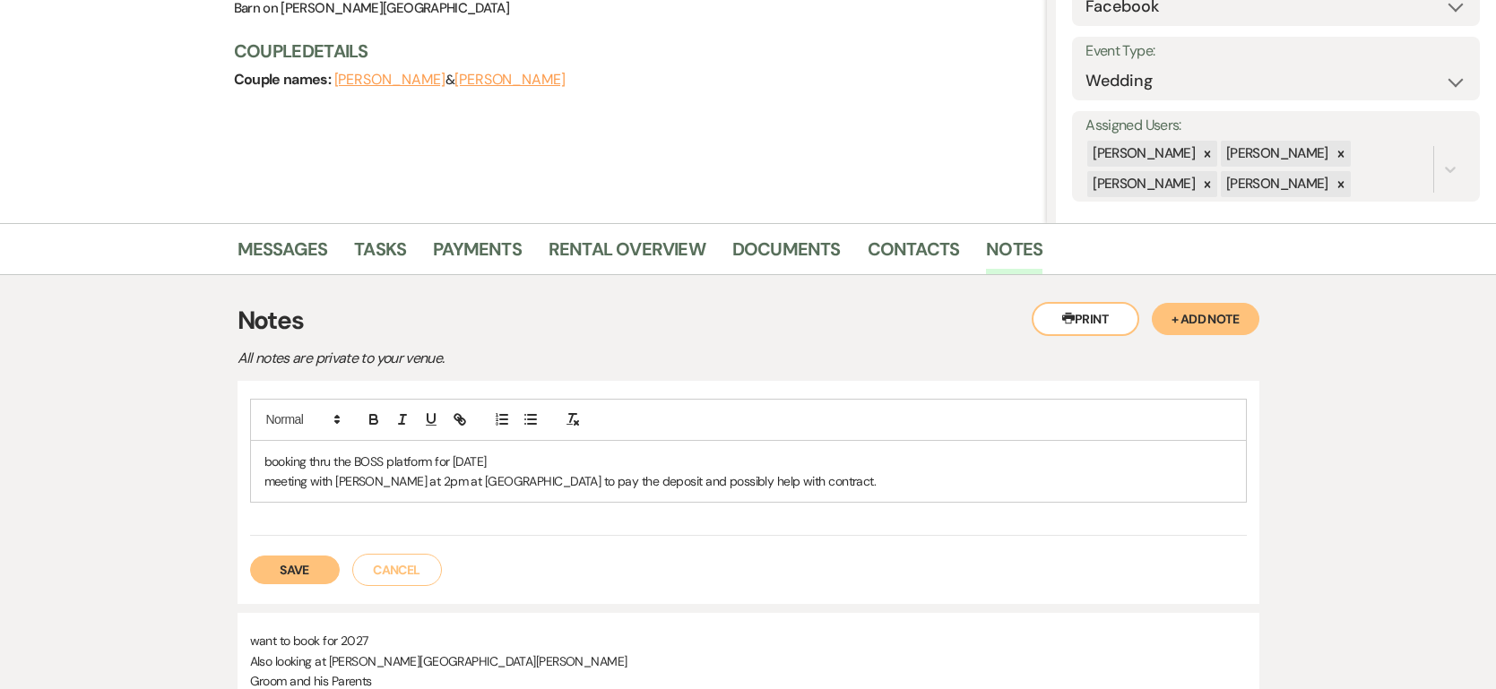
click at [262, 479] on div "booking thru the BOSS platform for Sept 18, 2027 meeting with Debbie at 2pm at …" at bounding box center [748, 472] width 995 height 62
click at [275, 567] on button "Save" at bounding box center [295, 570] width 90 height 29
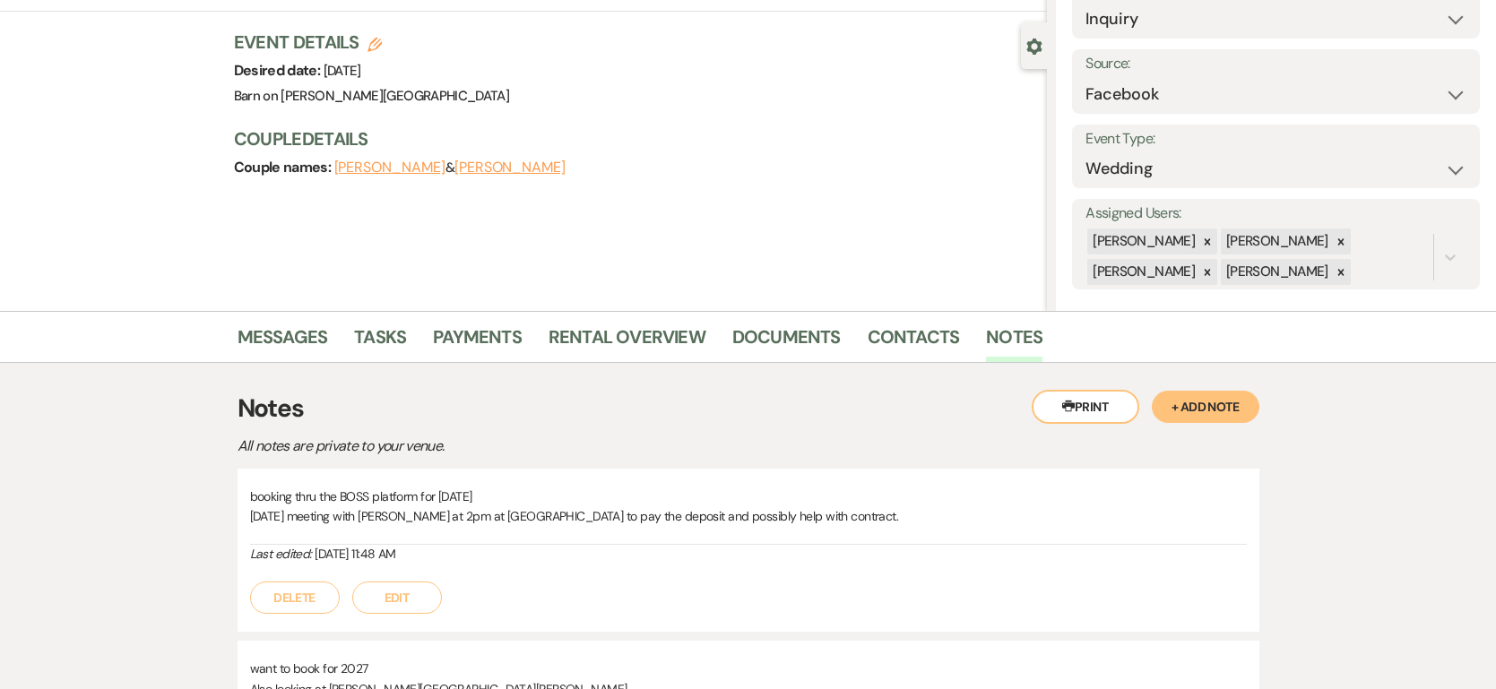
scroll to position [0, 0]
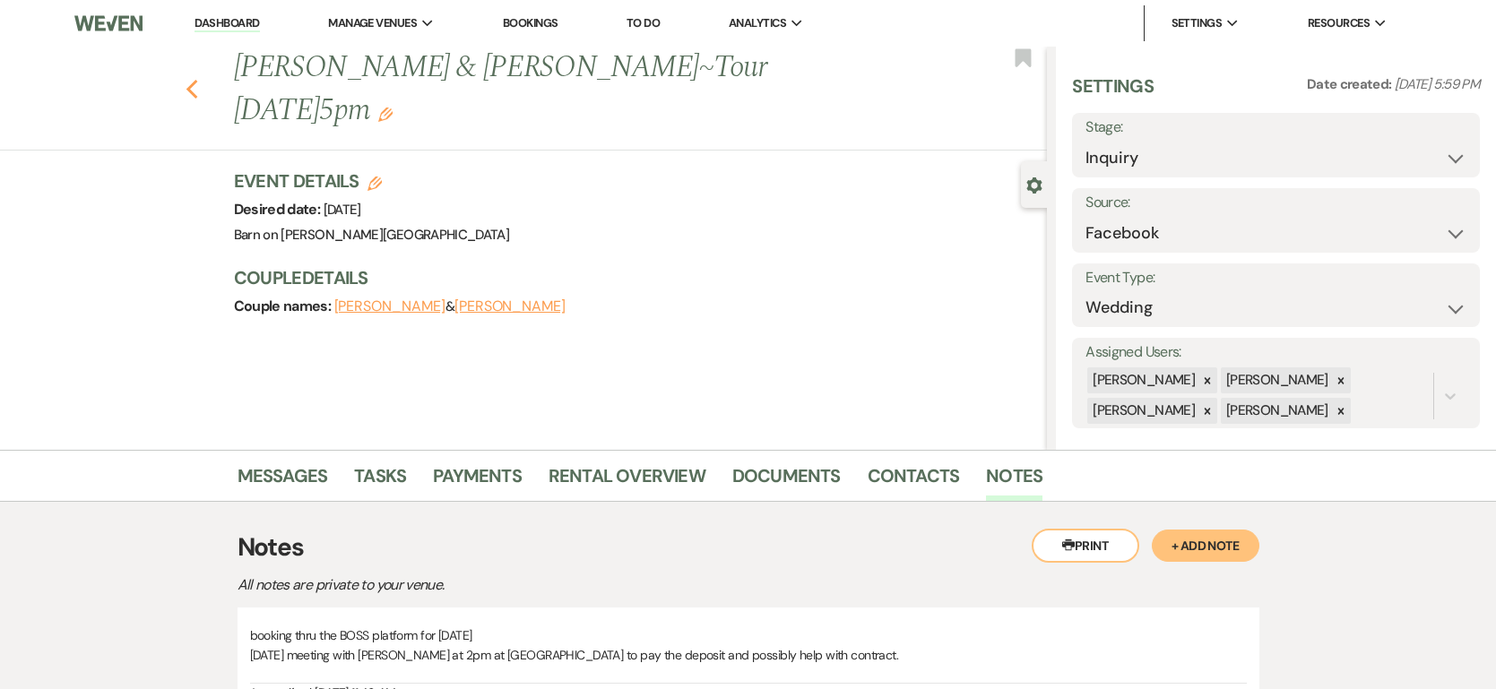
click at [188, 80] on use "button" at bounding box center [191, 90] width 12 height 20
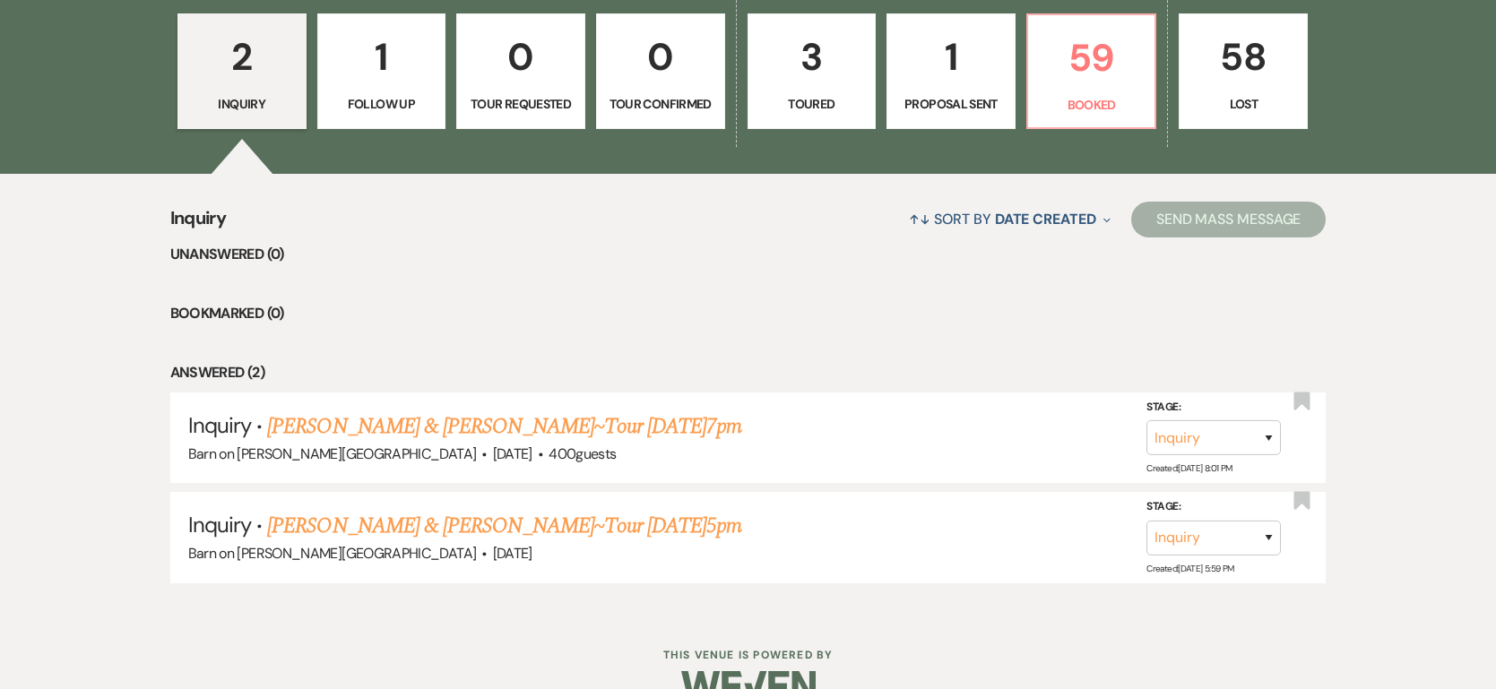
scroll to position [575, 0]
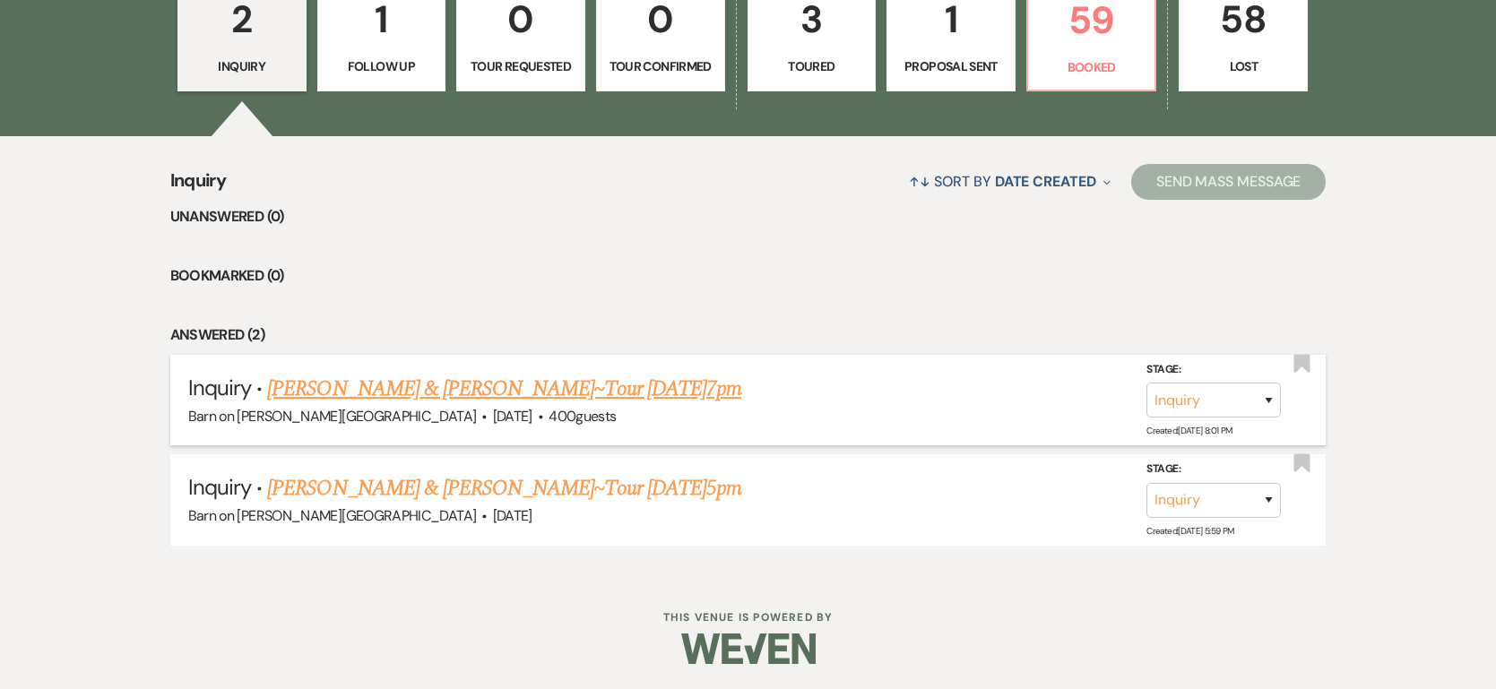
click at [318, 395] on link "[PERSON_NAME] & [PERSON_NAME]~Tour [DATE]7pm" at bounding box center [504, 389] width 474 height 32
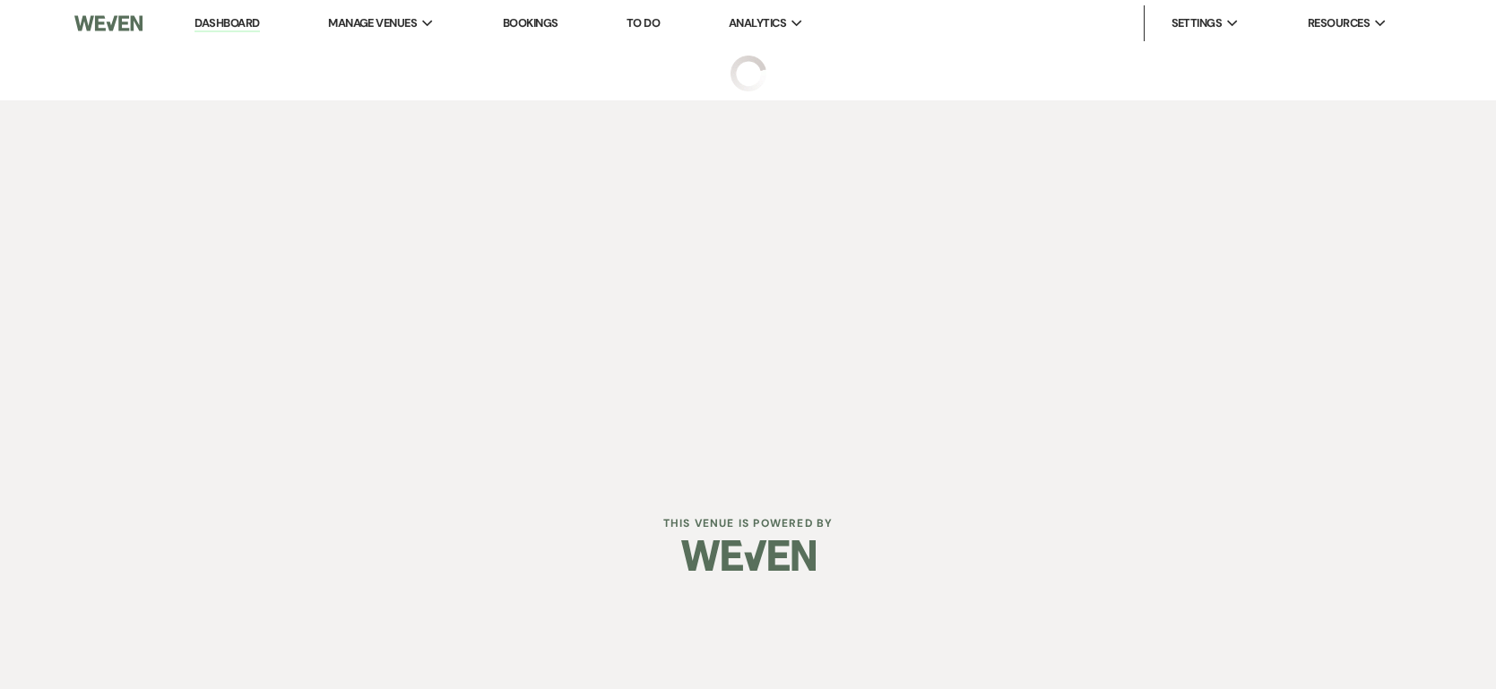
select select "6"
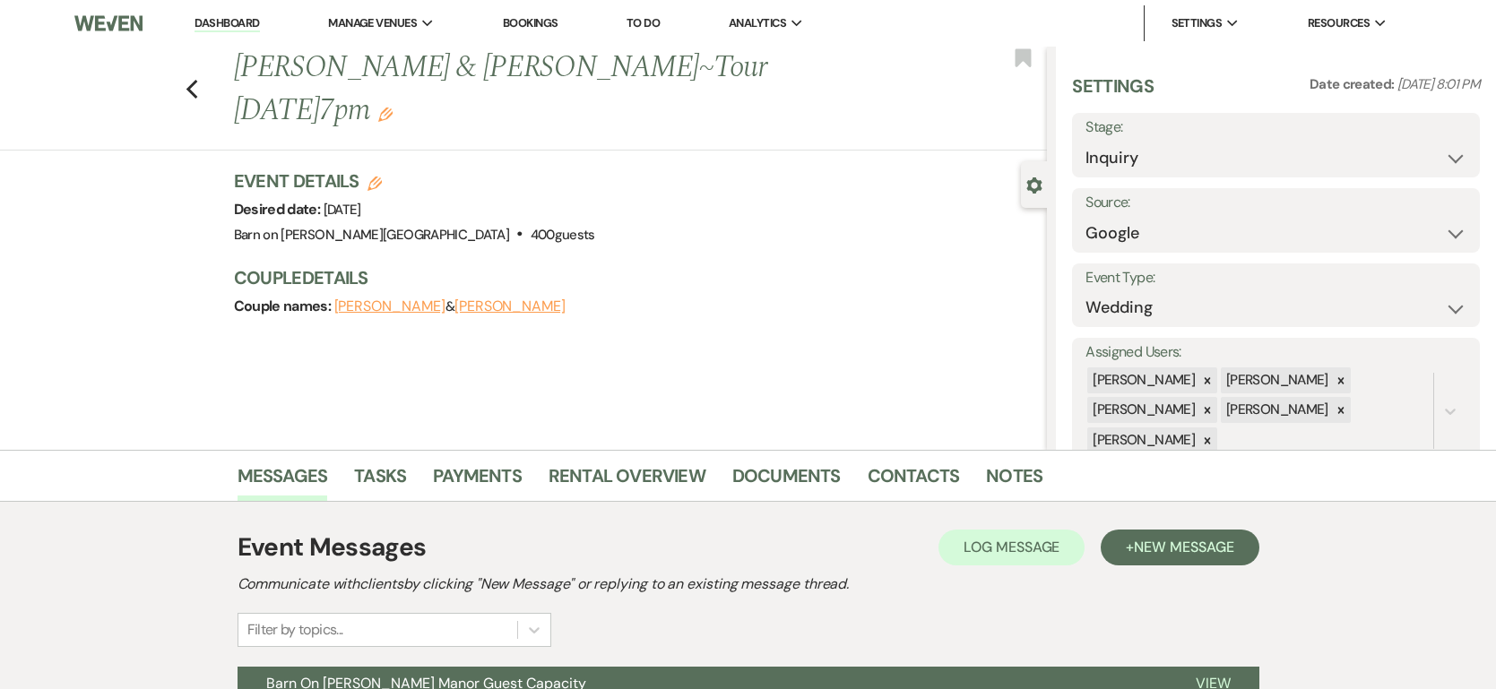
scroll to position [265, 0]
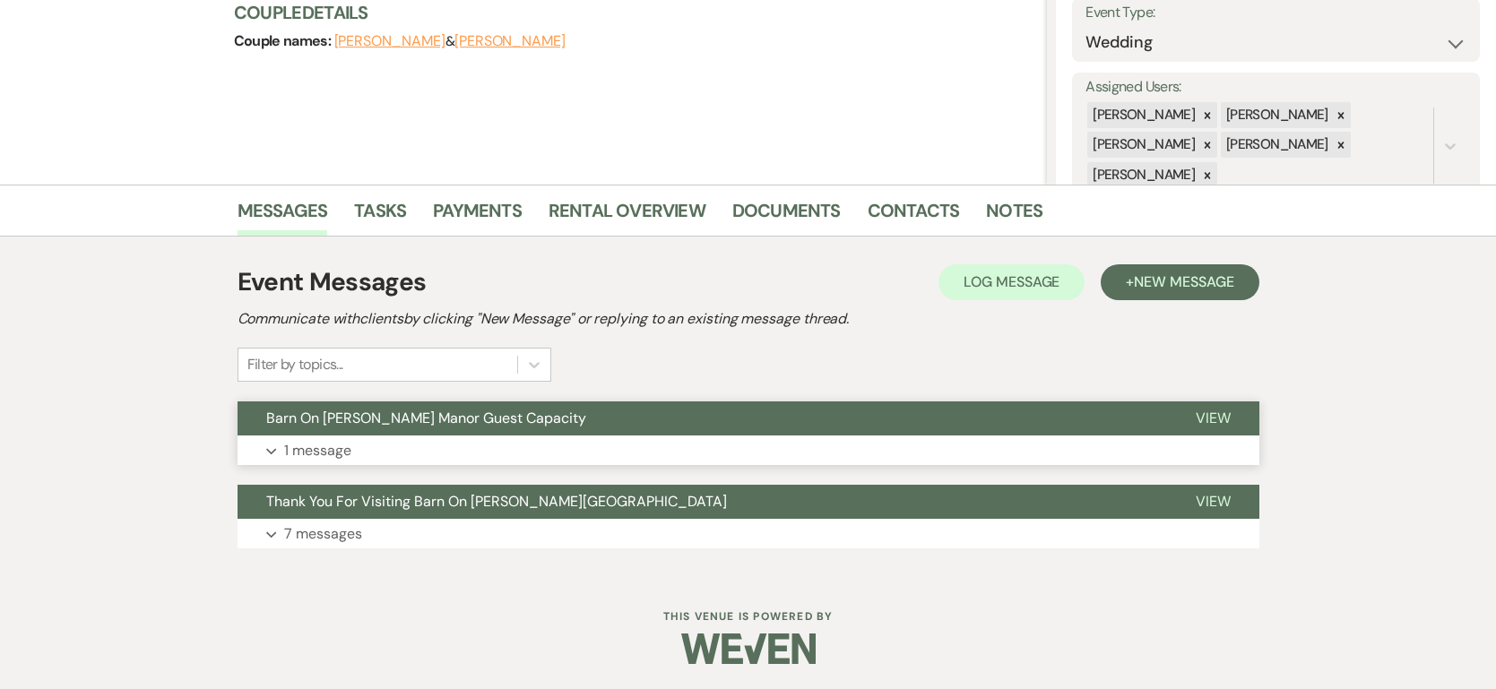
click at [294, 454] on p "1 message" at bounding box center [317, 450] width 67 height 23
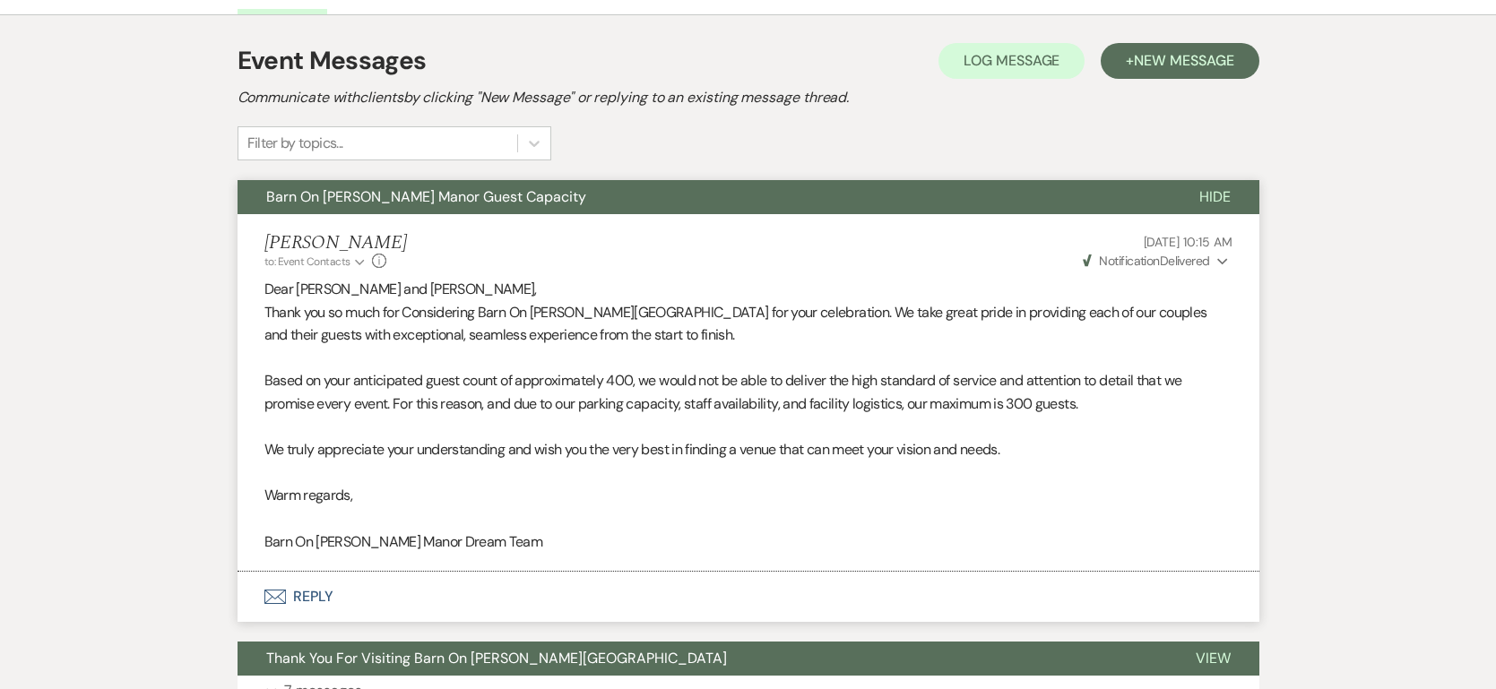
scroll to position [0, 0]
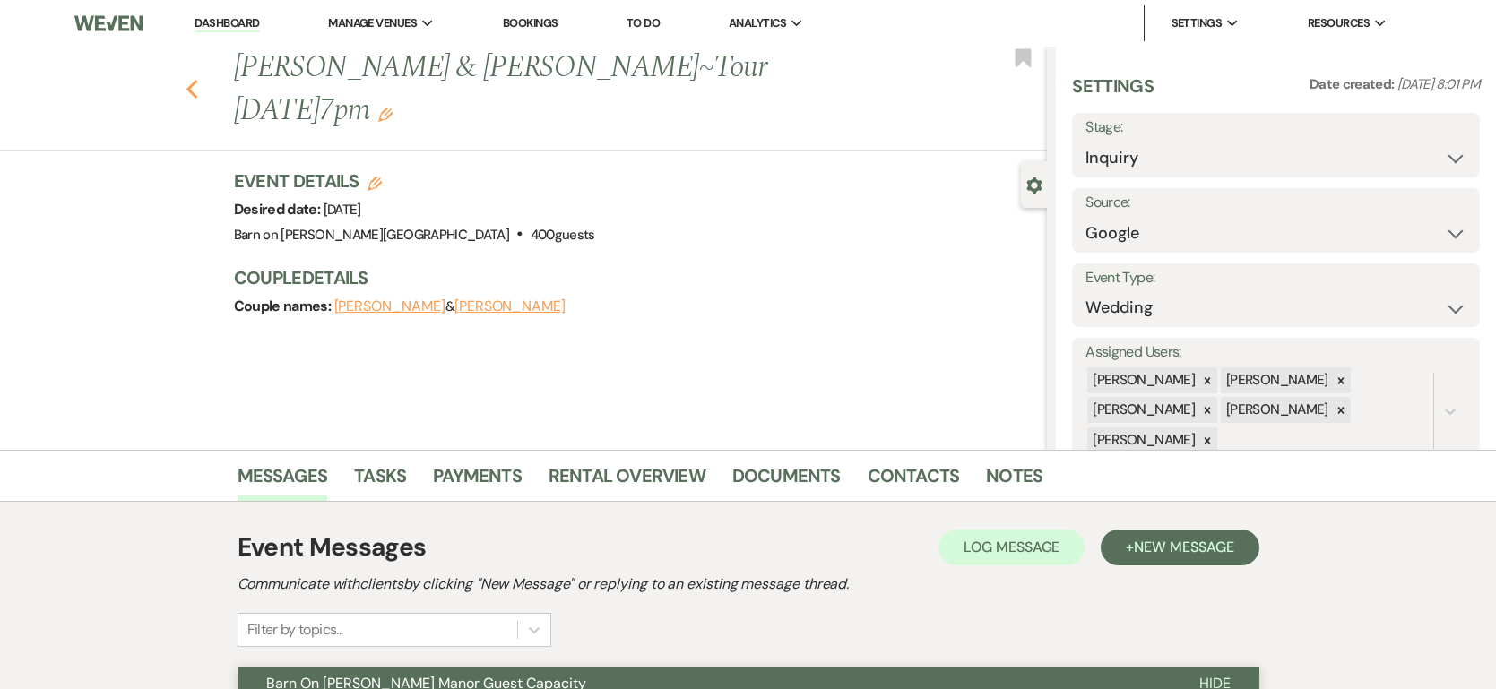
click at [185, 79] on icon "Previous" at bounding box center [191, 90] width 13 height 22
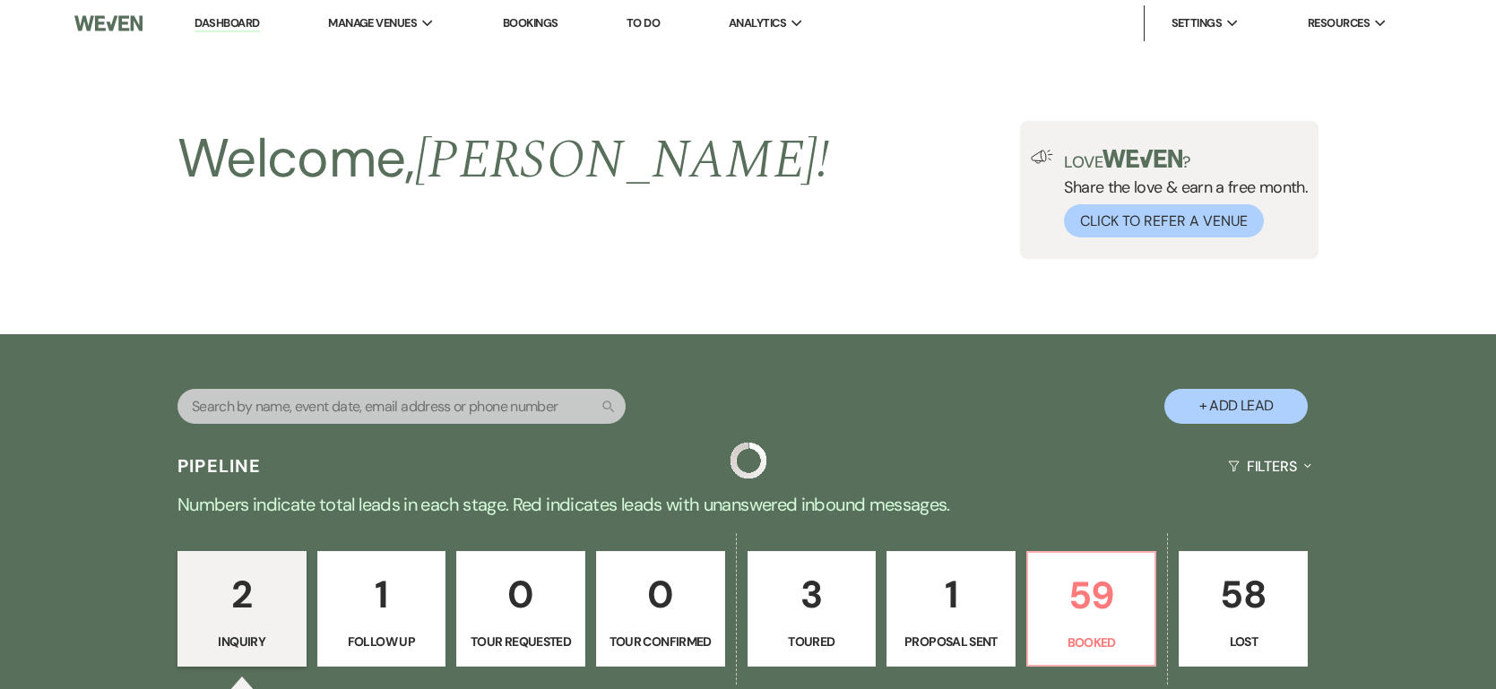
scroll to position [575, 0]
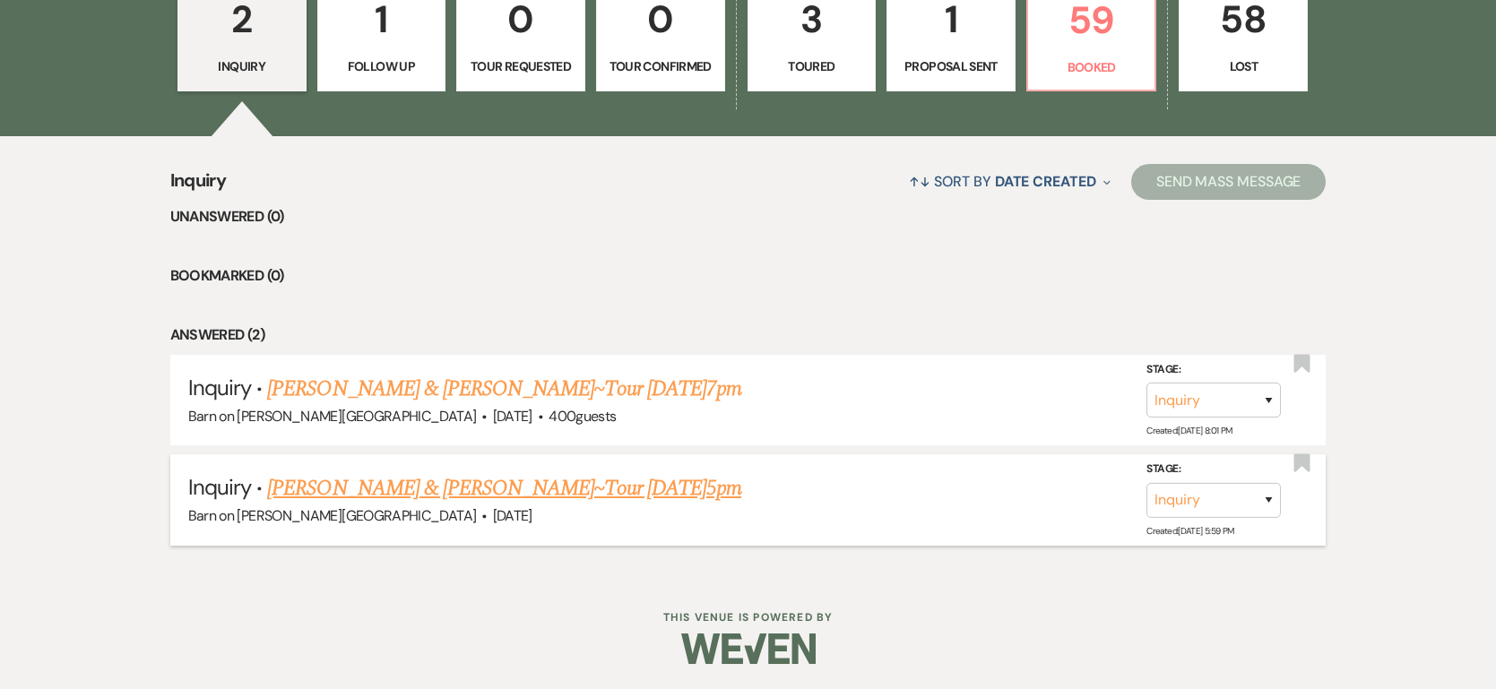
click at [491, 481] on link "[PERSON_NAME] & [PERSON_NAME]~Tour [DATE]5pm" at bounding box center [504, 488] width 474 height 32
select select "8"
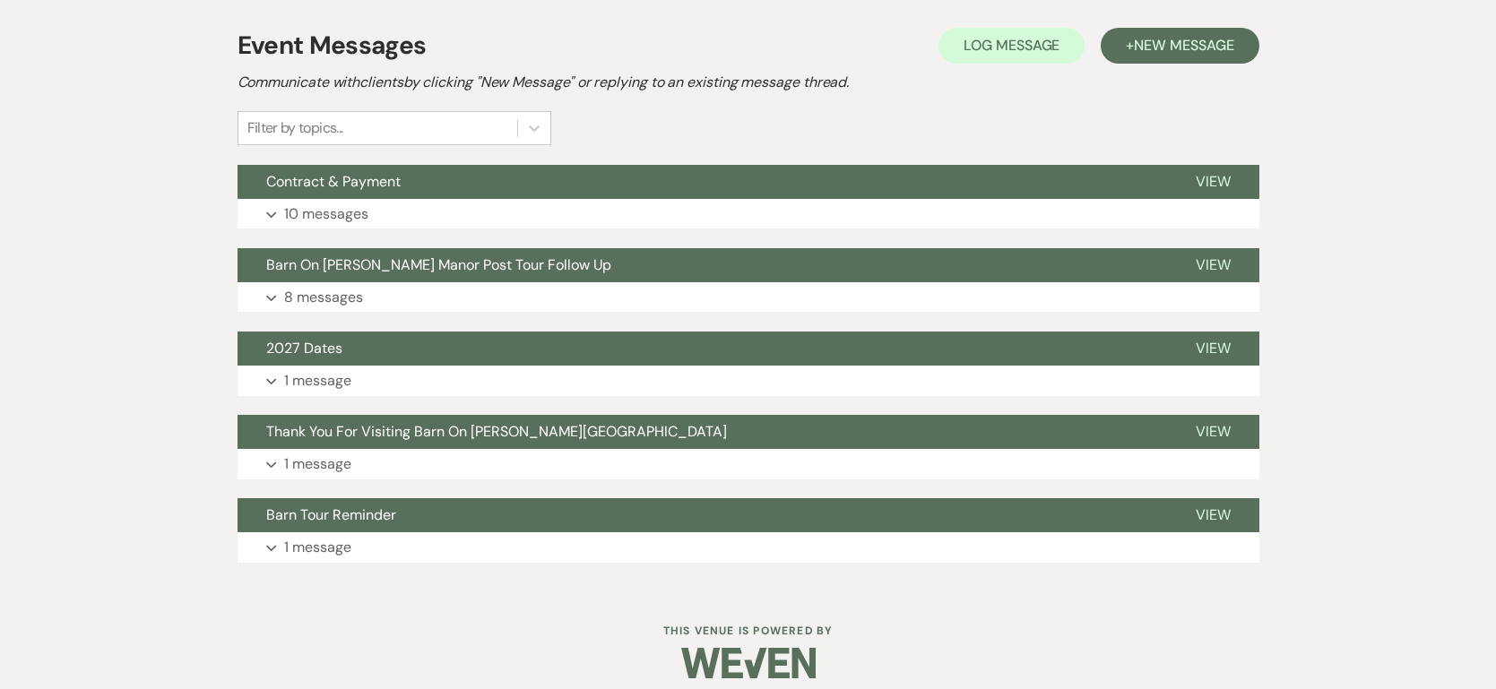
scroll to position [516, 0]
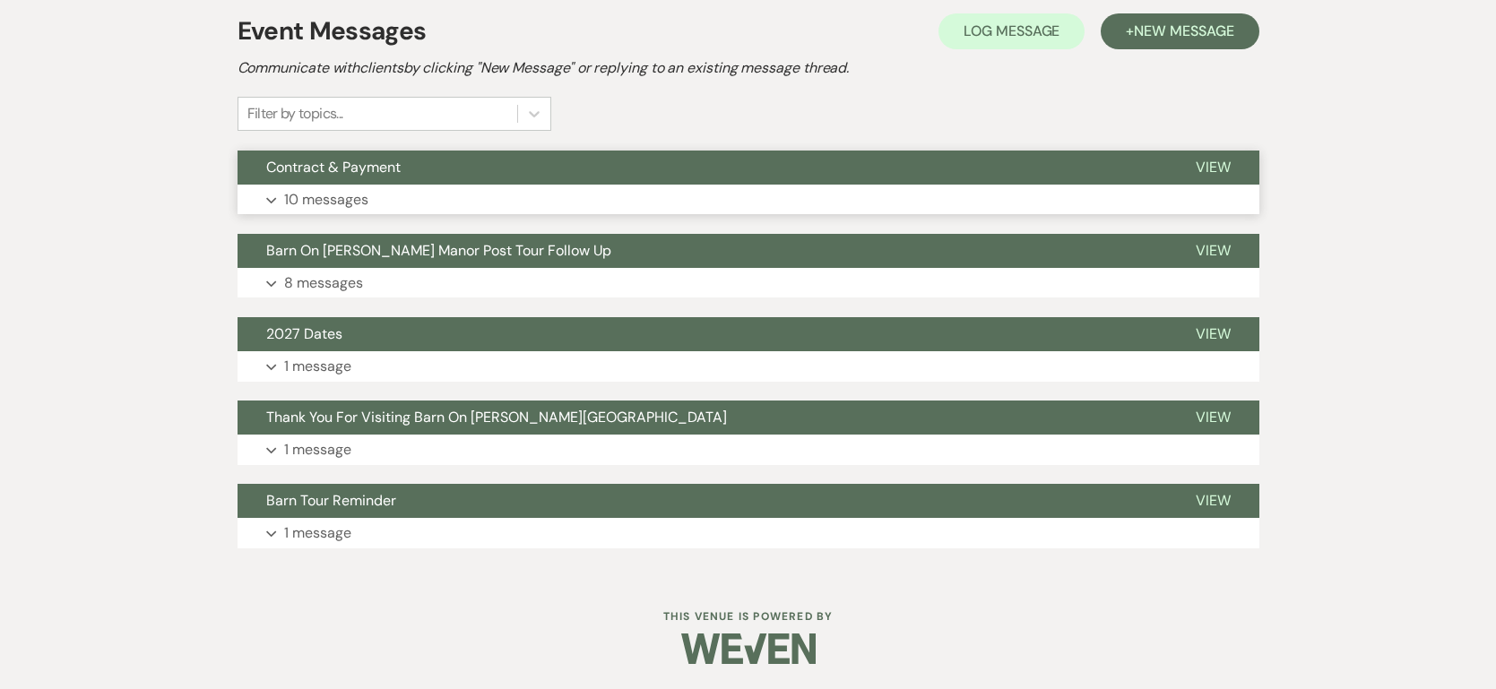
click at [305, 198] on p "10 messages" at bounding box center [326, 199] width 84 height 23
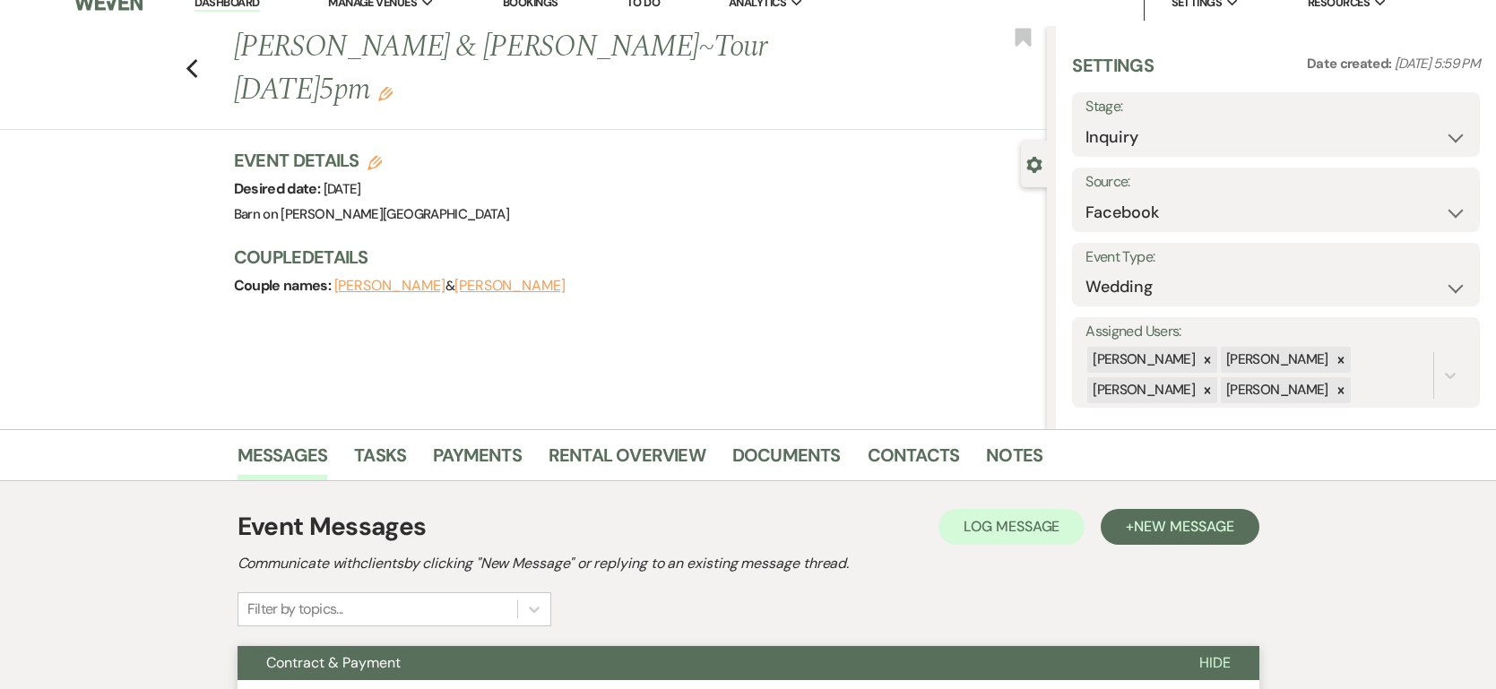
scroll to position [0, 0]
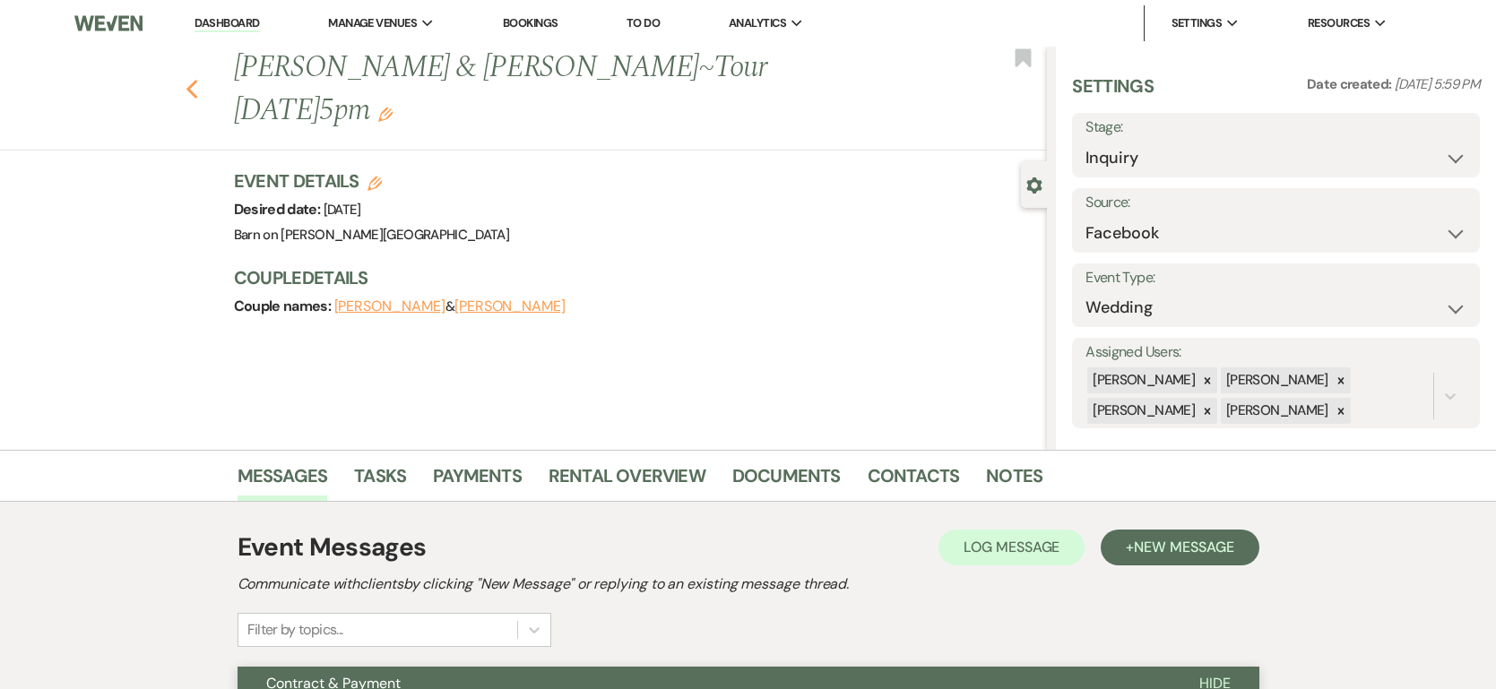
click at [191, 79] on icon "Previous" at bounding box center [191, 90] width 13 height 22
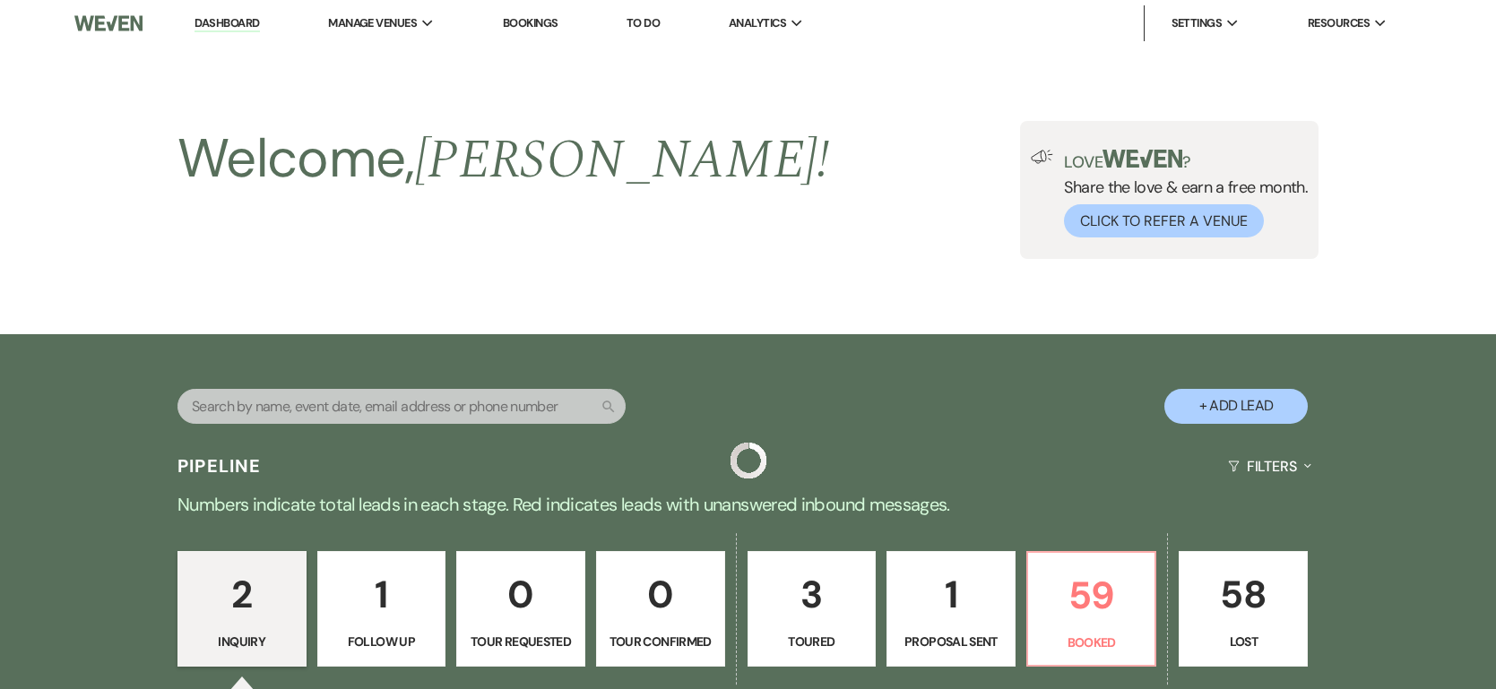
scroll to position [575, 0]
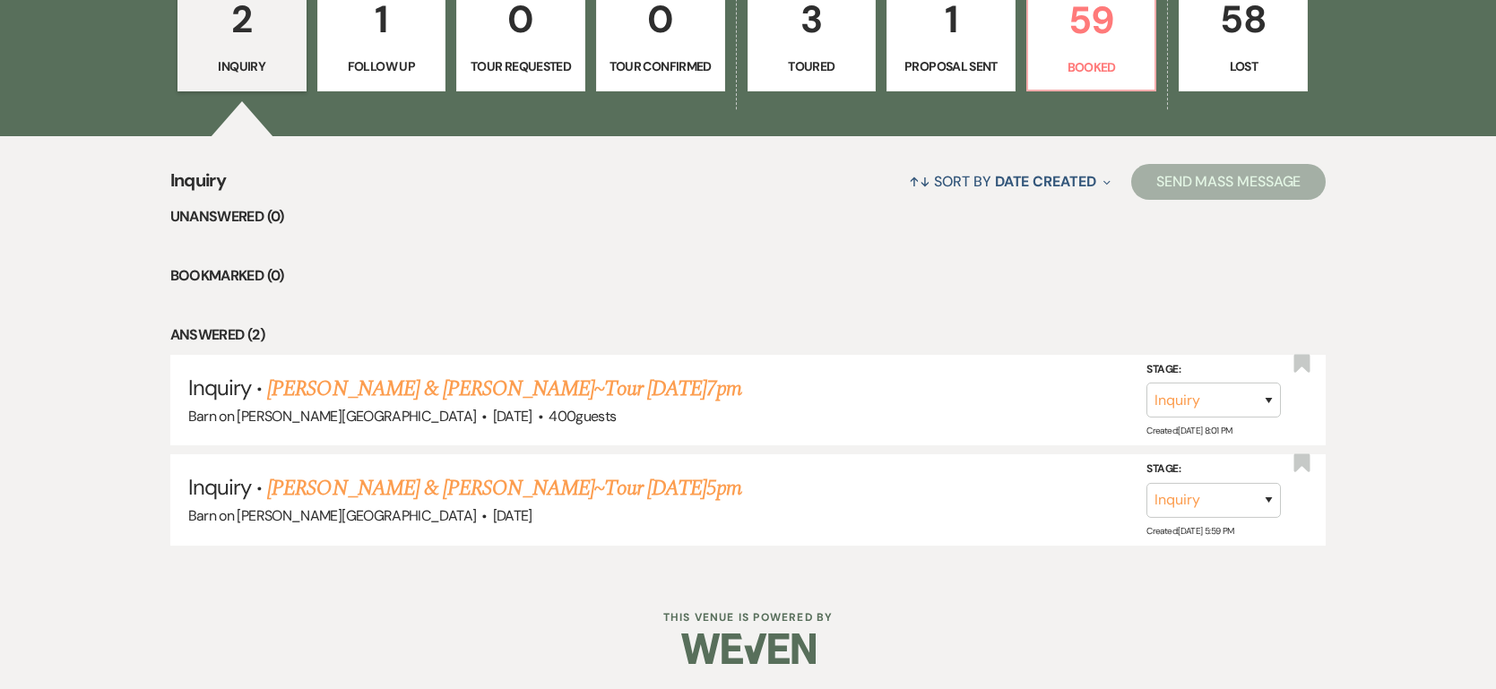
click at [827, 71] on p "Toured" at bounding box center [812, 66] width 106 height 20
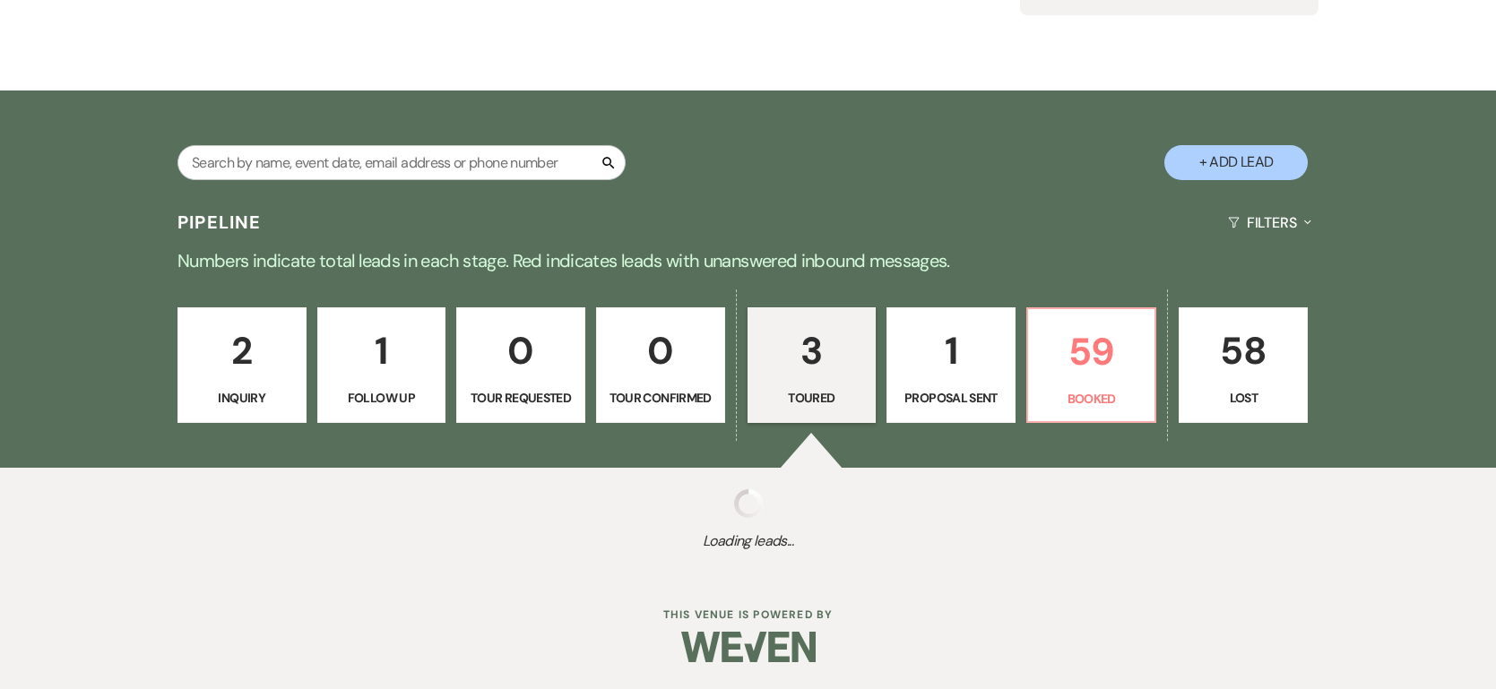
scroll to position [575, 0]
select select "5"
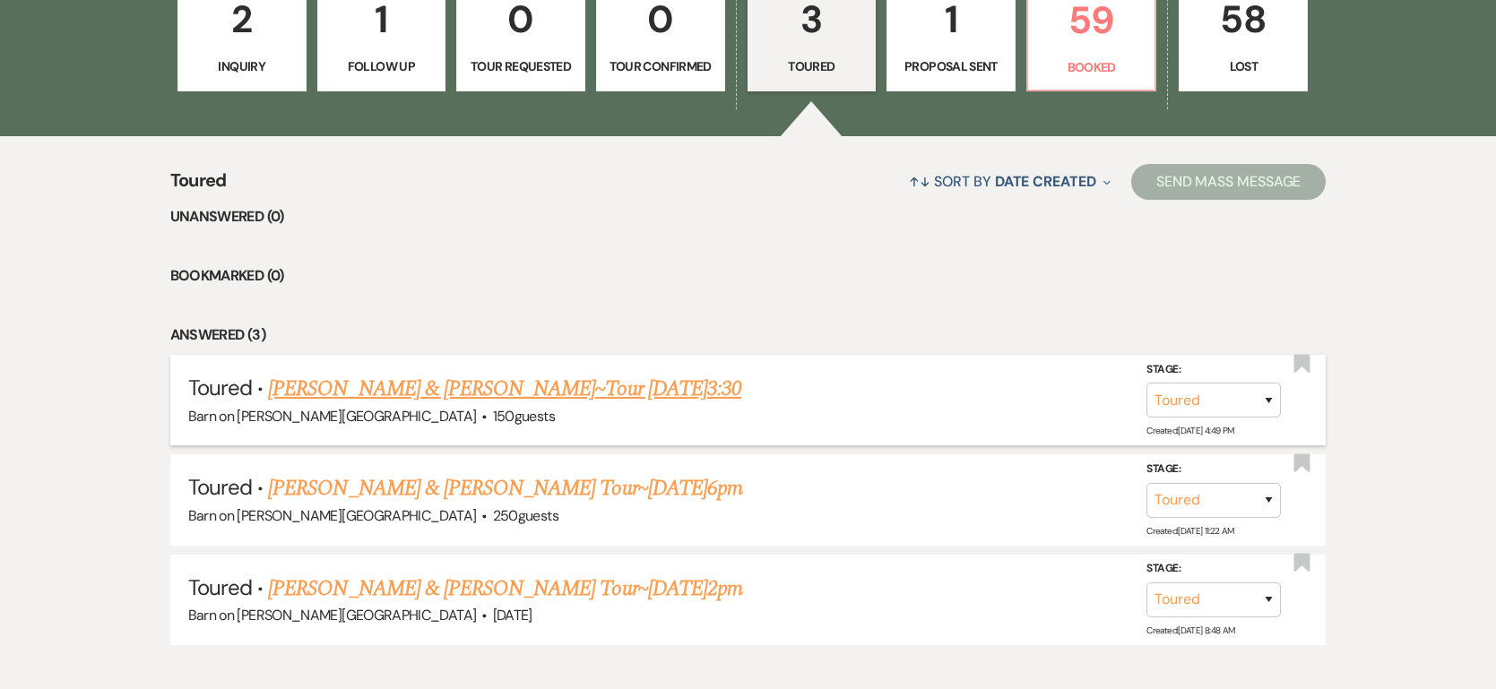
click at [456, 386] on link "[PERSON_NAME] & [PERSON_NAME]~Tour [DATE]3:30" at bounding box center [504, 389] width 473 height 32
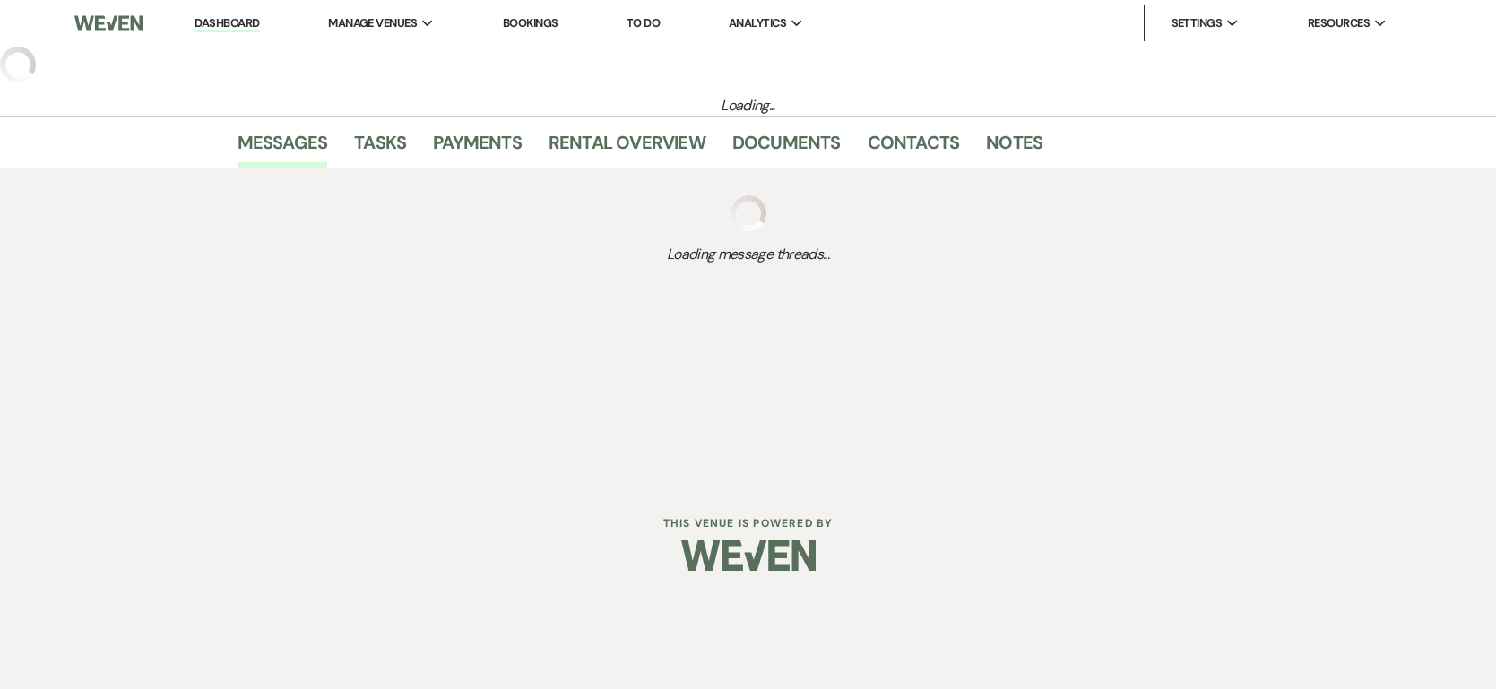
select select "5"
select select "6"
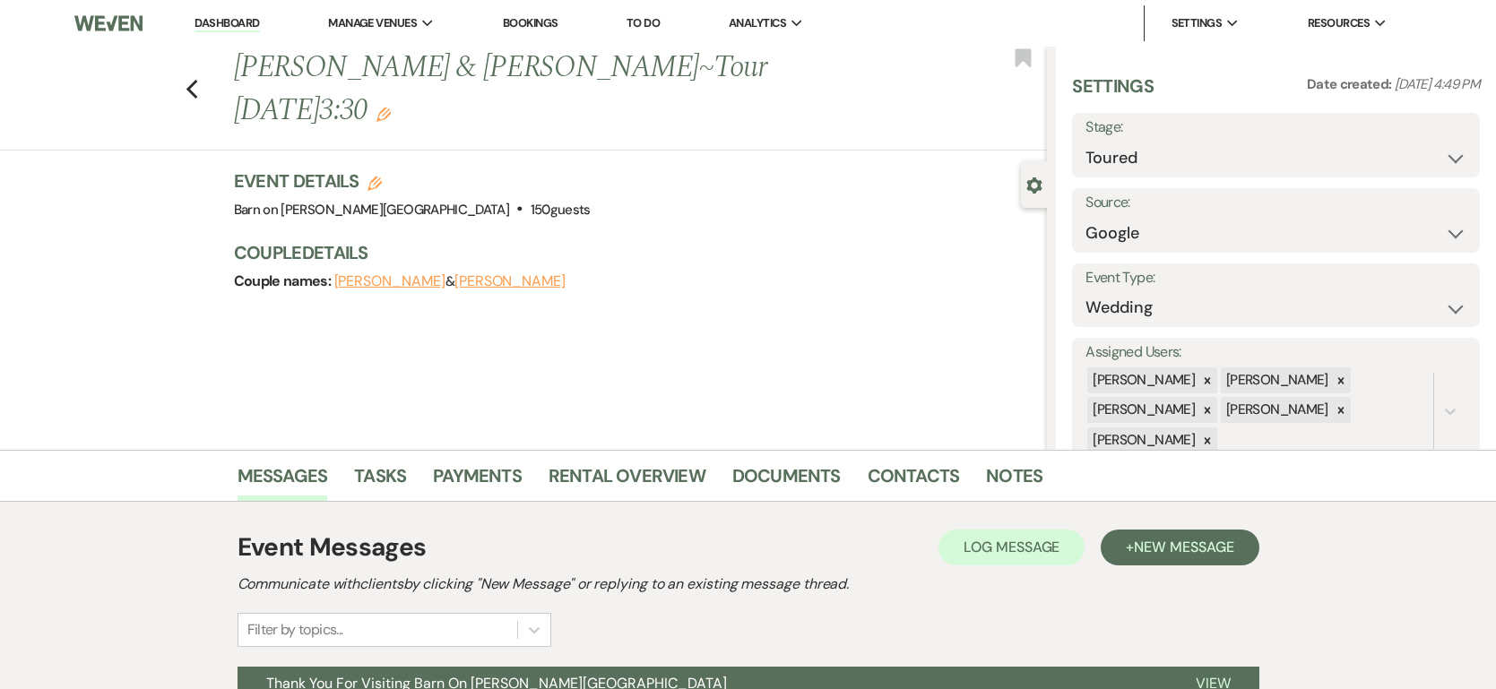
scroll to position [265, 0]
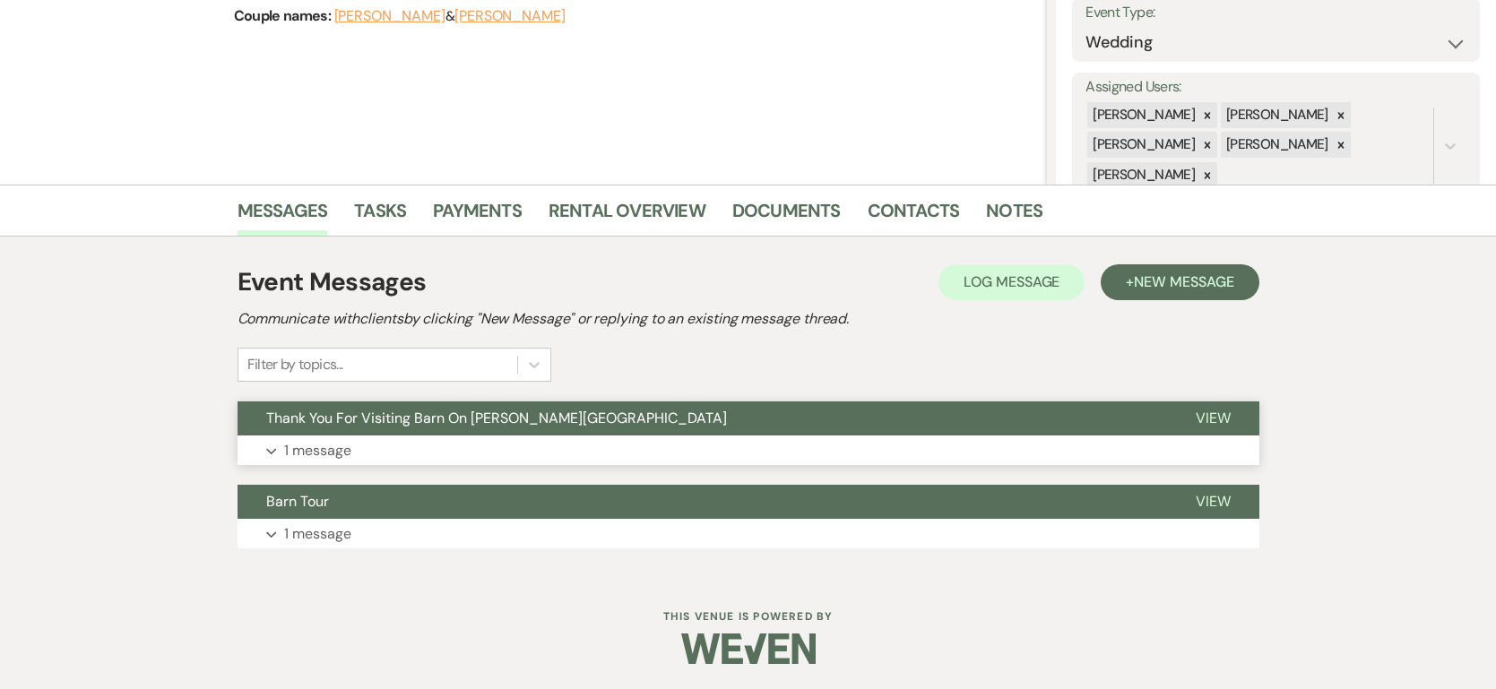
click at [327, 451] on p "1 message" at bounding box center [317, 450] width 67 height 23
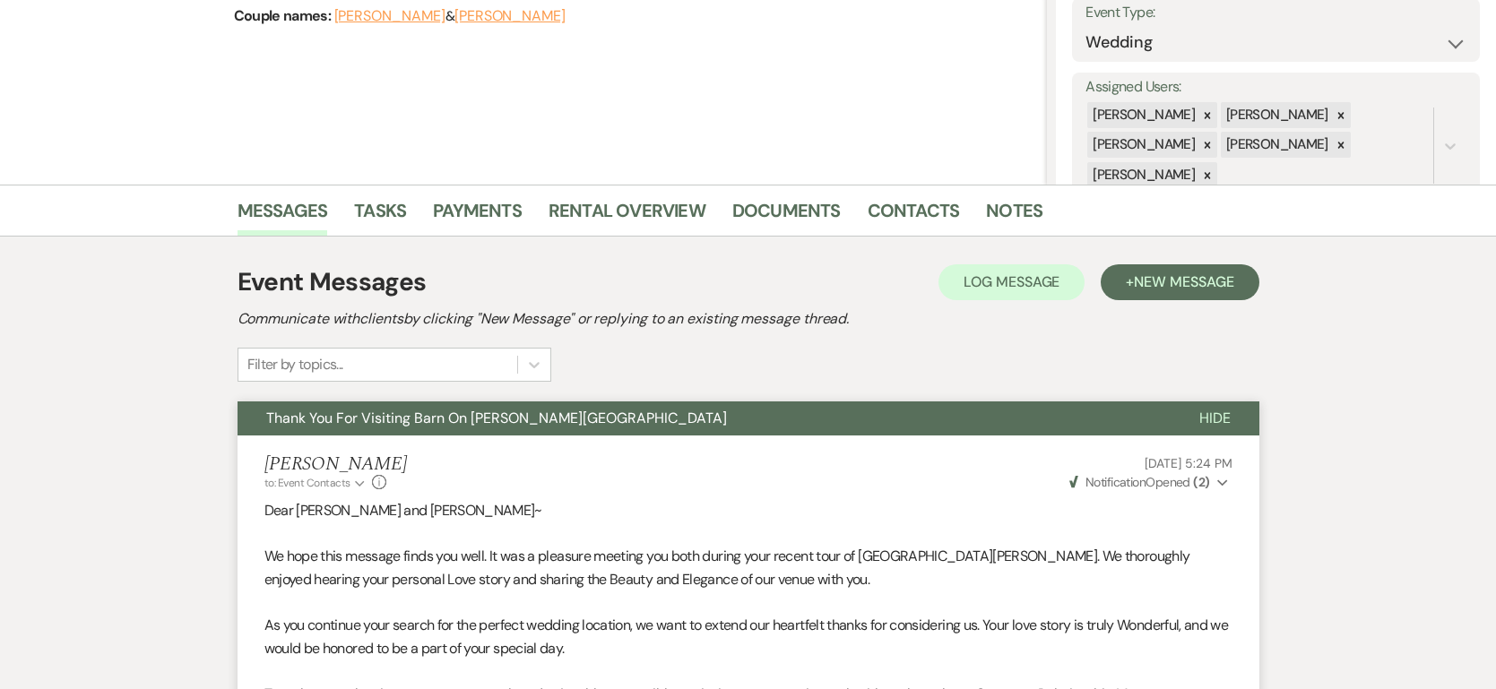
click at [1109, 479] on span "Notification" at bounding box center [1115, 482] width 60 height 16
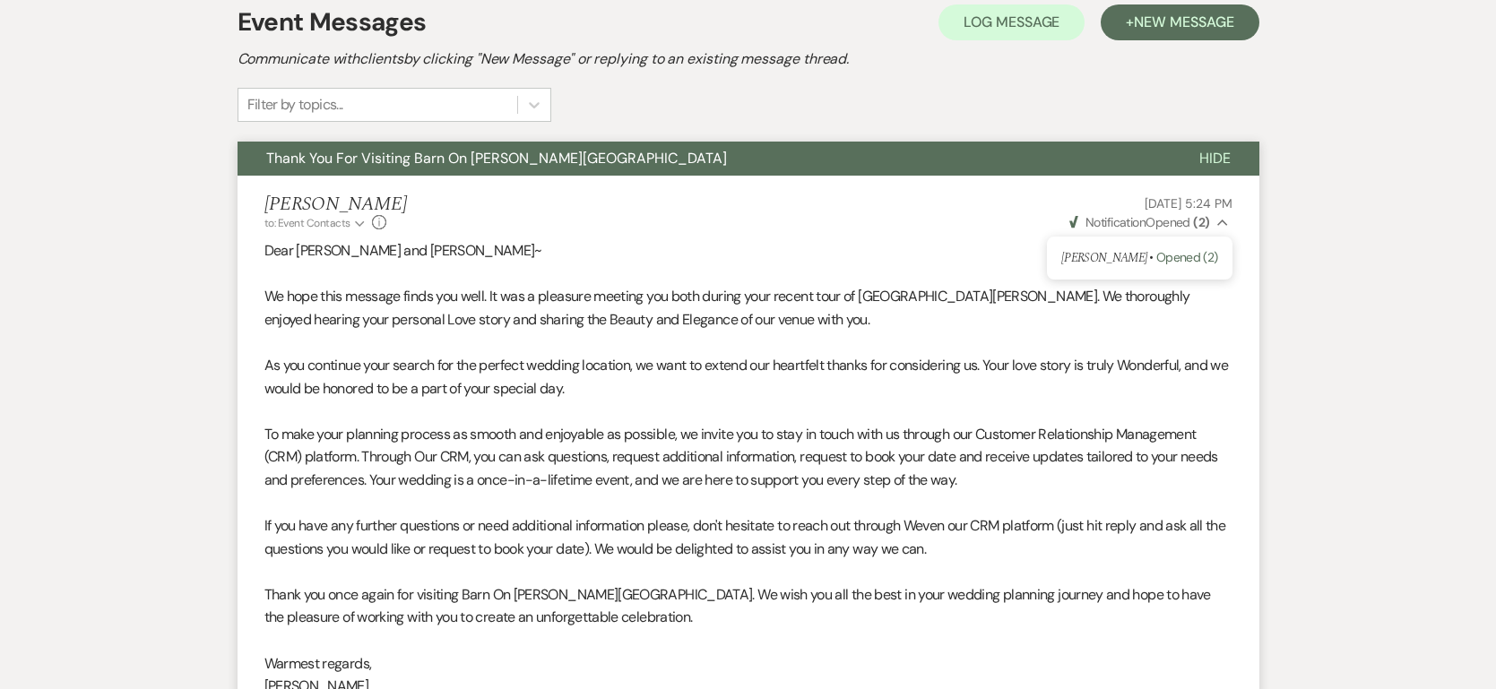
scroll to position [0, 0]
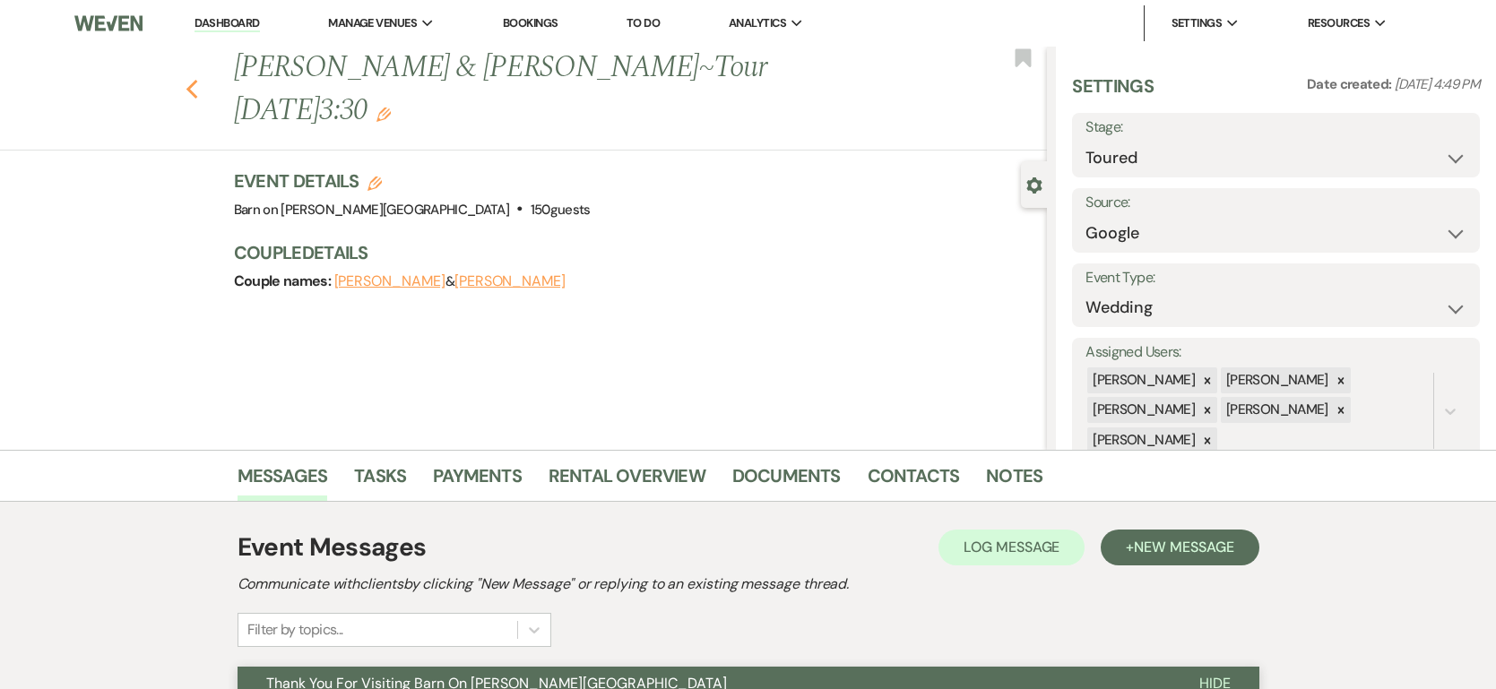
click at [193, 80] on use "button" at bounding box center [191, 90] width 12 height 20
select select "5"
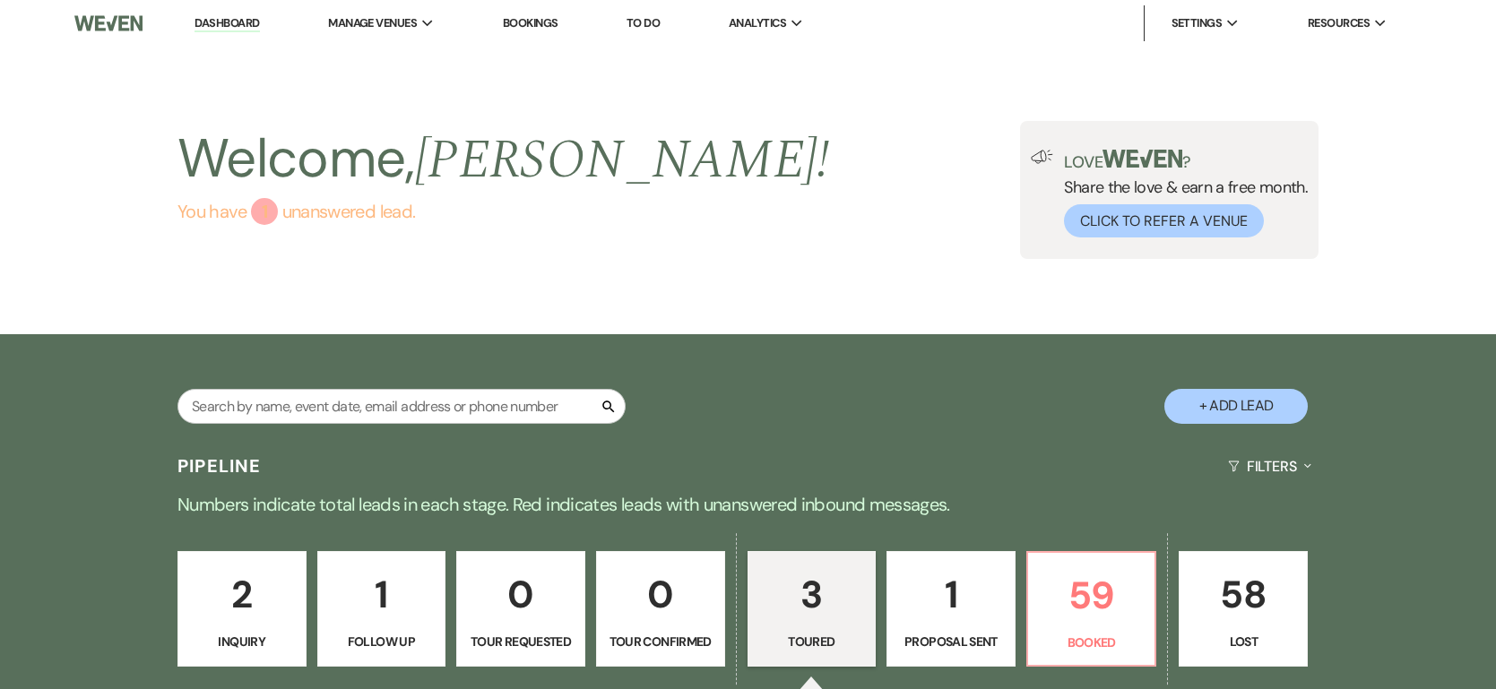
click at [431, 211] on link "You have 1 unanswered lead ." at bounding box center [502, 211] width 651 height 27
click at [229, 19] on link "Dashboard" at bounding box center [226, 23] width 65 height 17
